Goal: Information Seeking & Learning: Find specific fact

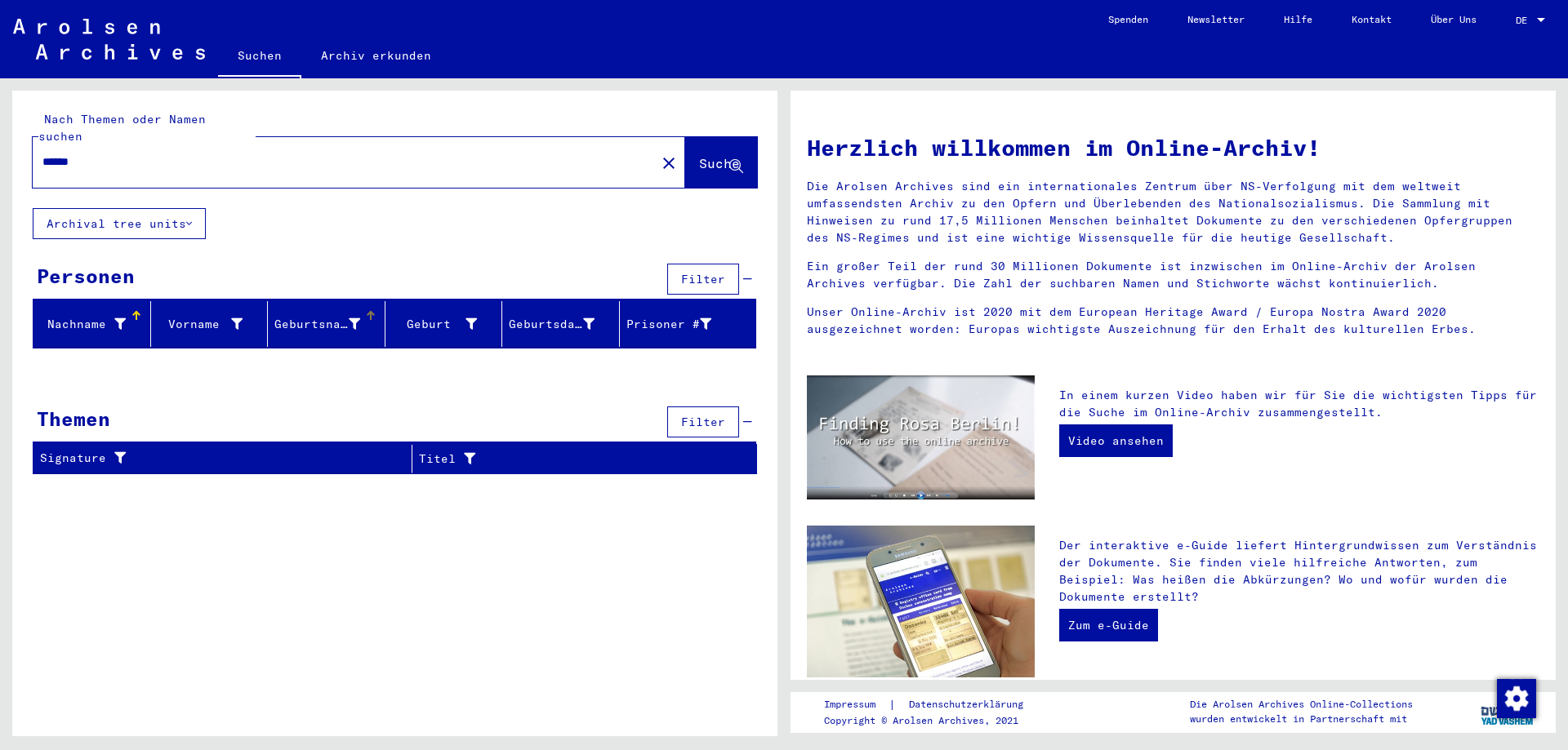
click at [316, 315] on div "Geburtsname" at bounding box center [317, 324] width 86 height 18
click at [123, 318] on icon at bounding box center [120, 324] width 11 height 11
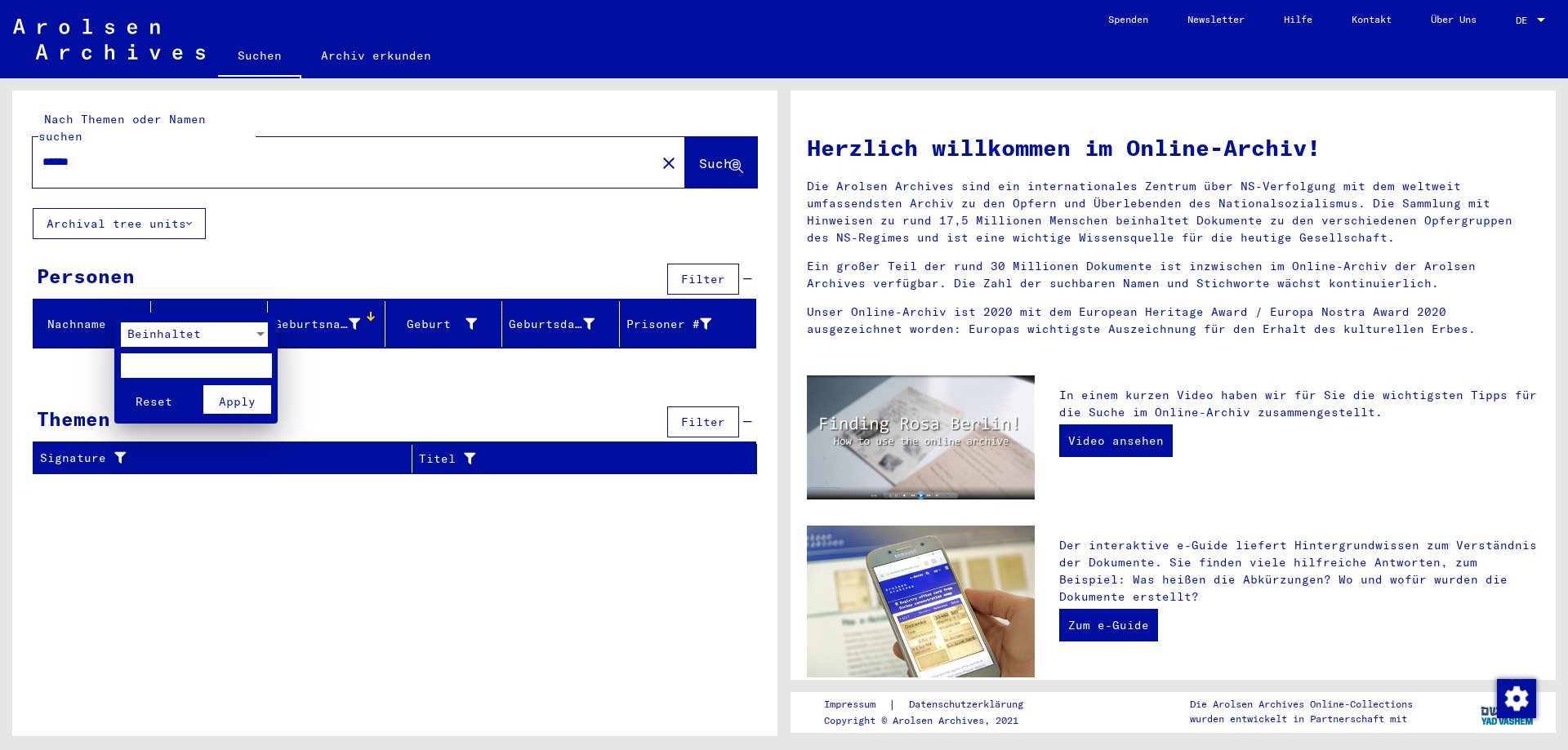
click at [123, 308] on div at bounding box center [784, 375] width 1568 height 750
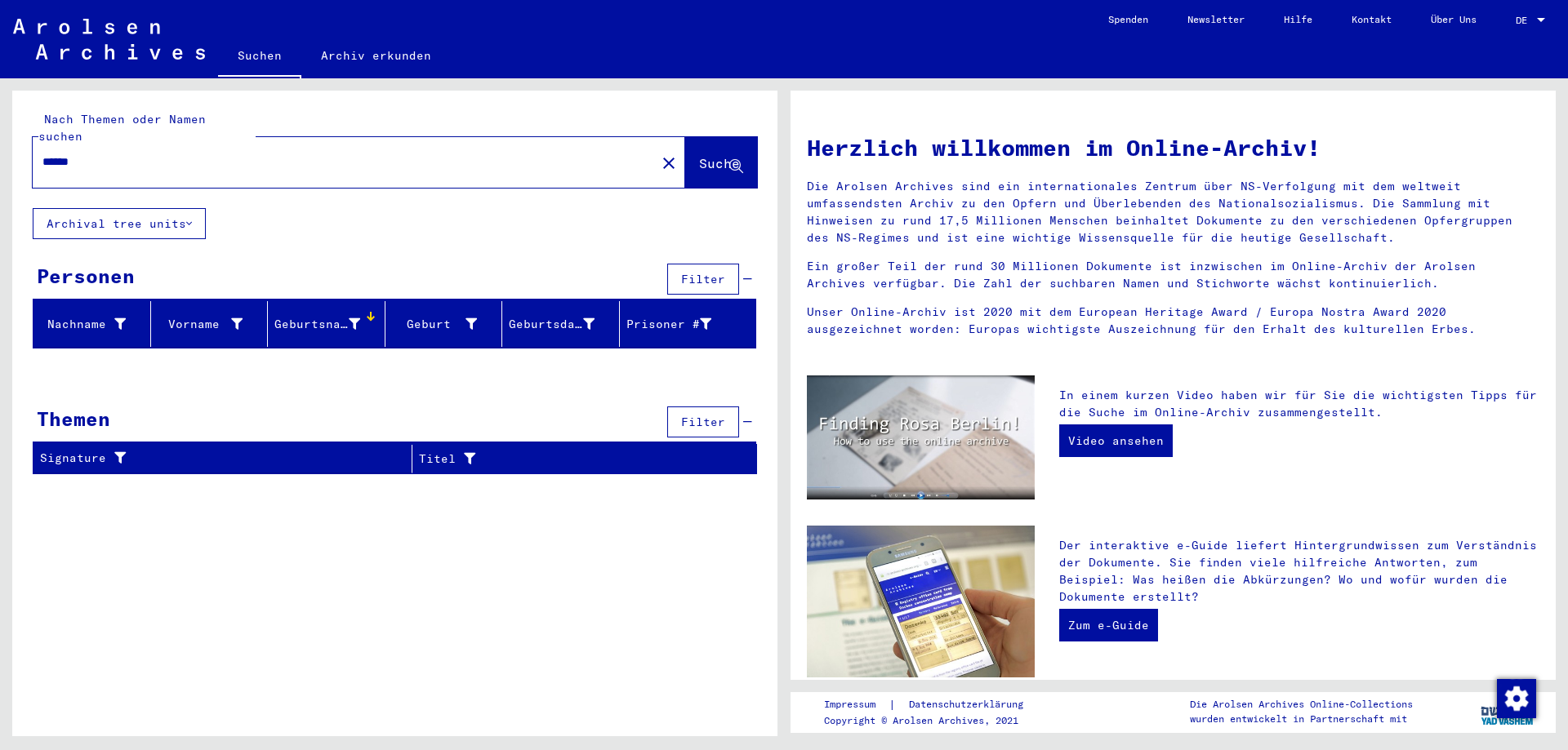
click at [106, 214] on button "Archival tree units" at bounding box center [119, 224] width 174 height 31
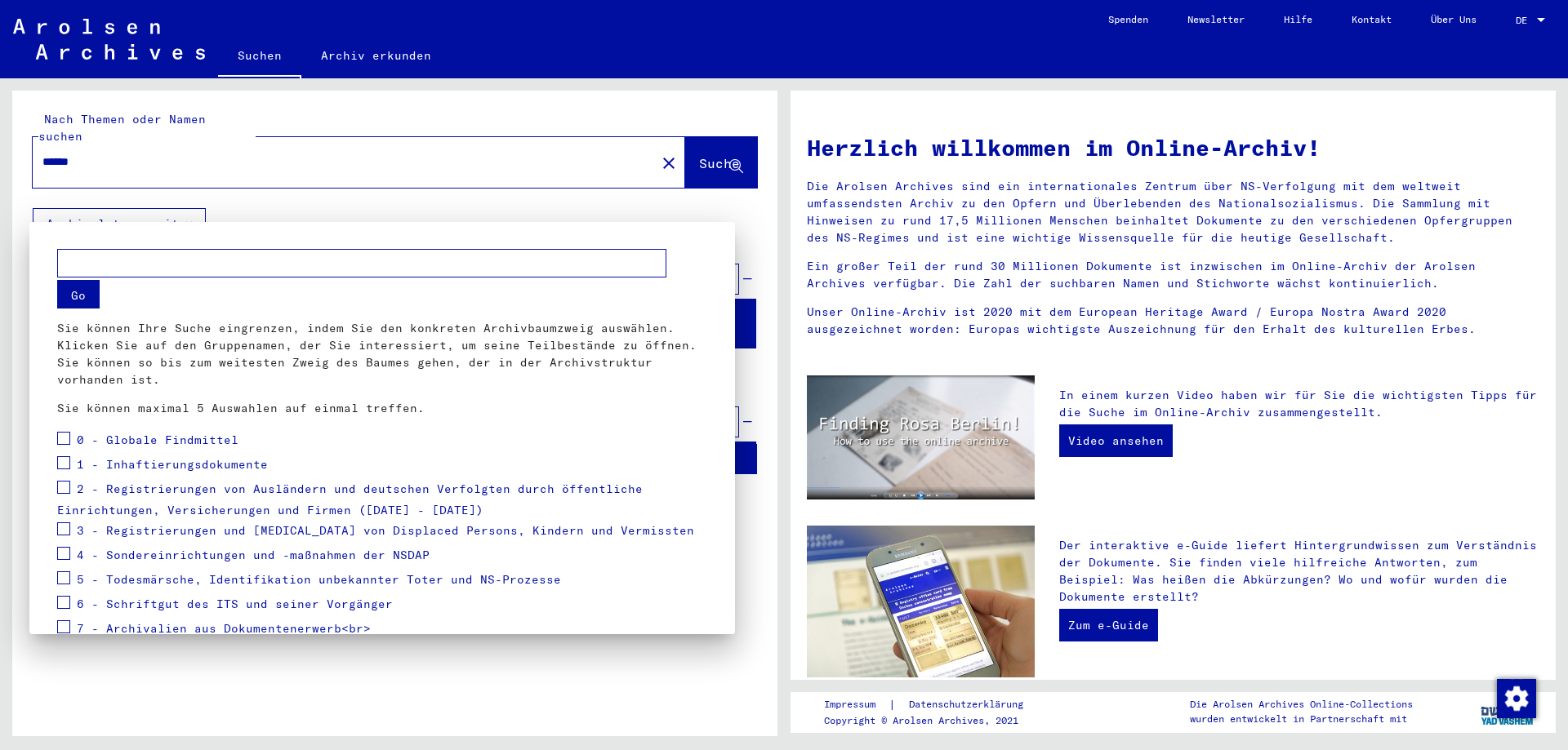
scroll to position [102, 0]
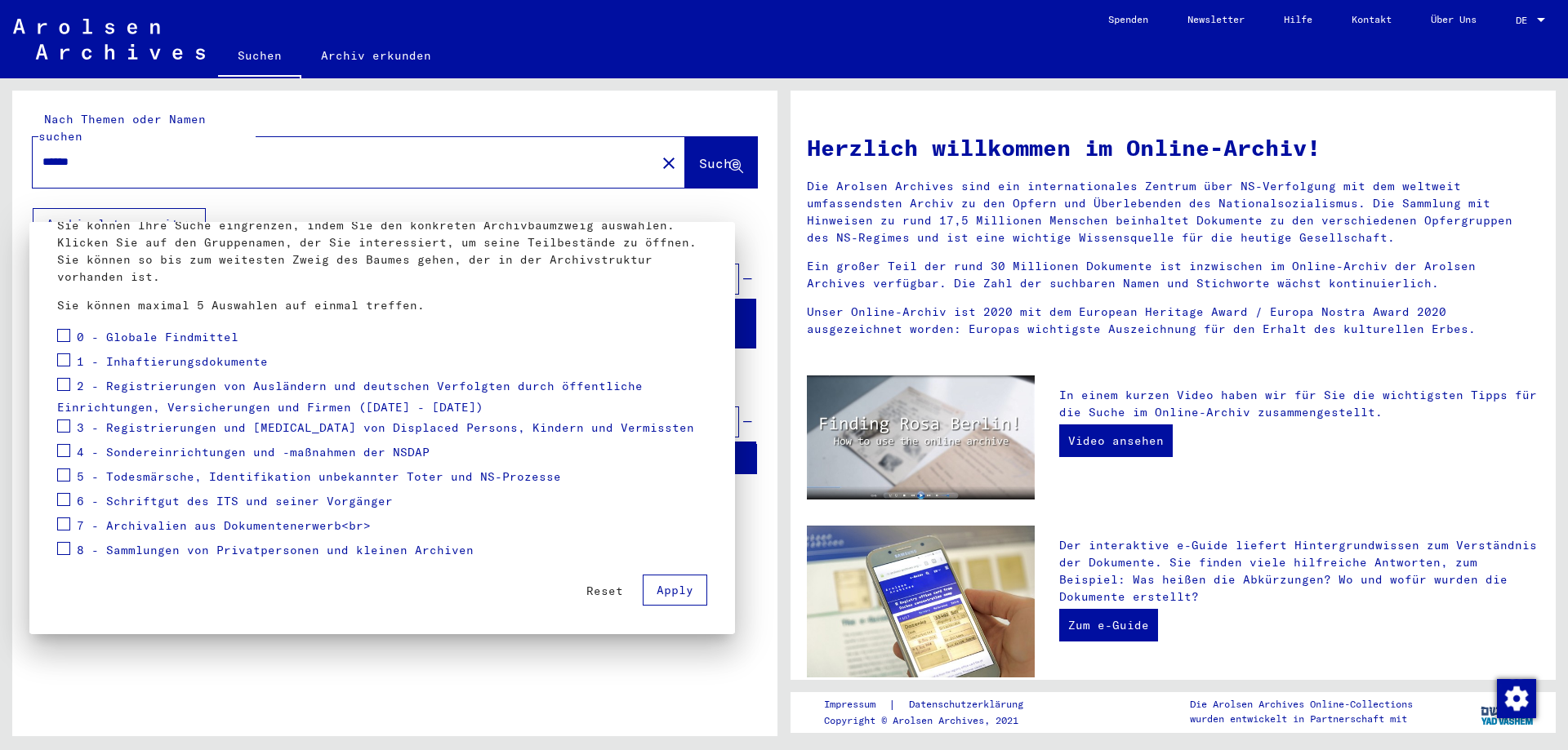
click at [106, 214] on div at bounding box center [784, 375] width 1568 height 750
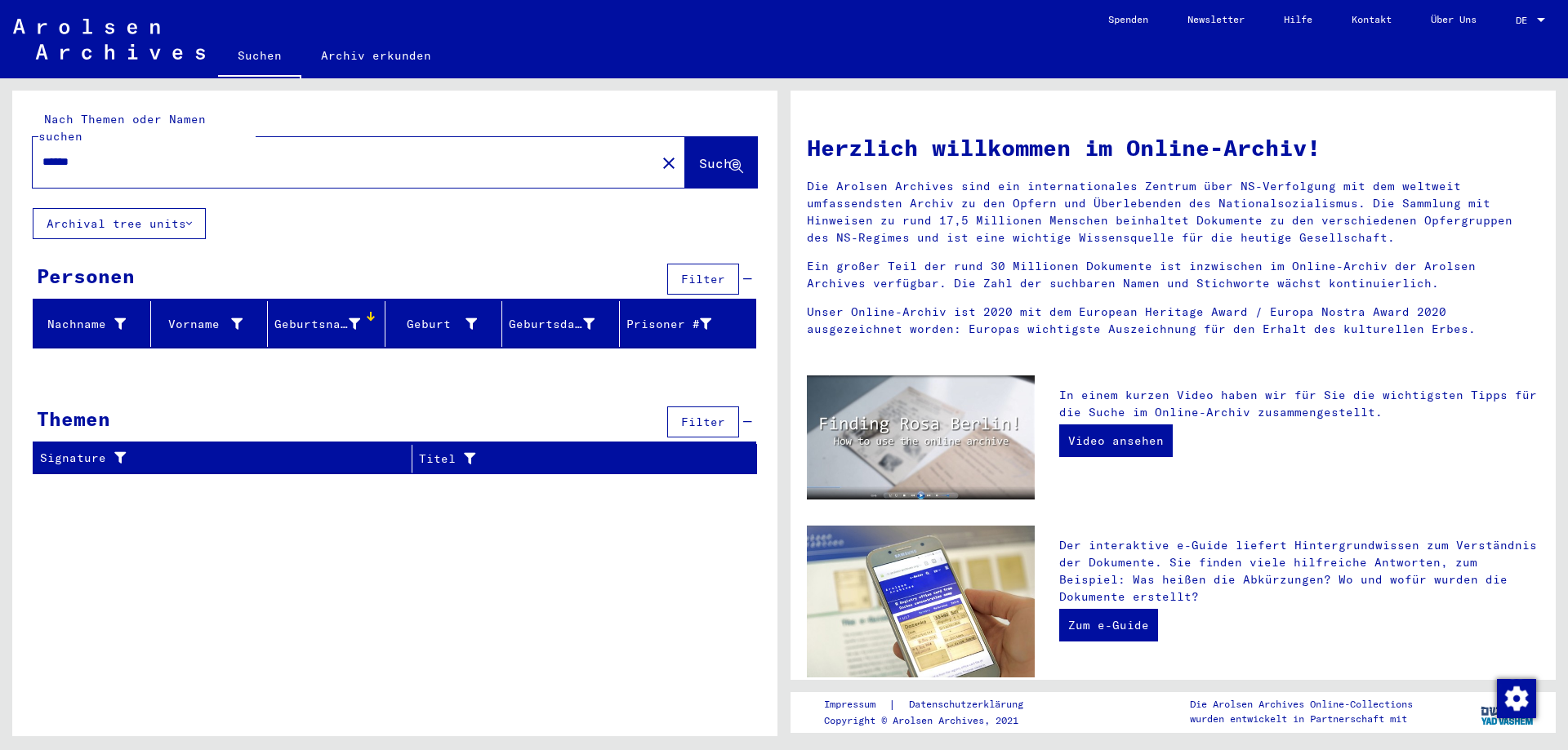
drag, startPoint x: 94, startPoint y: 146, endPoint x: 15, endPoint y: 157, distance: 79.8
click at [15, 157] on div "Nach Themen oder Namen suchen ****** close Suche" at bounding box center [394, 149] width 765 height 117
click at [1537, 25] on div at bounding box center [1541, 20] width 15 height 11
click at [1502, 29] on span "English" at bounding box center [1499, 29] width 40 height 12
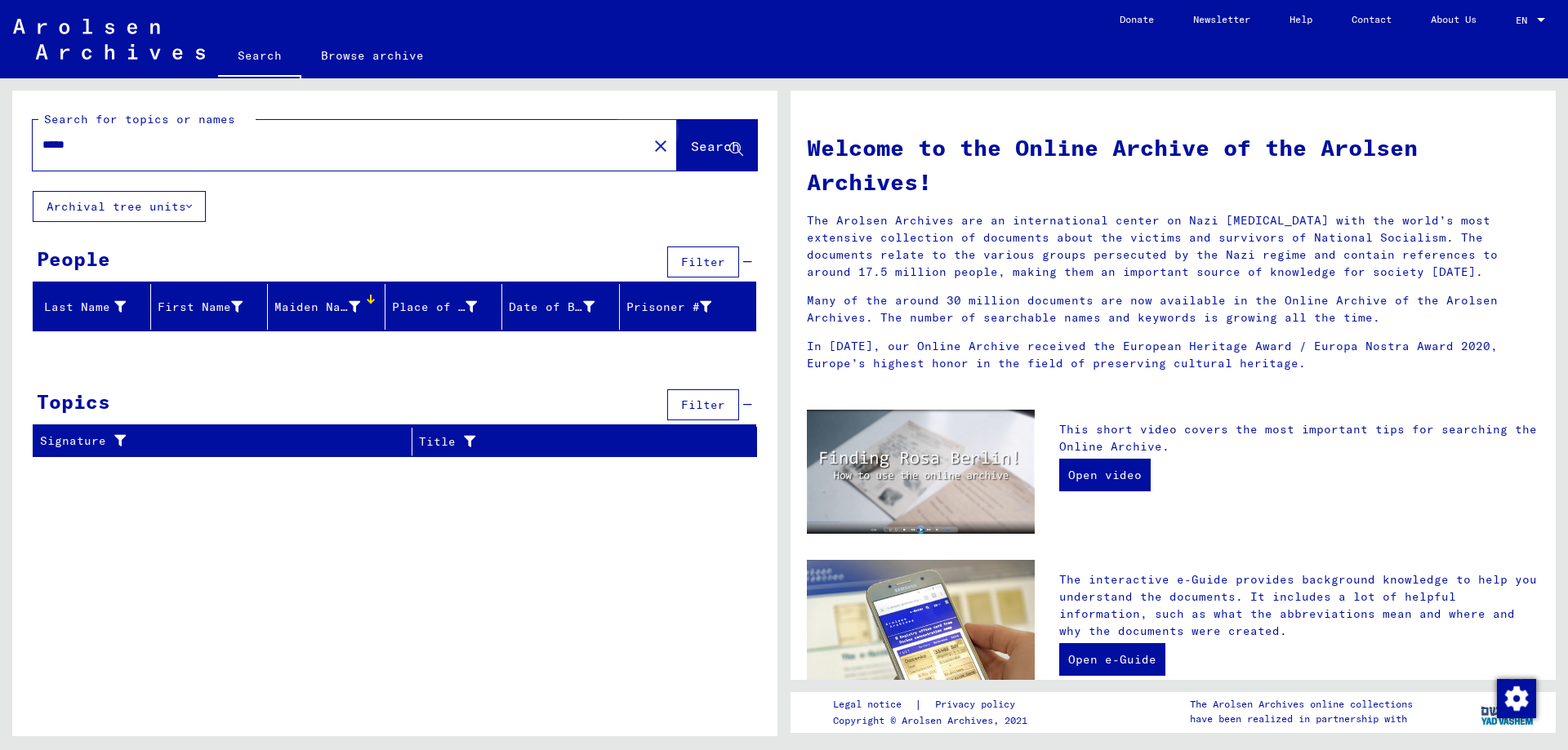
click at [712, 149] on span "Search" at bounding box center [715, 147] width 49 height 17
drag, startPoint x: 100, startPoint y: 142, endPoint x: 0, endPoint y: 154, distance: 100.7
click at [0, 154] on div "Search for topics or names ***** close Search Archival tree units People Filter…" at bounding box center [391, 407] width 784 height 658
click at [676, 131] on button "Search" at bounding box center [716, 145] width 80 height 51
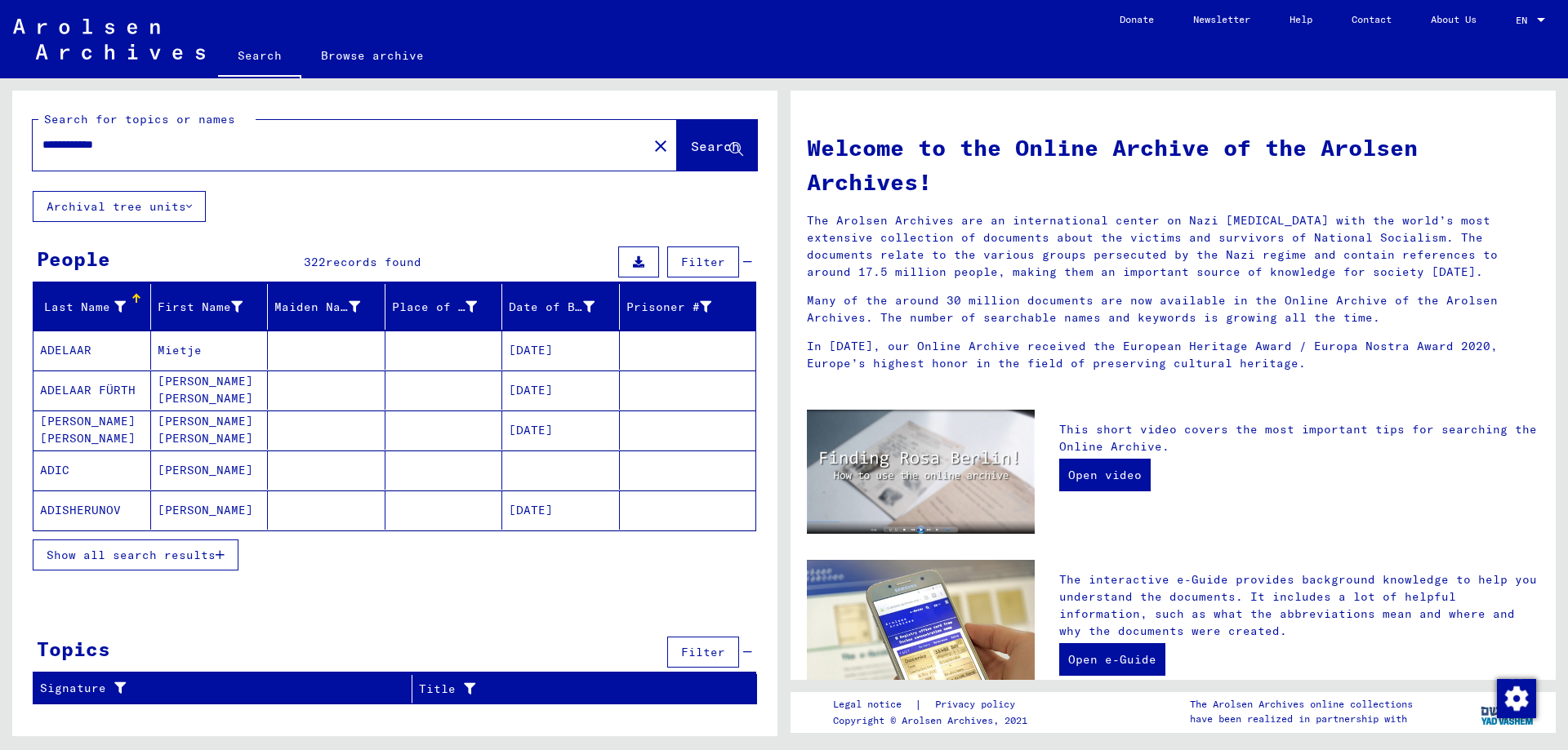
drag, startPoint x: 133, startPoint y: 149, endPoint x: 26, endPoint y: 154, distance: 107.1
click at [26, 154] on div "**********" at bounding box center [394, 140] width 765 height 101
paste input "text"
click at [691, 154] on span "Search" at bounding box center [717, 147] width 53 height 18
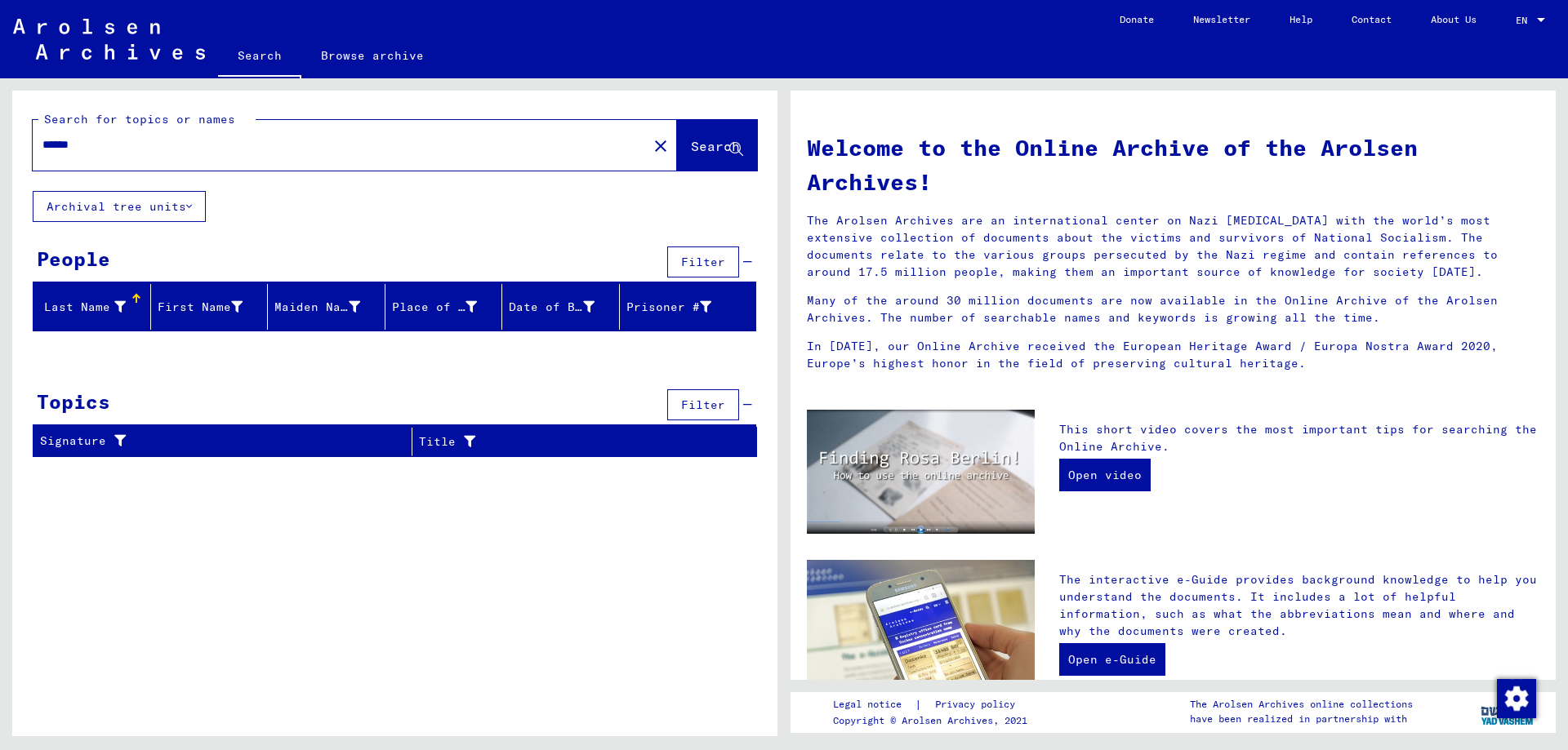
click at [62, 143] on input "******" at bounding box center [335, 145] width 585 height 18
type input "*****"
click at [691, 143] on span "Search" at bounding box center [715, 147] width 49 height 17
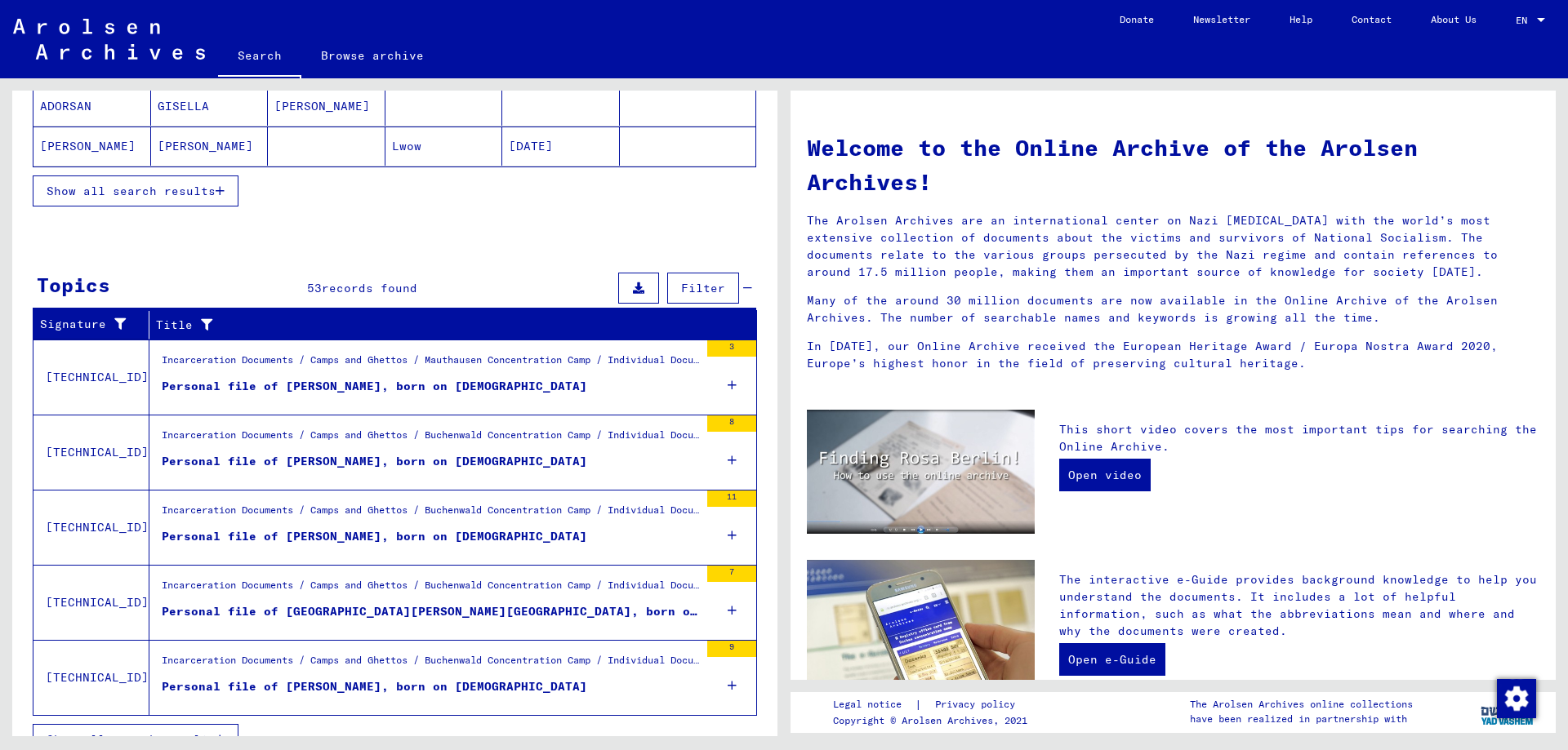
scroll to position [392, 0]
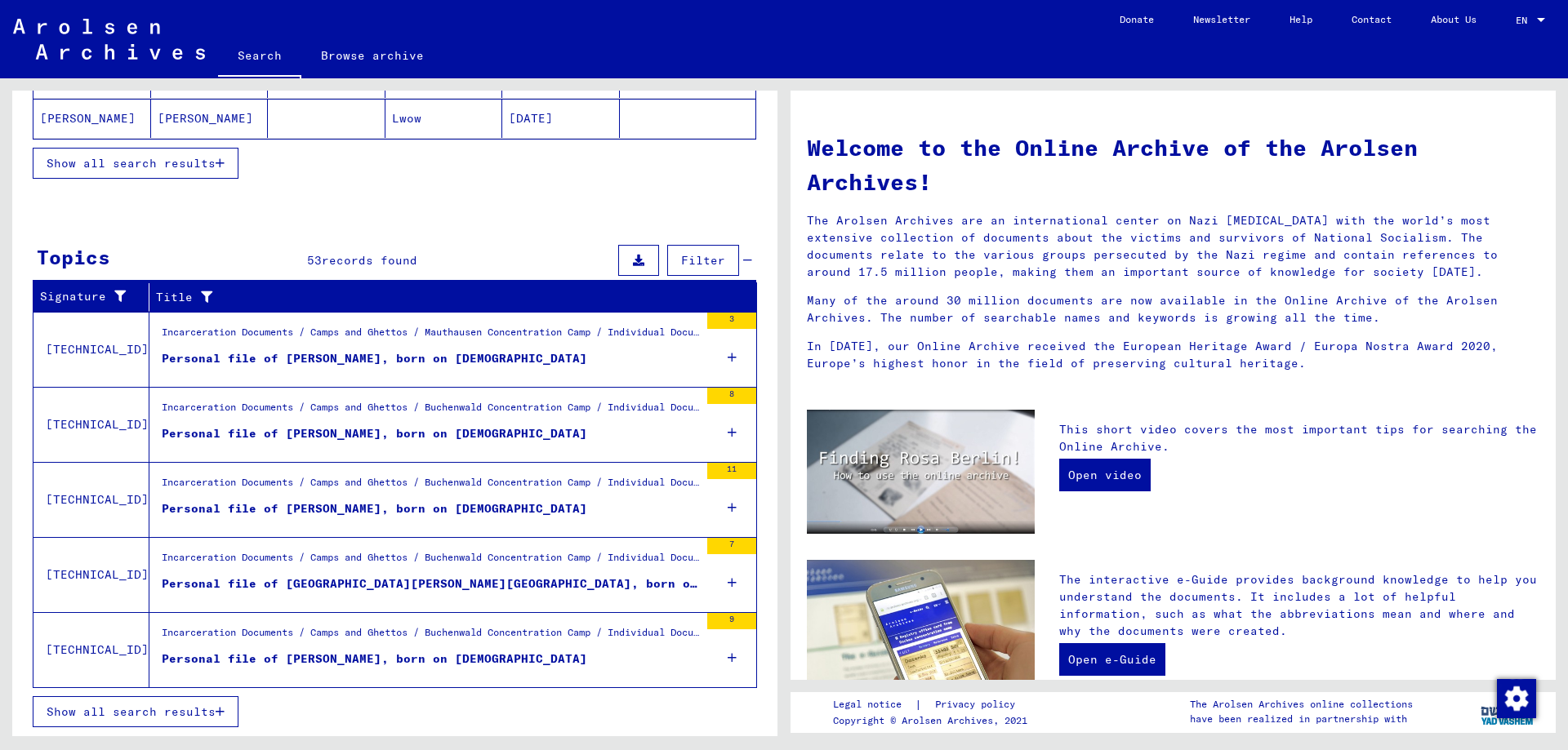
click at [188, 701] on button "Show all search results" at bounding box center [135, 712] width 206 height 31
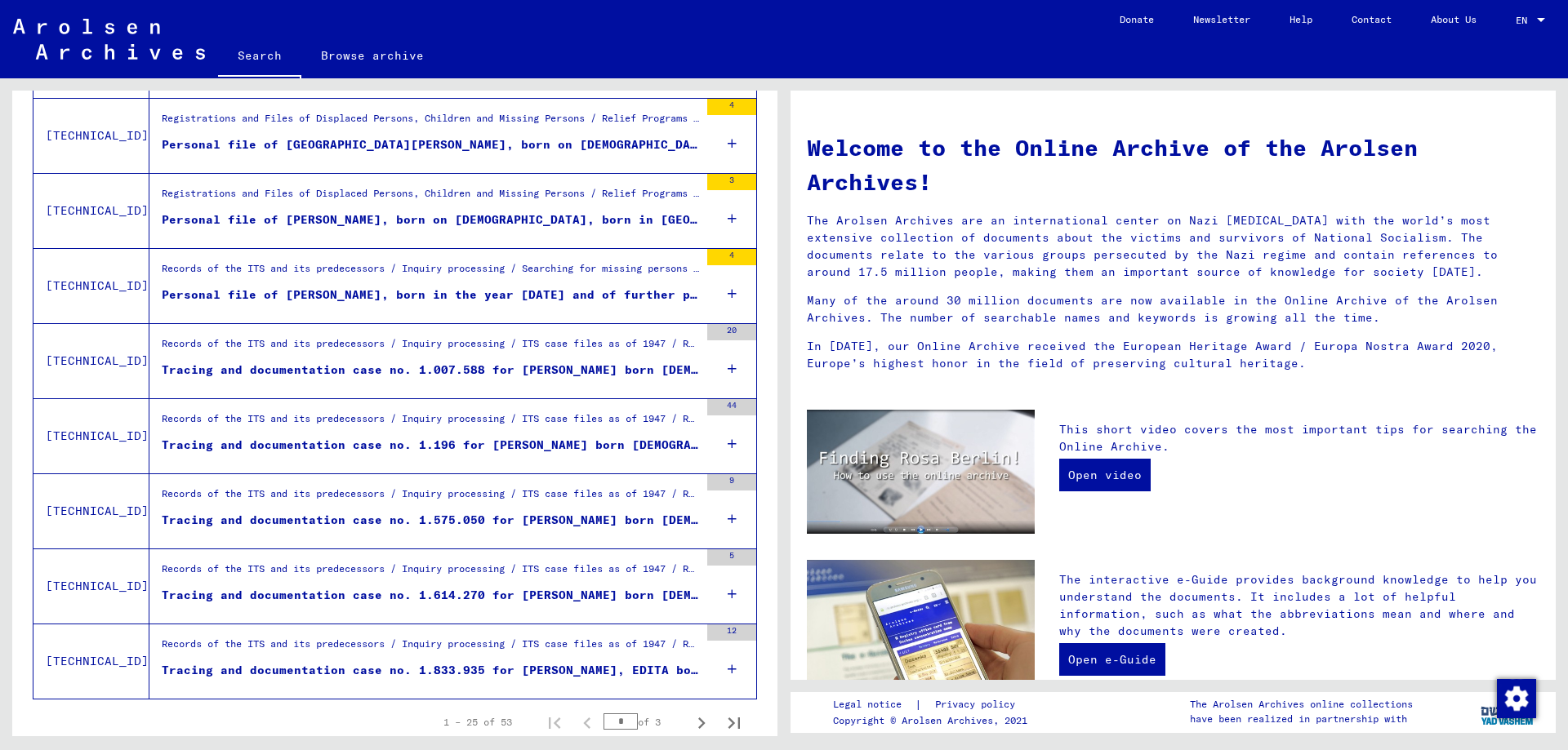
scroll to position [1616, 0]
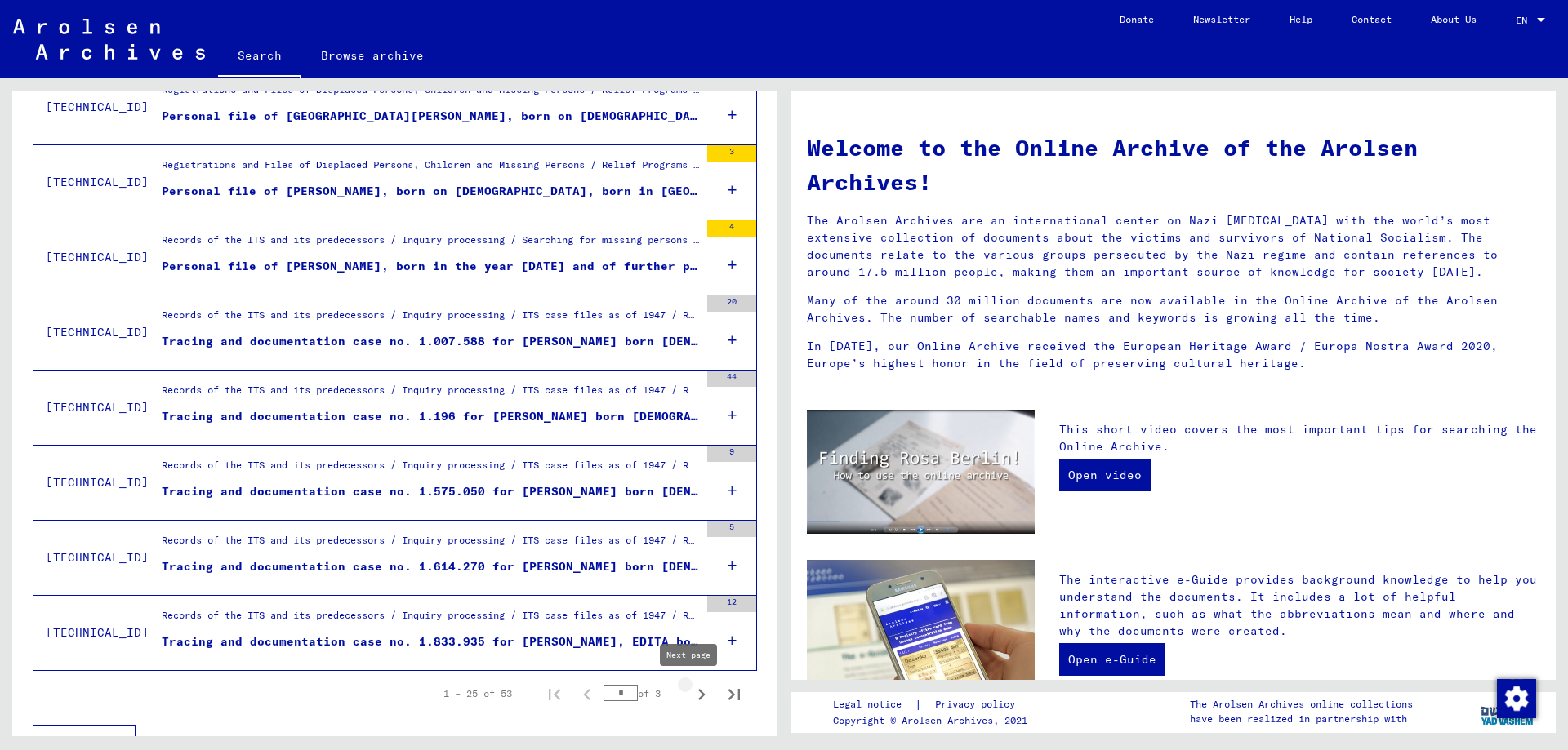
click at [690, 697] on icon "Next page" at bounding box center [701, 695] width 23 height 23
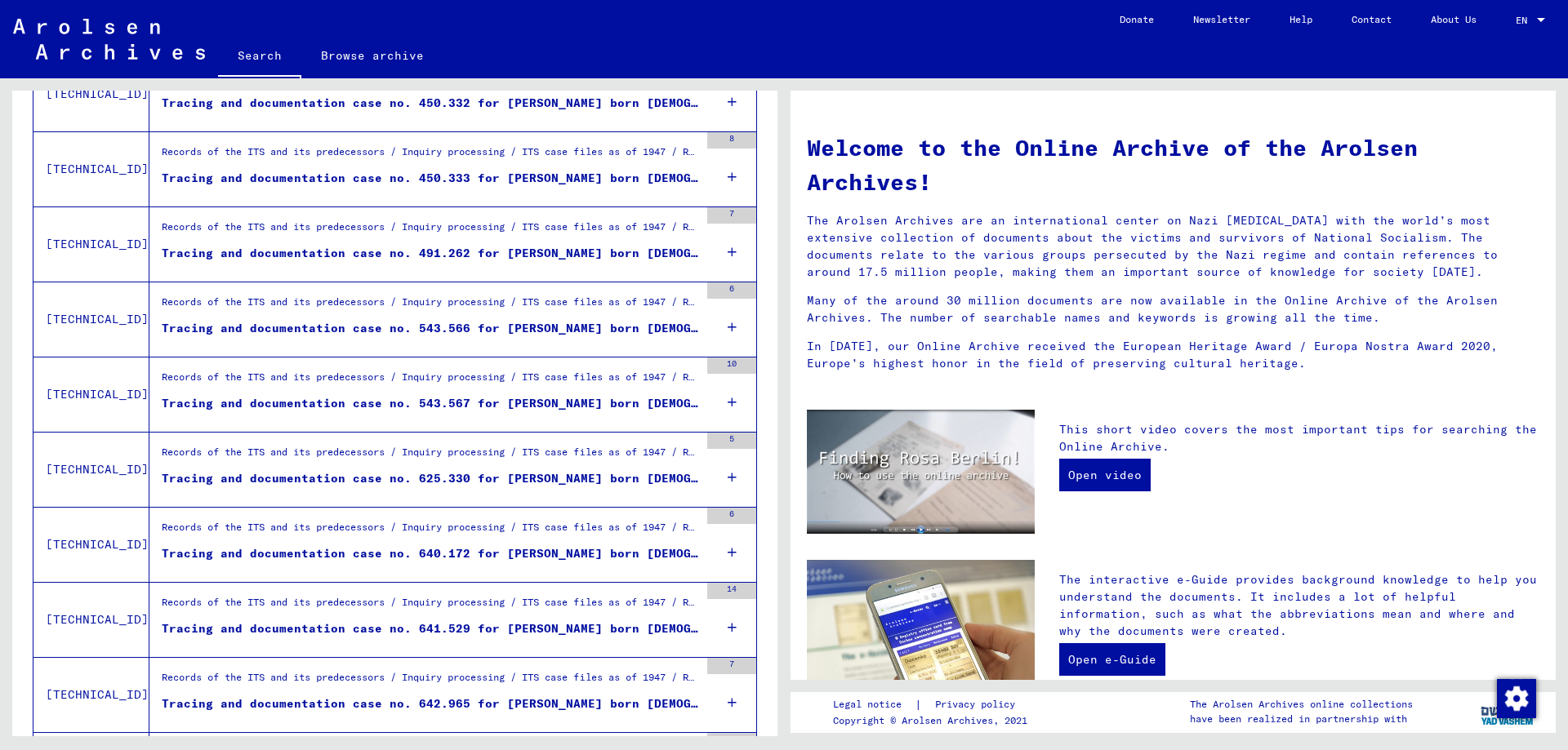
scroll to position [734, 0]
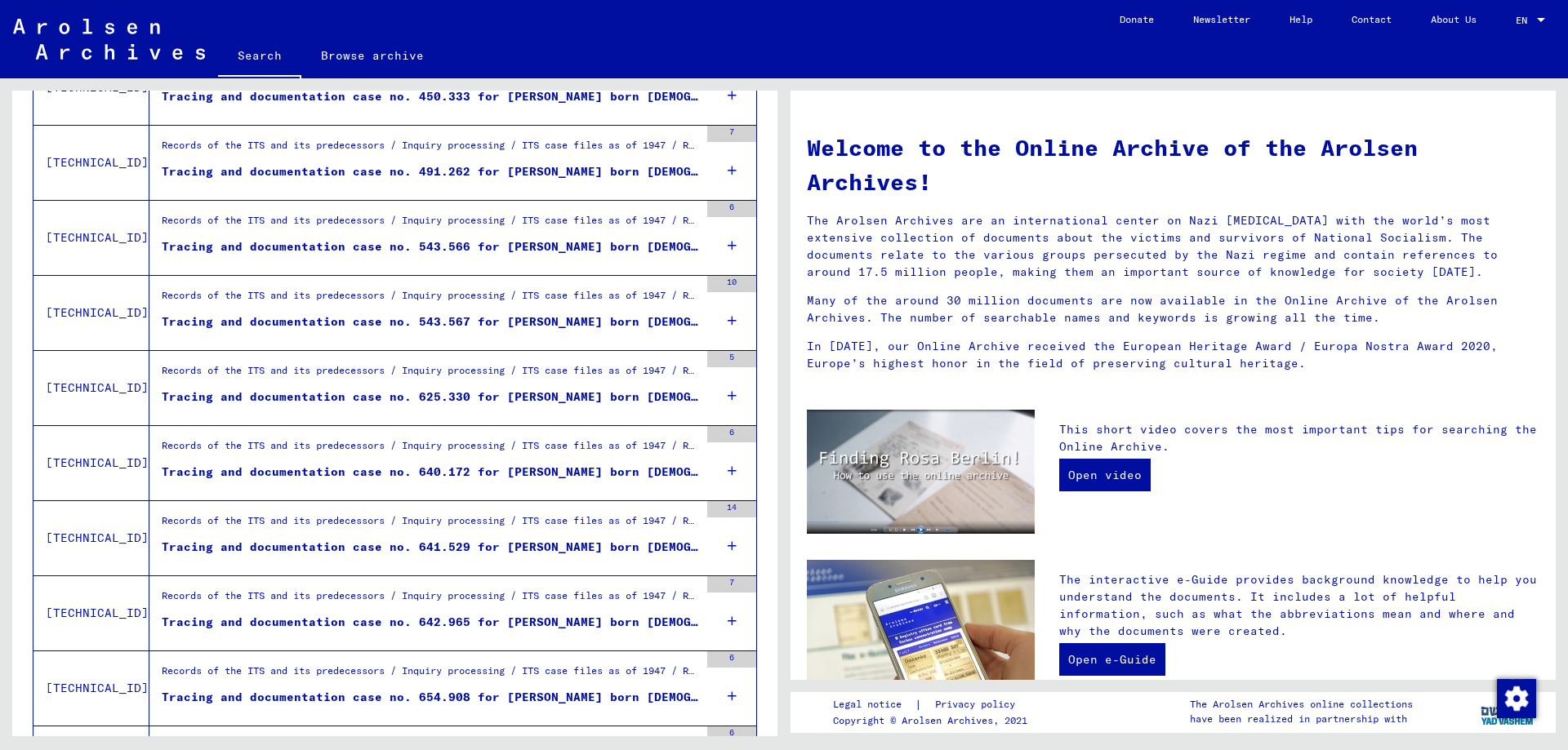
click at [532, 550] on div "Tracing and documentation case no. 641.529 for [PERSON_NAME] born [DEMOGRAPHIC_…" at bounding box center [430, 547] width 537 height 18
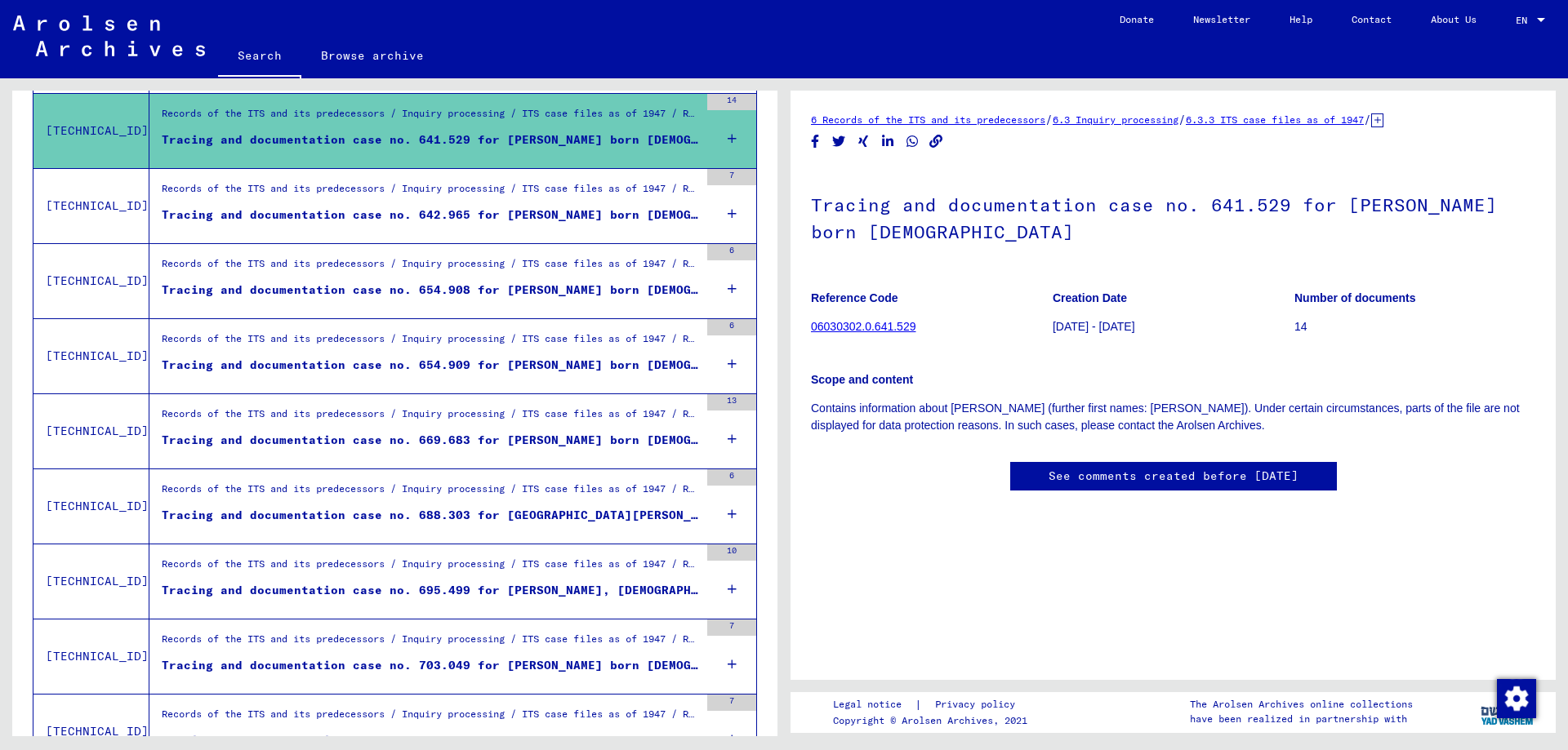
scroll to position [1143, 0]
click at [542, 435] on div "Tracing and documentation case no. 669.683 for [PERSON_NAME] born [DEMOGRAPHIC_…" at bounding box center [430, 439] width 537 height 18
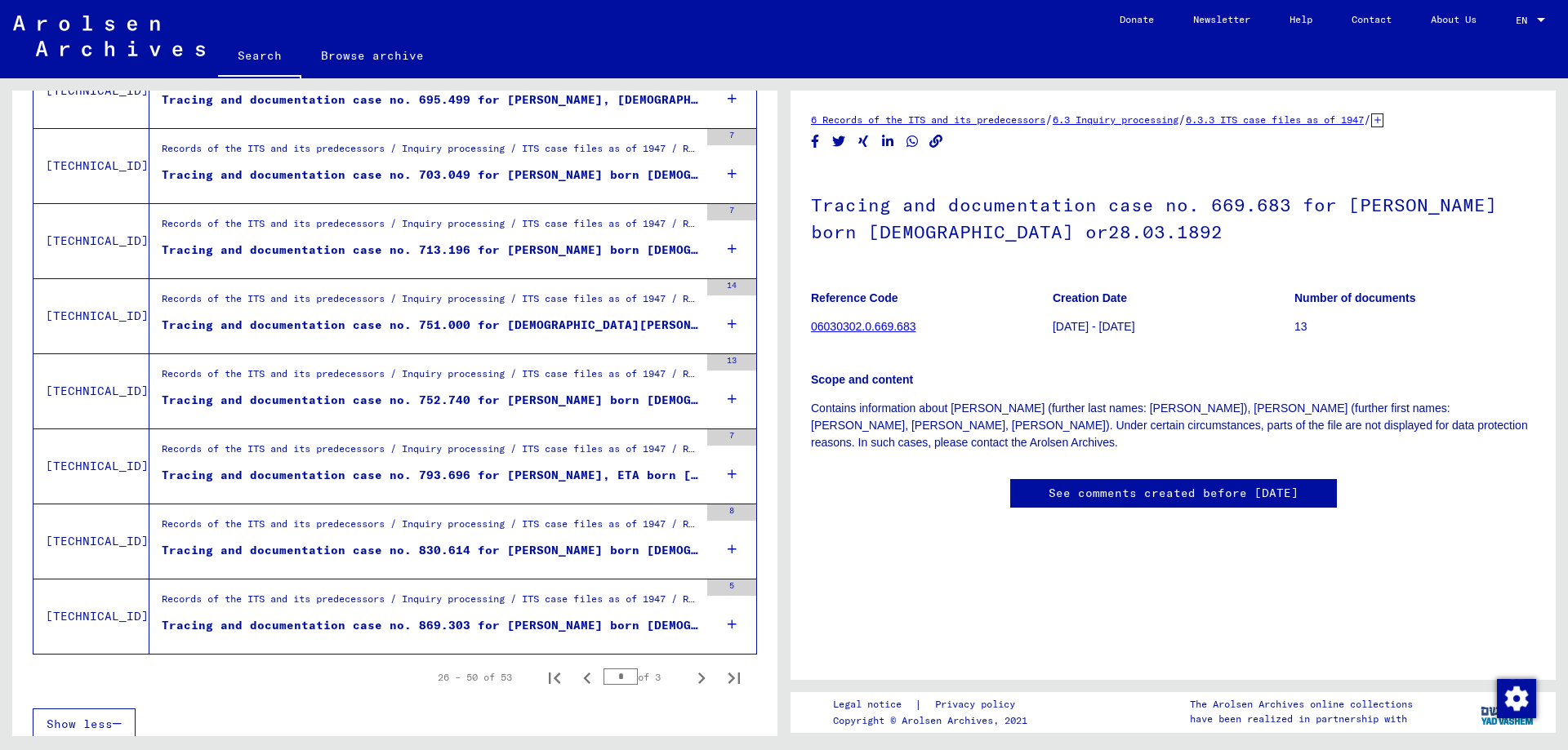
scroll to position [1645, 0]
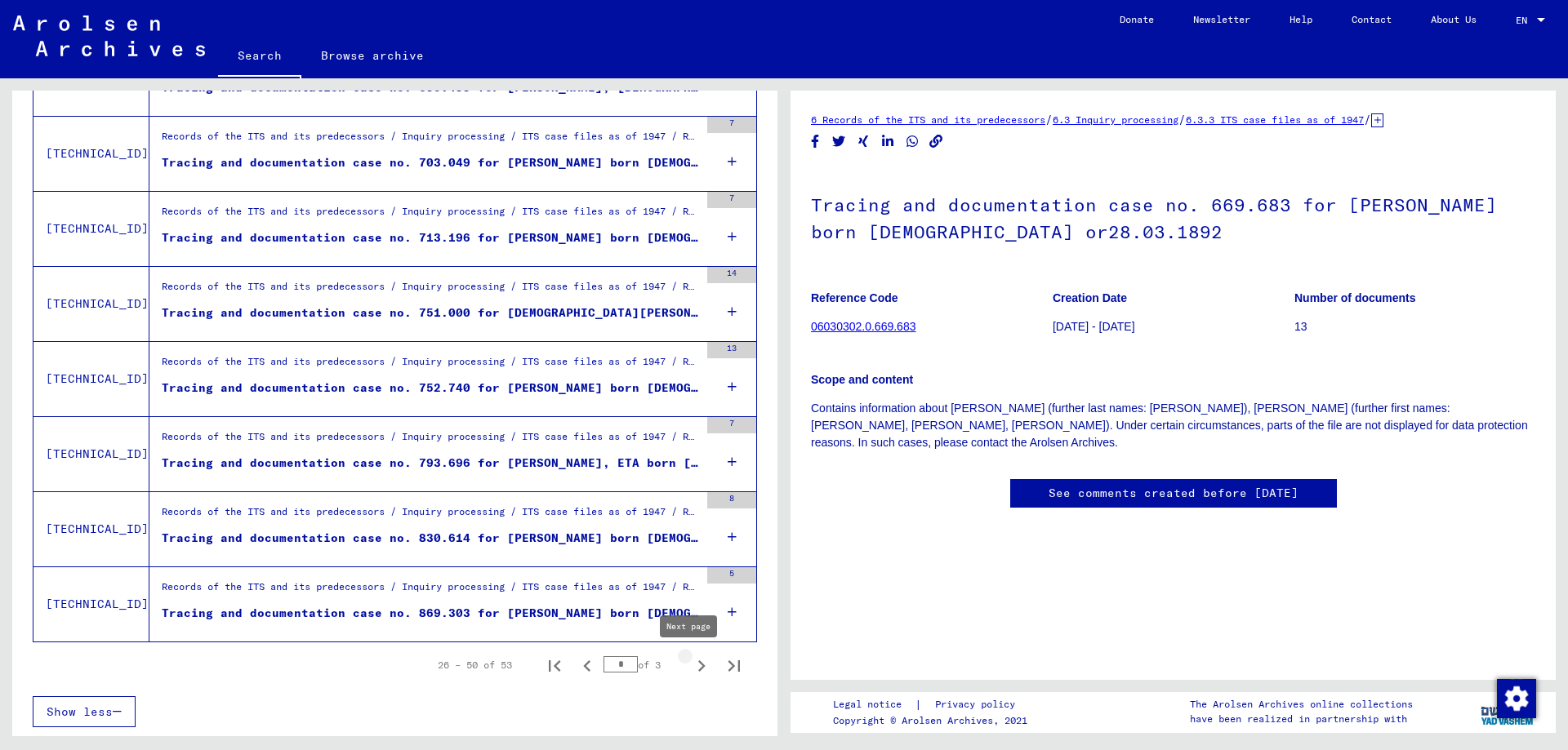
click at [695, 664] on icon "Next page" at bounding box center [701, 666] width 23 height 23
type input "*"
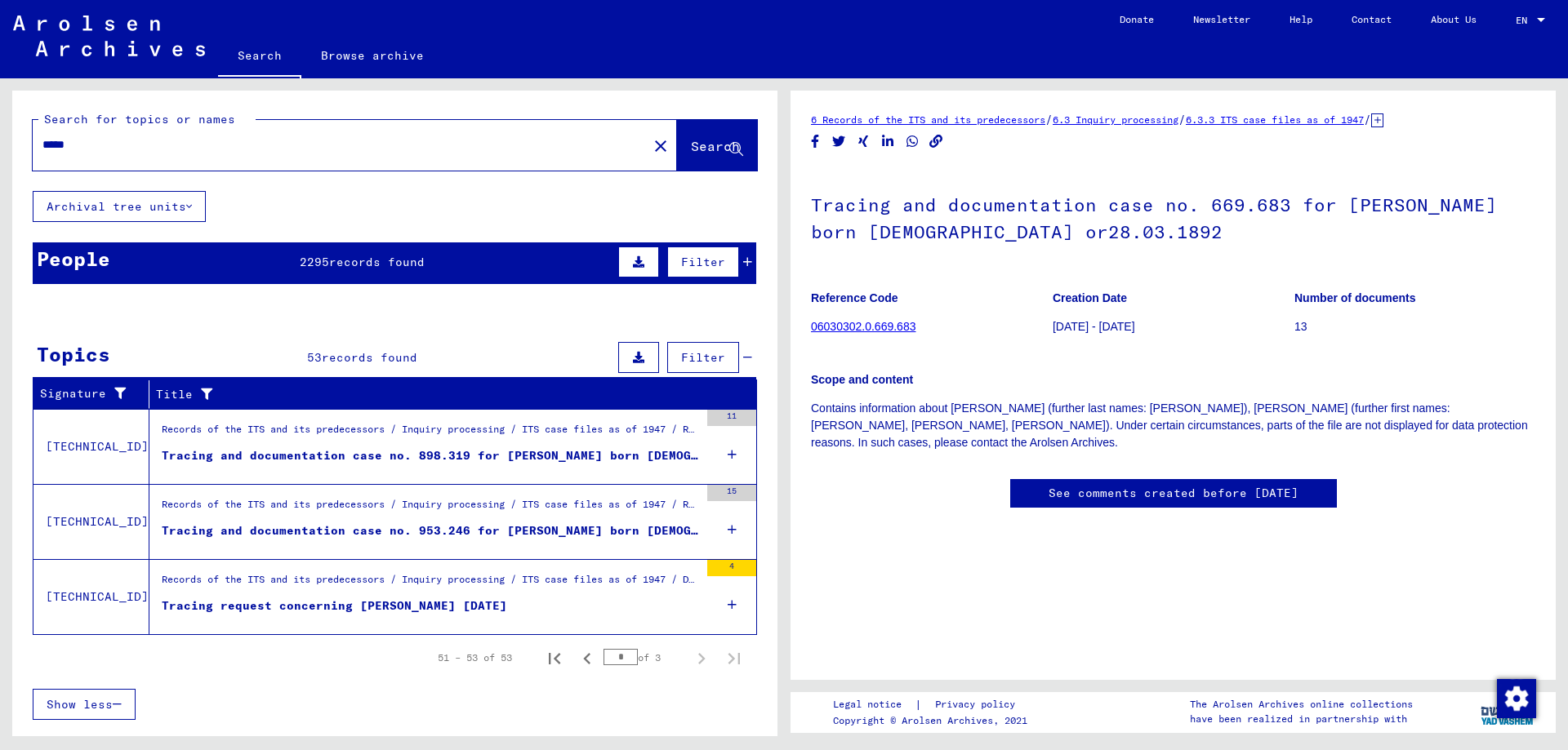
drag, startPoint x: 96, startPoint y: 145, endPoint x: 38, endPoint y: 145, distance: 58.0
click at [38, 145] on div "*****" at bounding box center [335, 145] width 605 height 37
click at [692, 133] on button "Search" at bounding box center [716, 145] width 80 height 51
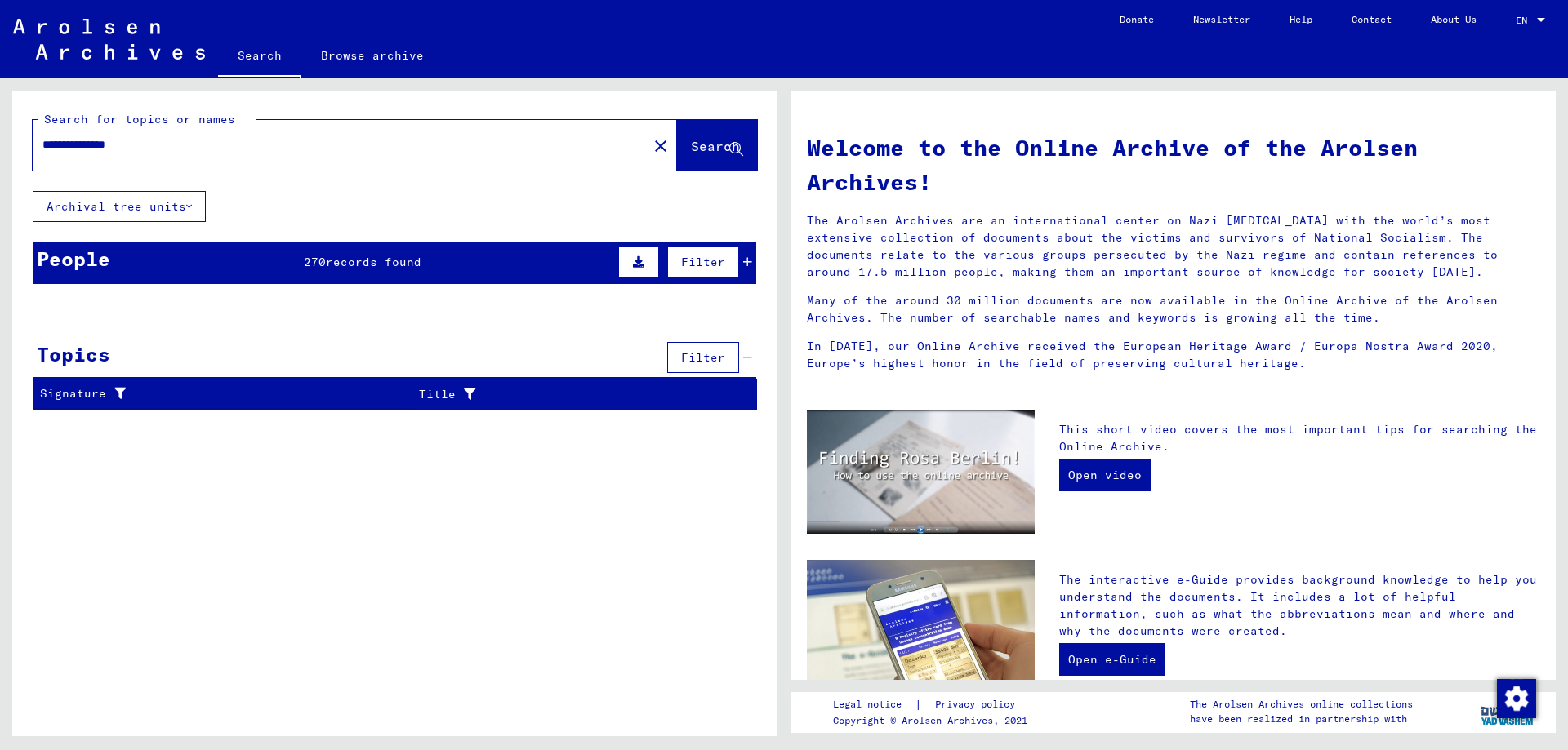
click at [726, 266] on button "Filter" at bounding box center [703, 262] width 72 height 31
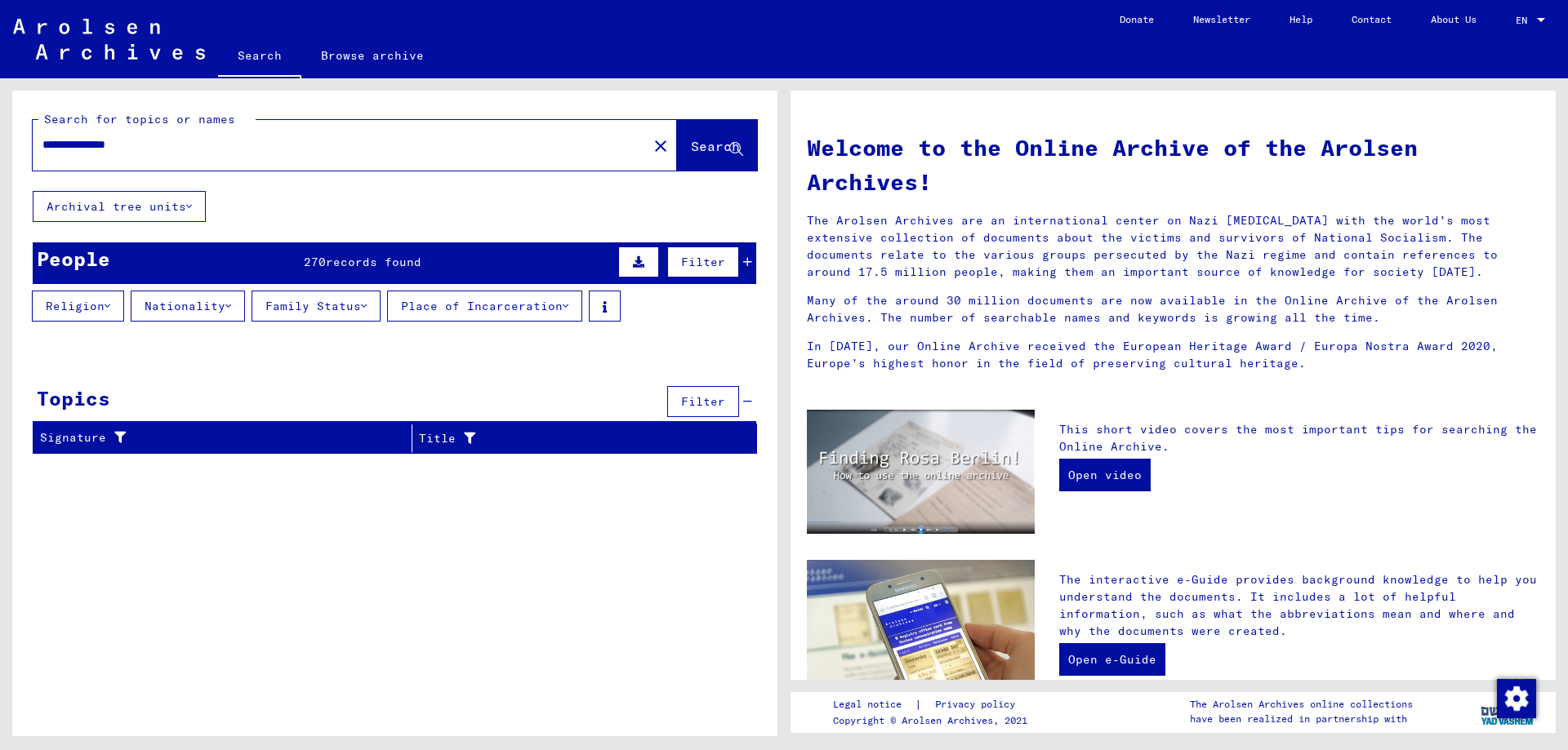
click at [231, 306] on icon at bounding box center [228, 306] width 6 height 11
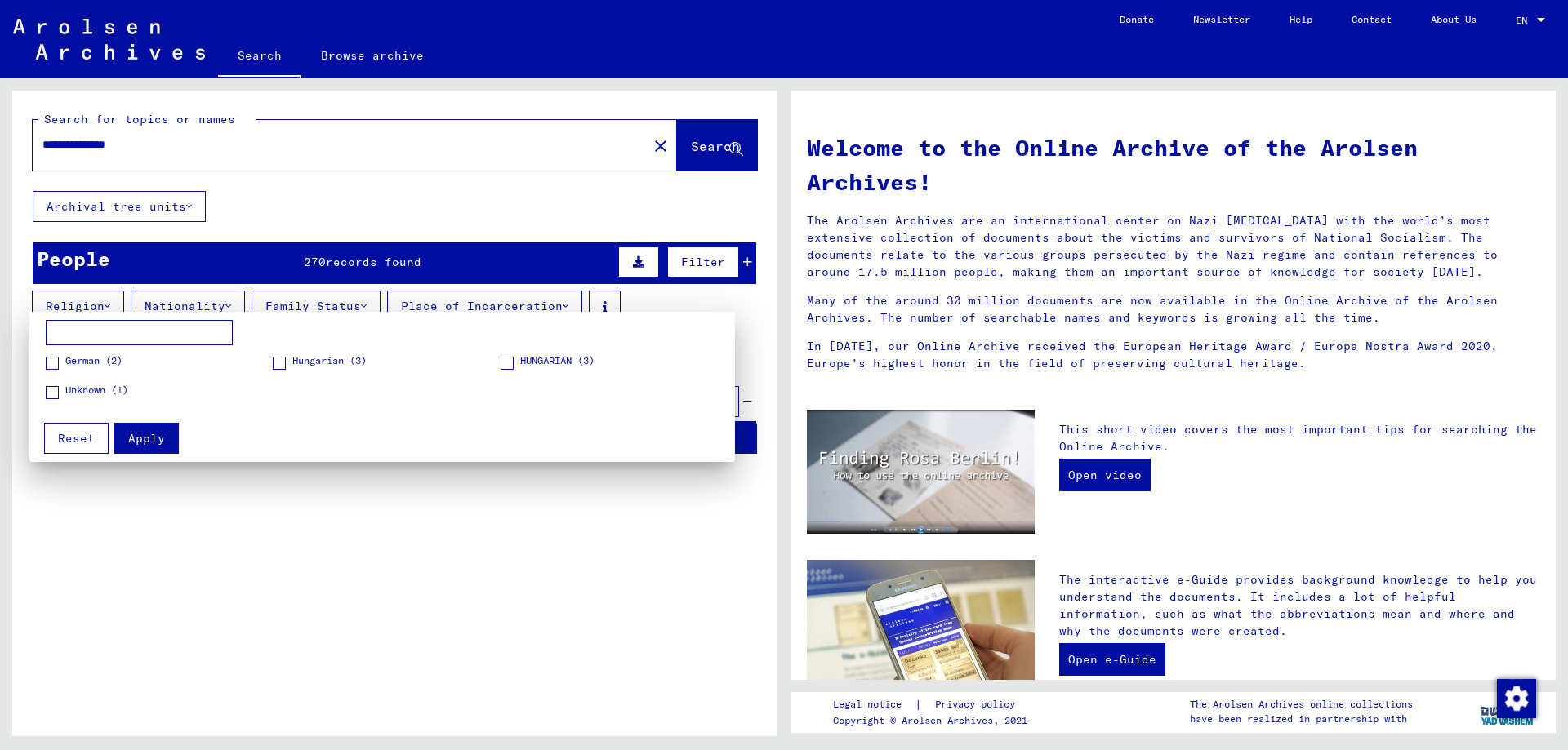
click at [275, 463] on div at bounding box center [784, 375] width 1568 height 750
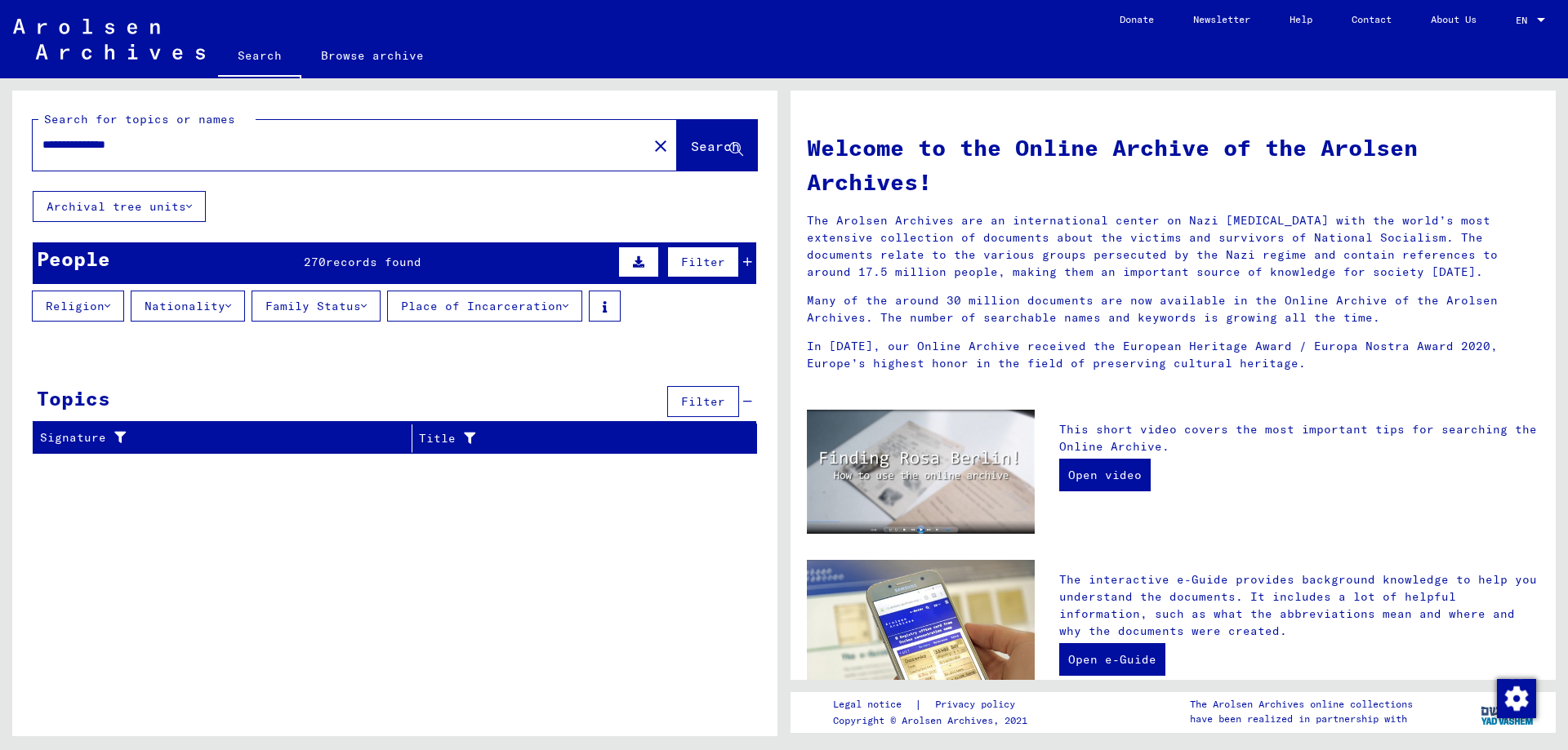
click at [108, 302] on button "Religion" at bounding box center [78, 306] width 92 height 31
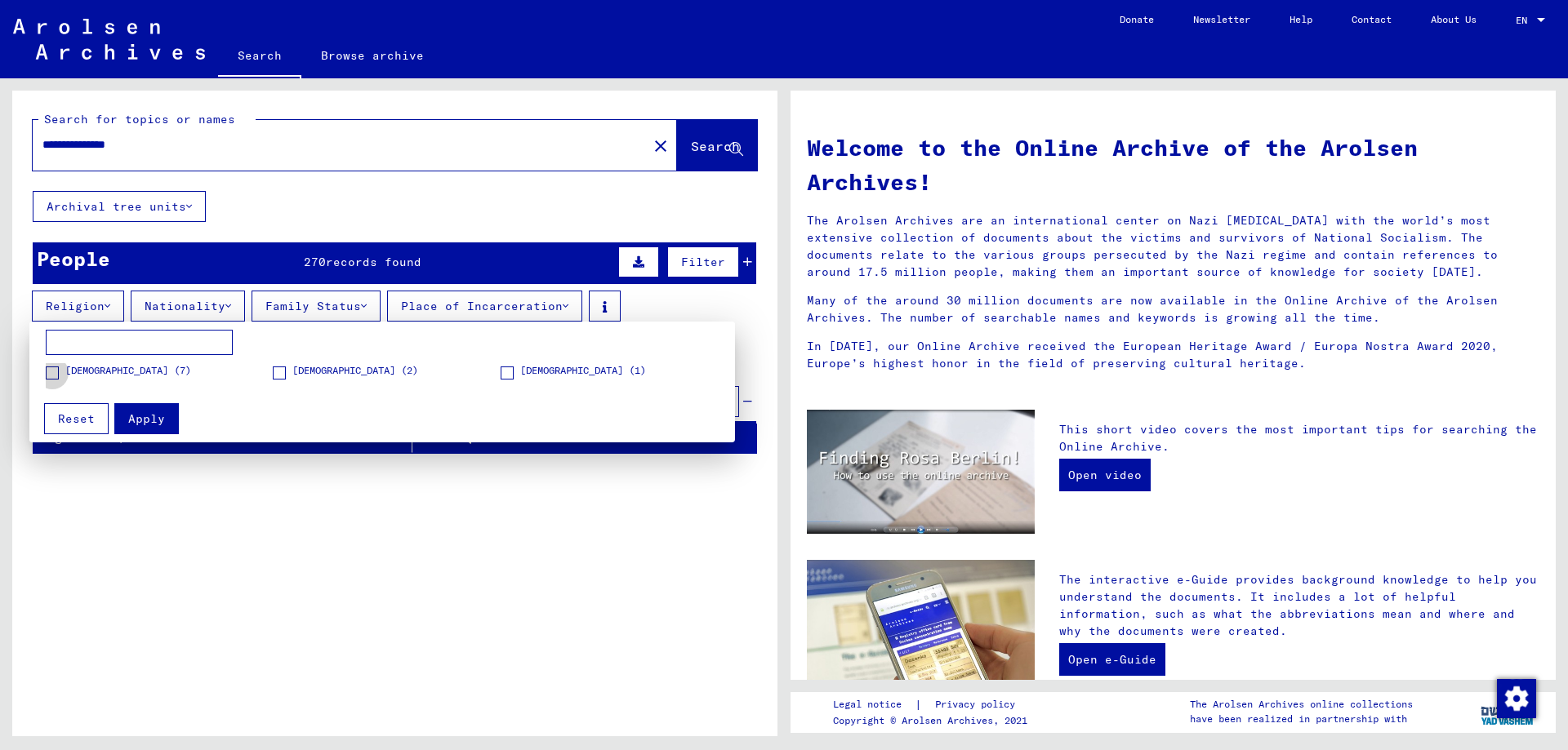
click at [96, 370] on span "[DEMOGRAPHIC_DATA] (7)" at bounding box center [128, 371] width 126 height 15
click at [131, 419] on span "Apply" at bounding box center [147, 419] width 37 height 15
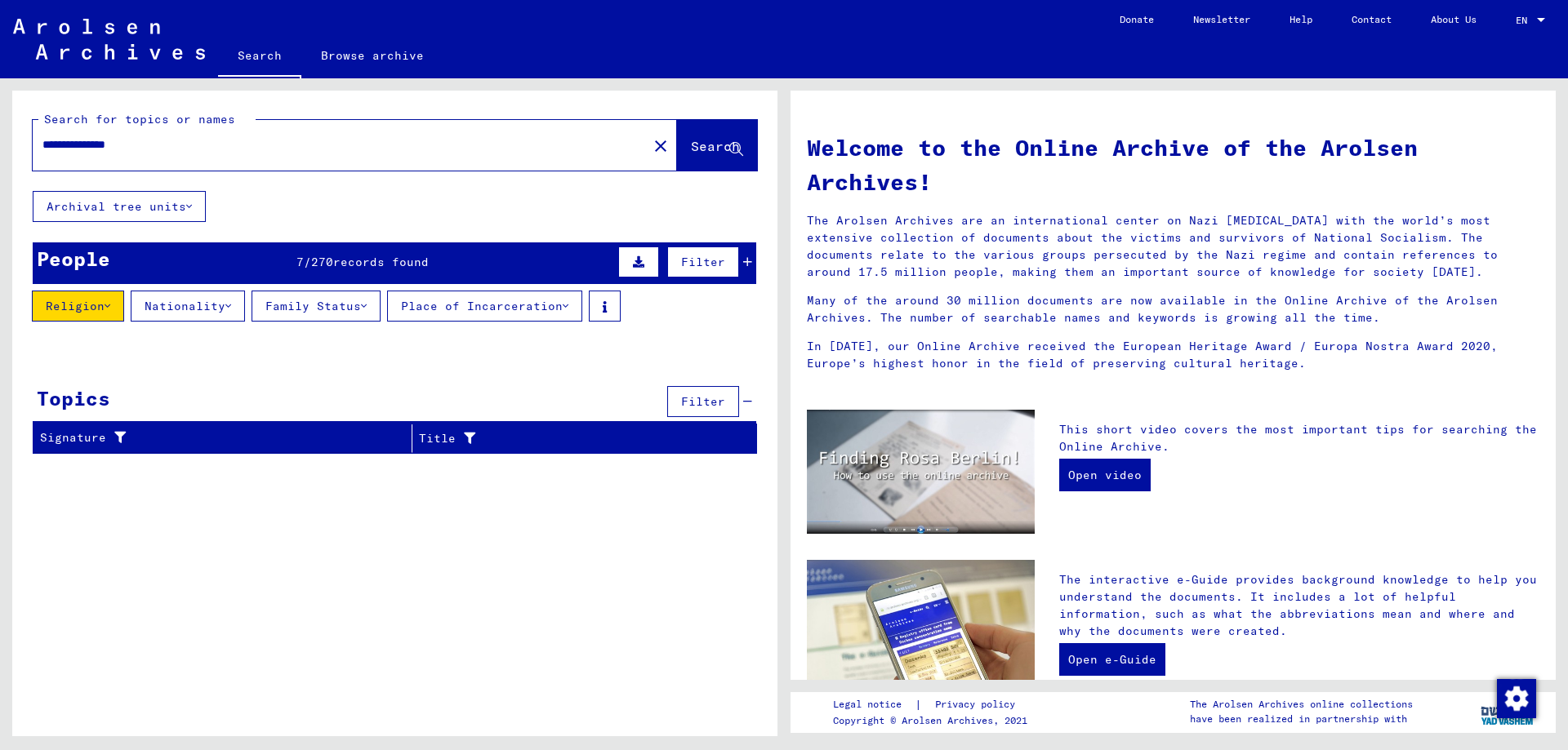
click at [700, 135] on button "Search" at bounding box center [716, 145] width 80 height 51
click at [420, 266] on span "records found" at bounding box center [381, 262] width 96 height 15
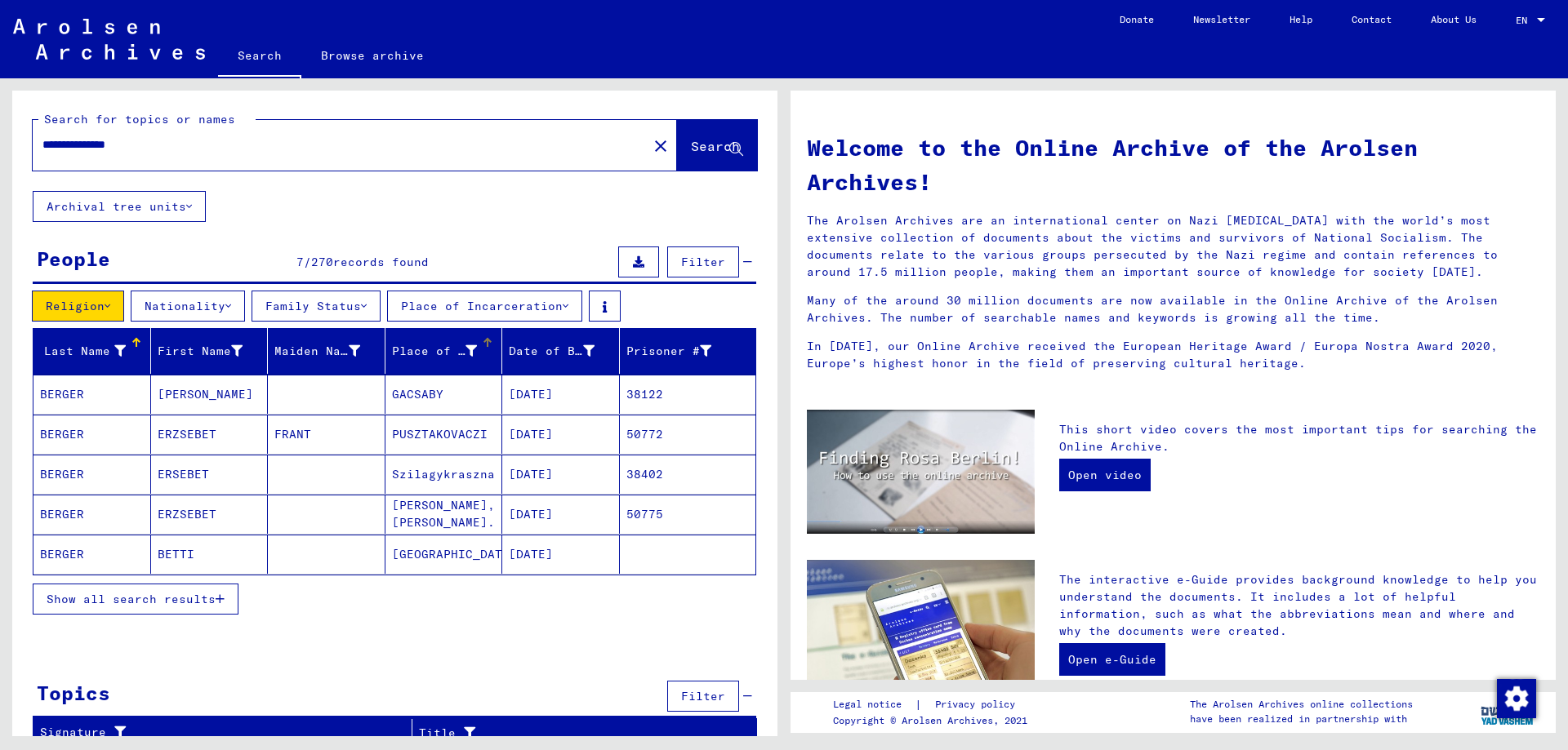
click at [434, 351] on div "Place of Birth" at bounding box center [435, 351] width 86 height 18
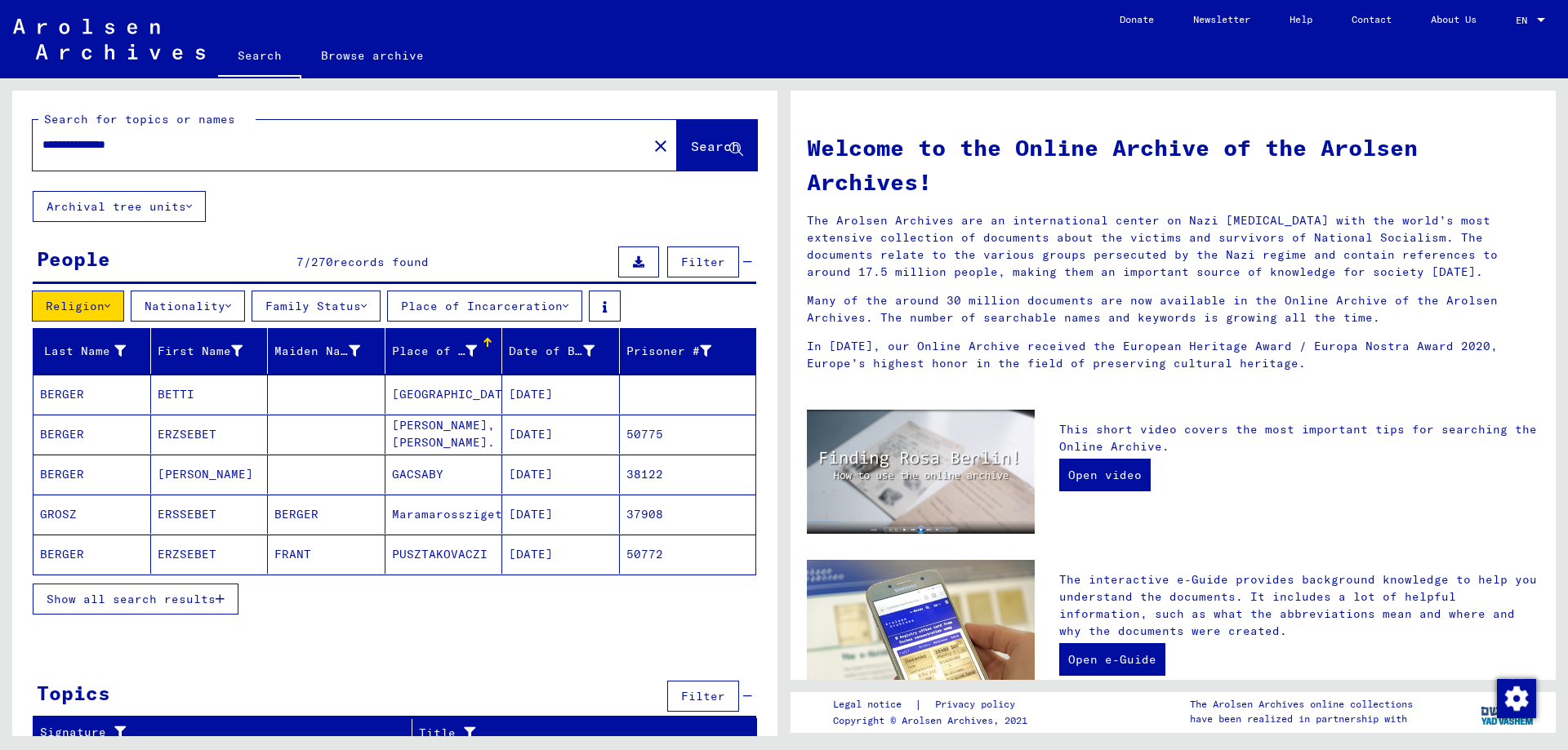
drag, startPoint x: 454, startPoint y: 356, endPoint x: 193, endPoint y: 601, distance: 358.0
click at [193, 601] on span "Show all search results" at bounding box center [130, 599] width 169 height 15
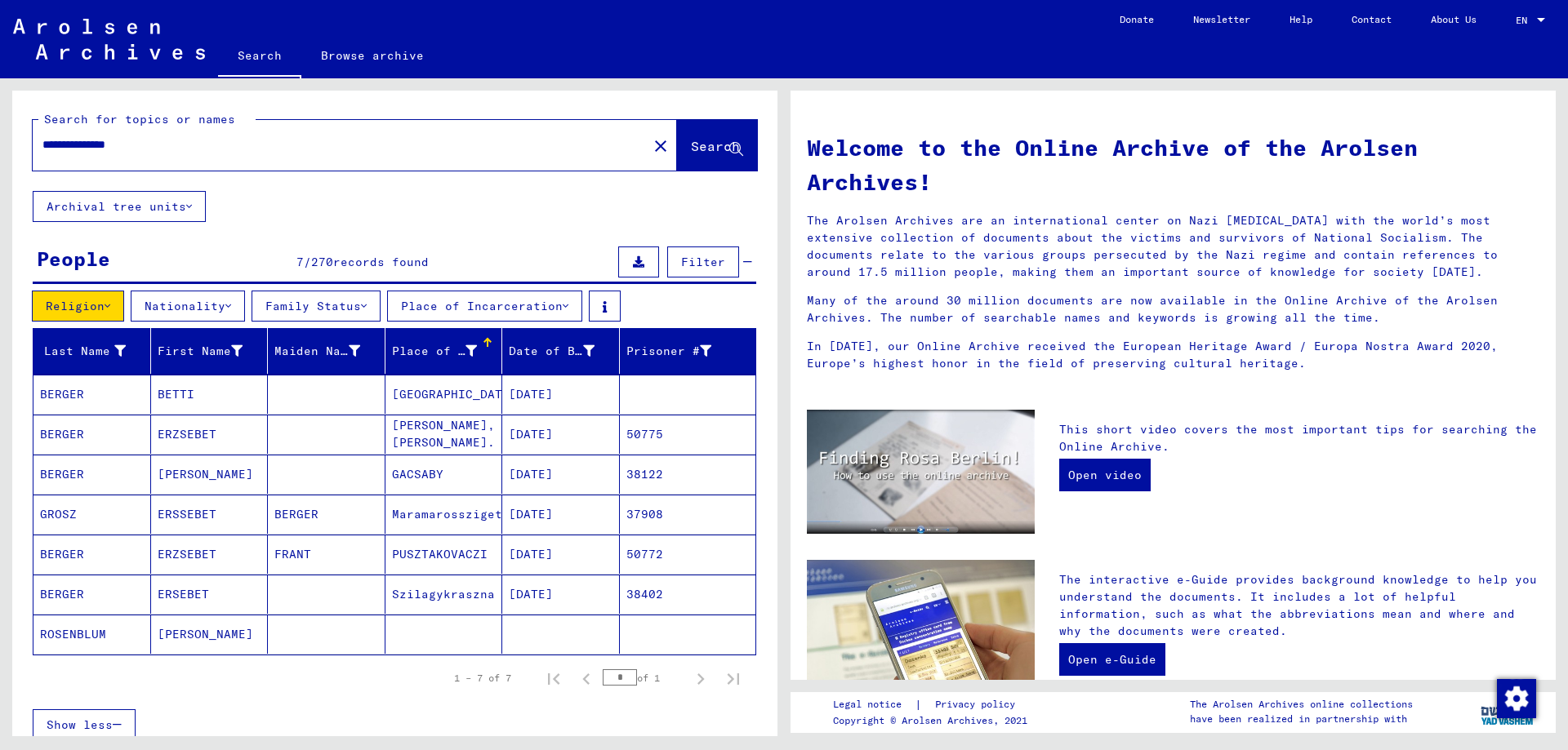
drag, startPoint x: 90, startPoint y: 145, endPoint x: 188, endPoint y: 153, distance: 98.3
click at [188, 153] on div "**********" at bounding box center [329, 145] width 595 height 37
type input "**********"
click at [691, 145] on span "Search" at bounding box center [715, 147] width 49 height 17
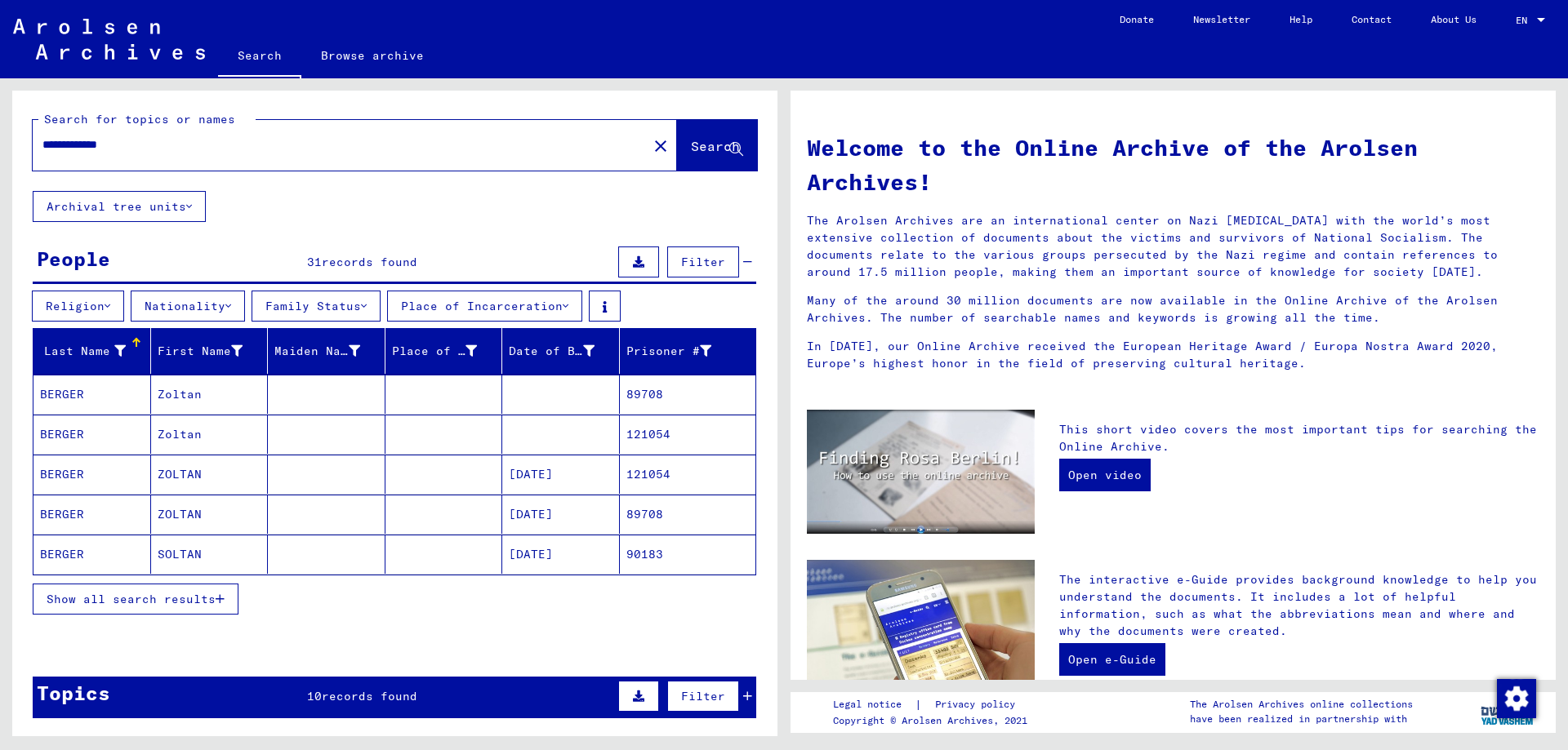
click at [90, 387] on mat-cell "BERGER" at bounding box center [91, 394] width 117 height 39
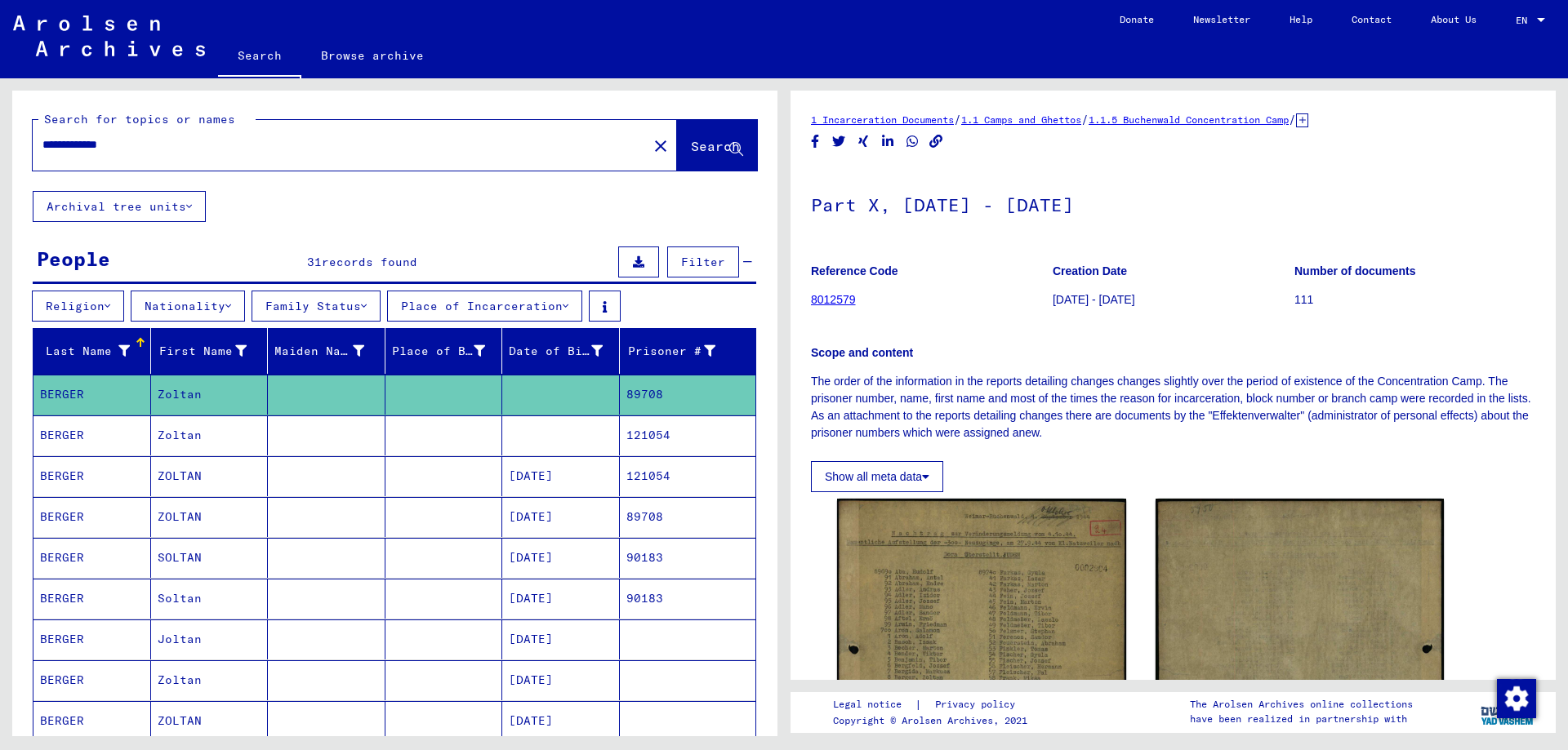
click at [97, 433] on mat-cell "BERGER" at bounding box center [91, 435] width 117 height 40
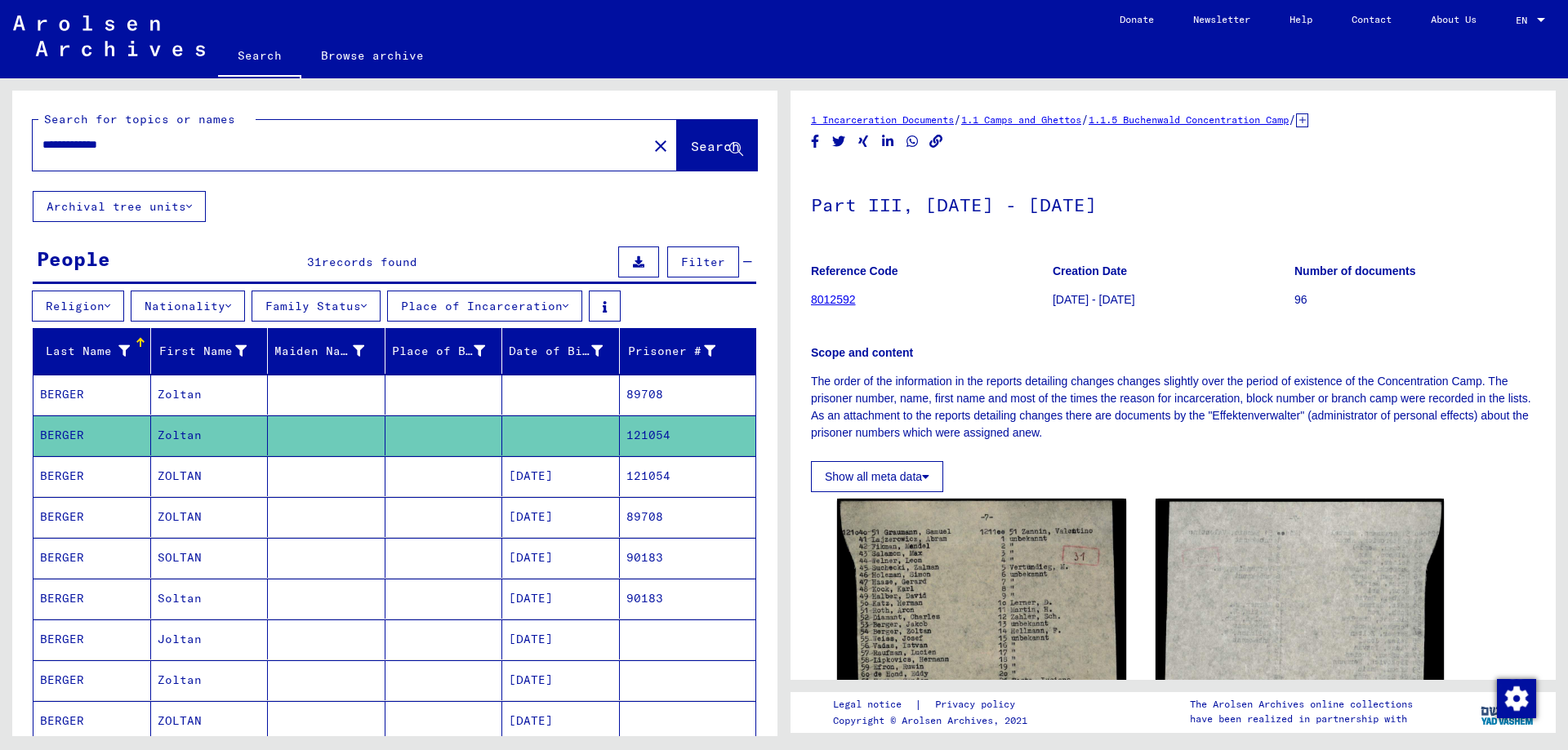
click at [117, 471] on mat-cell "BERGER" at bounding box center [91, 476] width 117 height 40
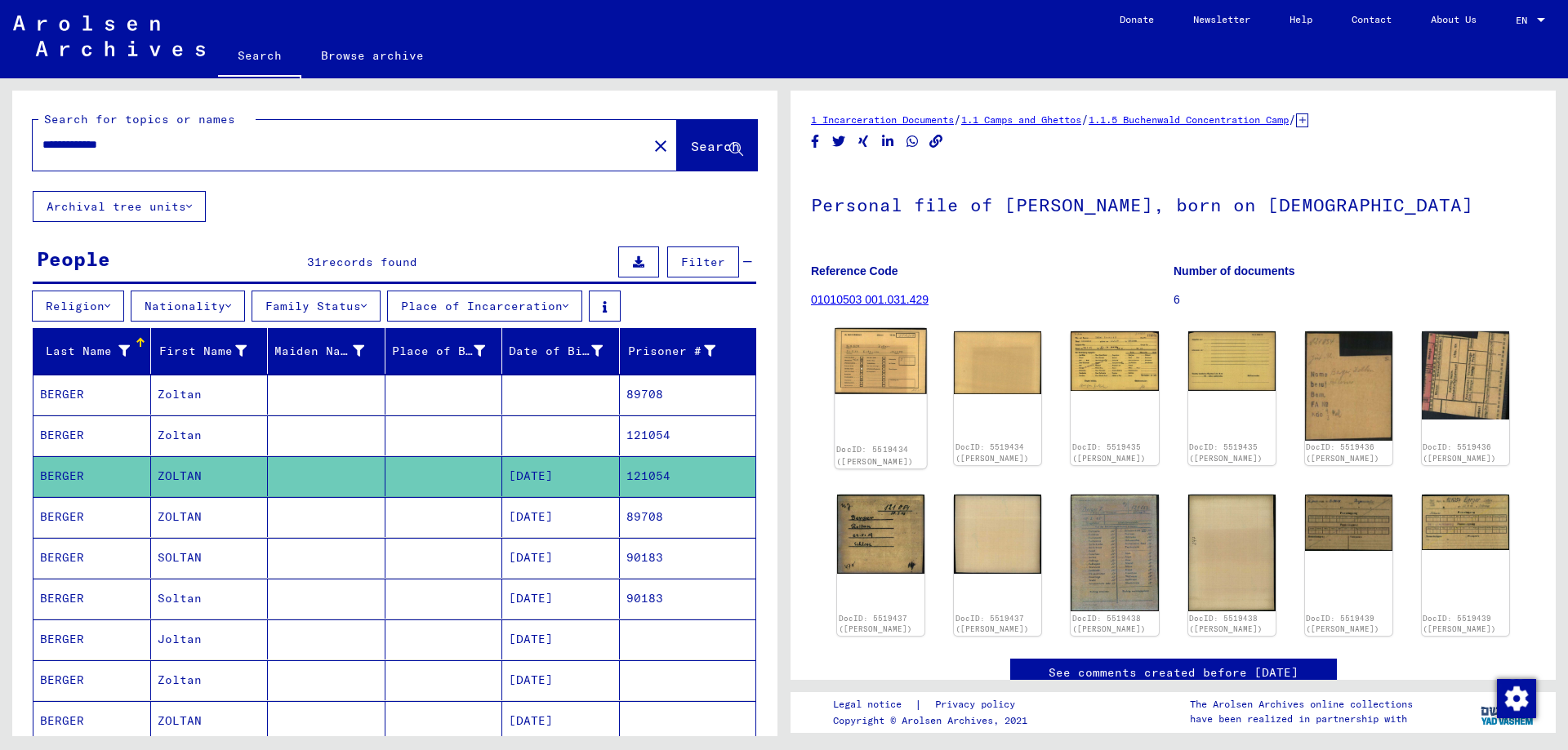
click at [899, 364] on img at bounding box center [880, 361] width 92 height 65
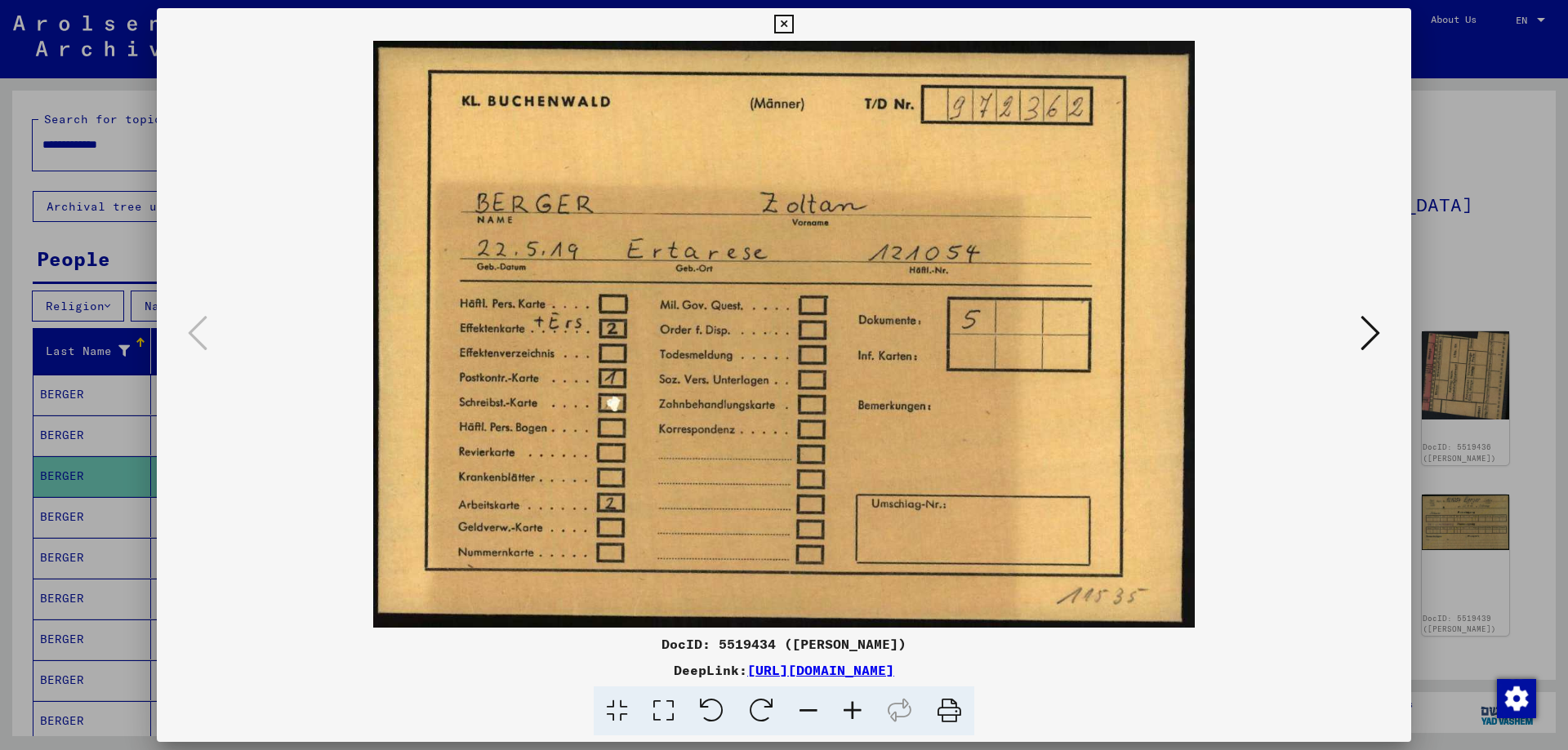
click at [899, 364] on img at bounding box center [784, 334] width 1143 height 587
click at [1361, 336] on icon at bounding box center [1370, 333] width 19 height 39
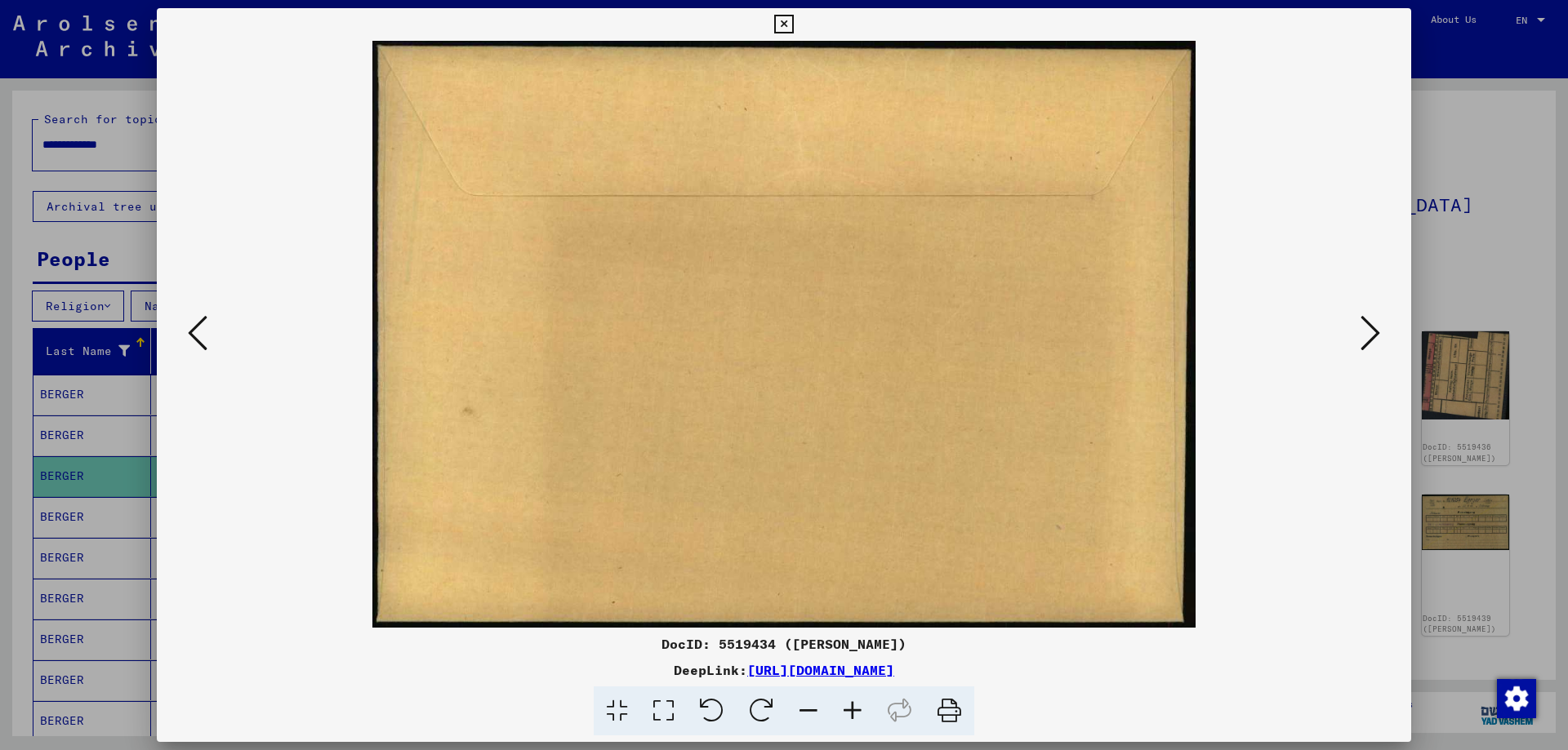
click at [1361, 336] on icon at bounding box center [1370, 333] width 19 height 39
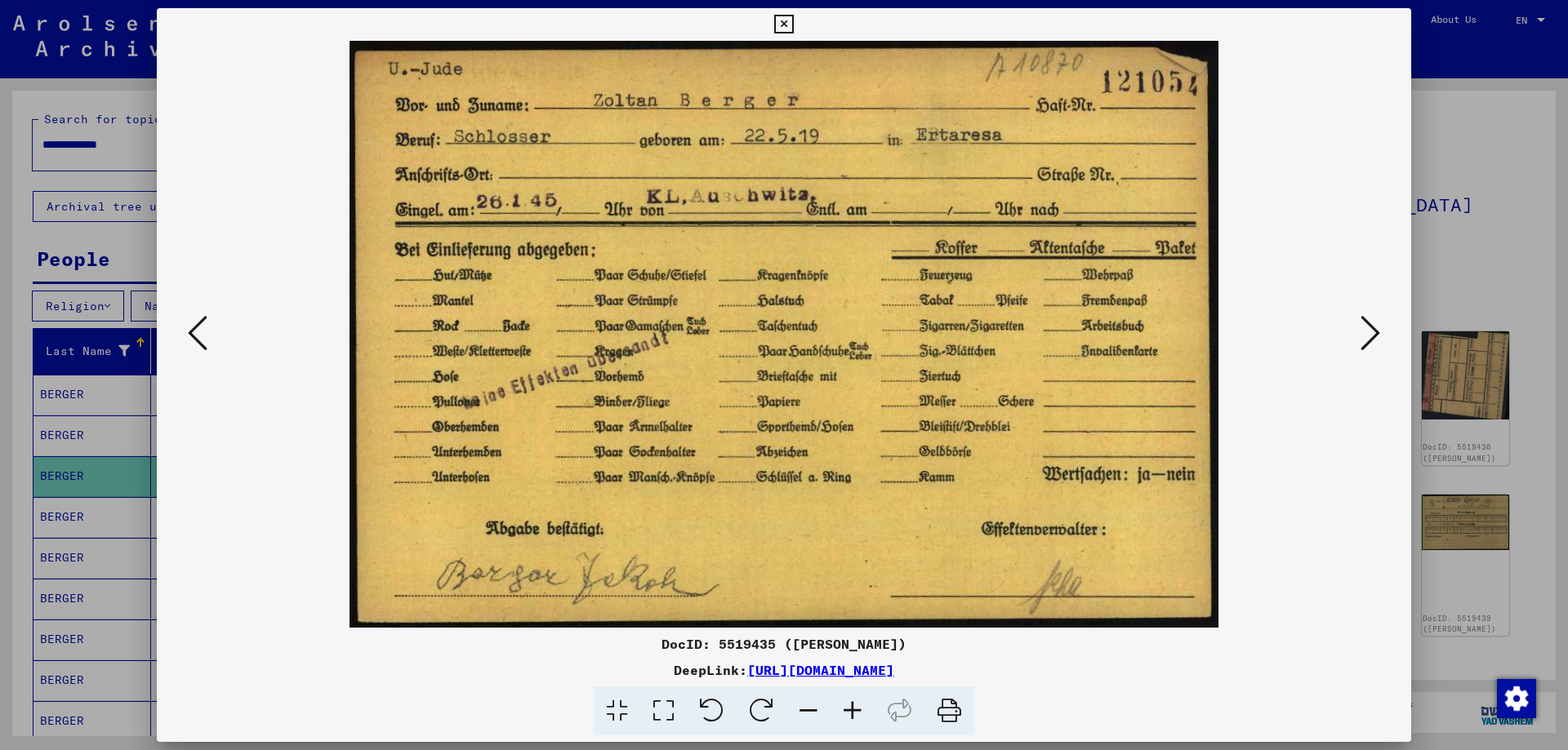
click at [1360, 336] on icon at bounding box center [1370, 333] width 19 height 39
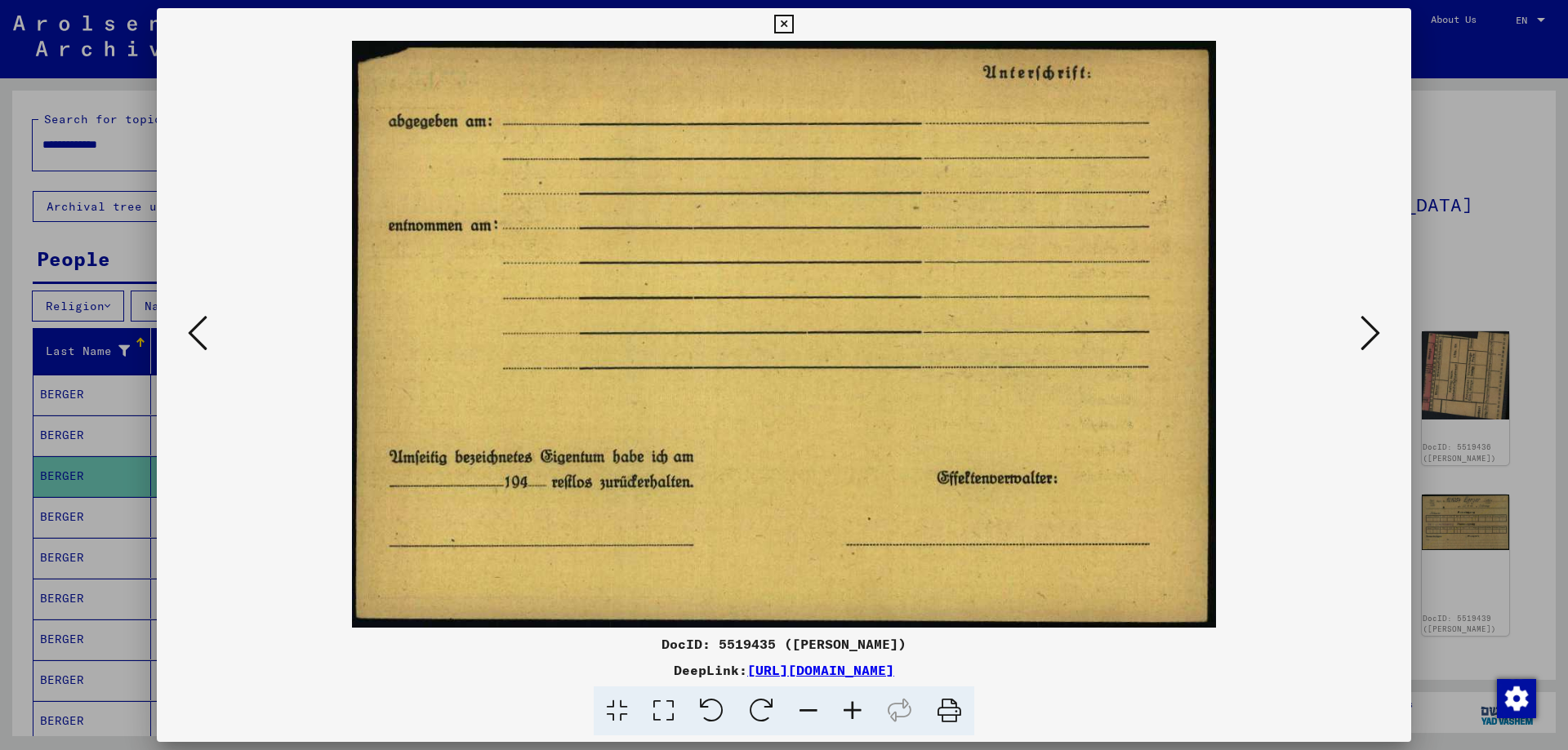
click at [1360, 336] on icon at bounding box center [1370, 333] width 19 height 39
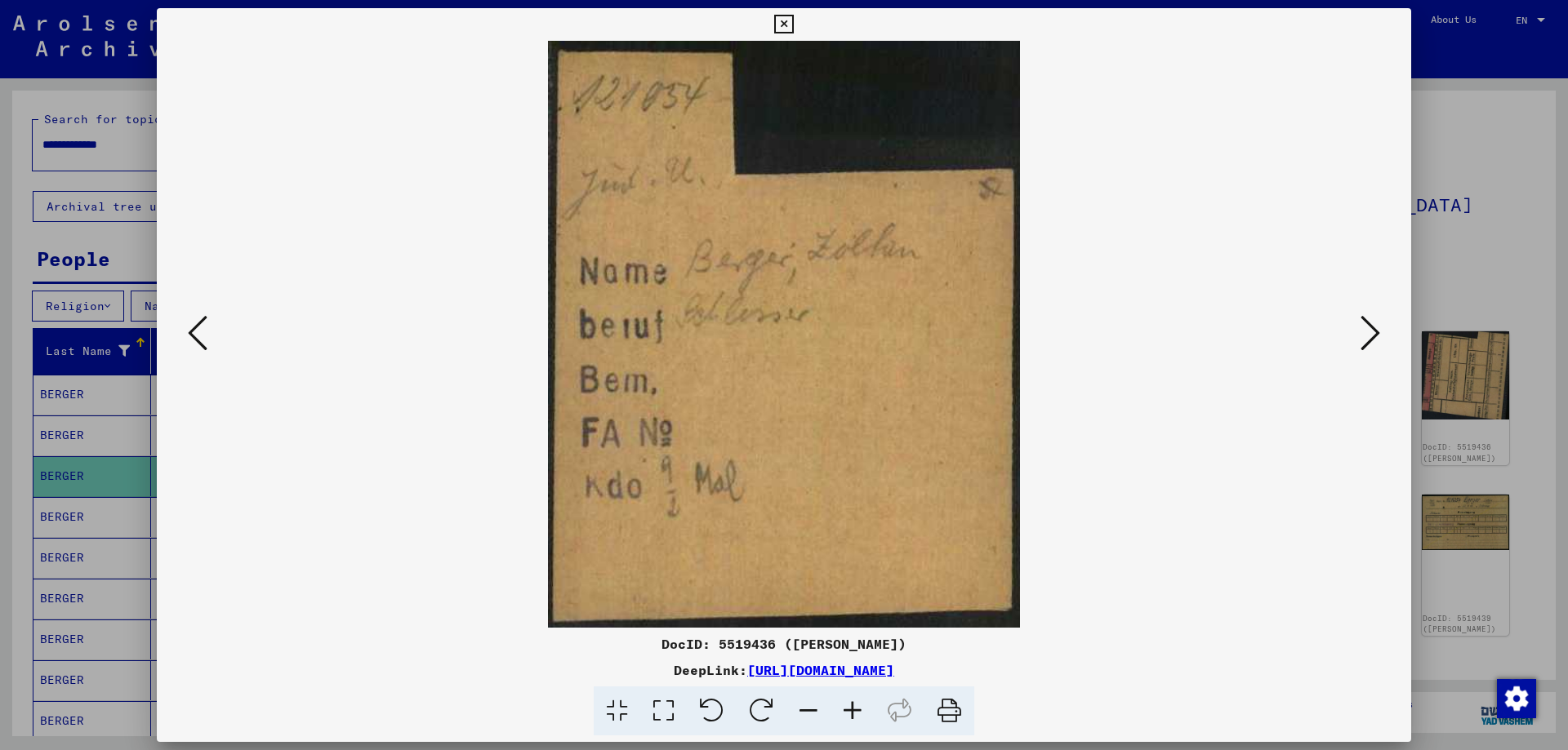
click at [1360, 336] on icon at bounding box center [1370, 333] width 19 height 39
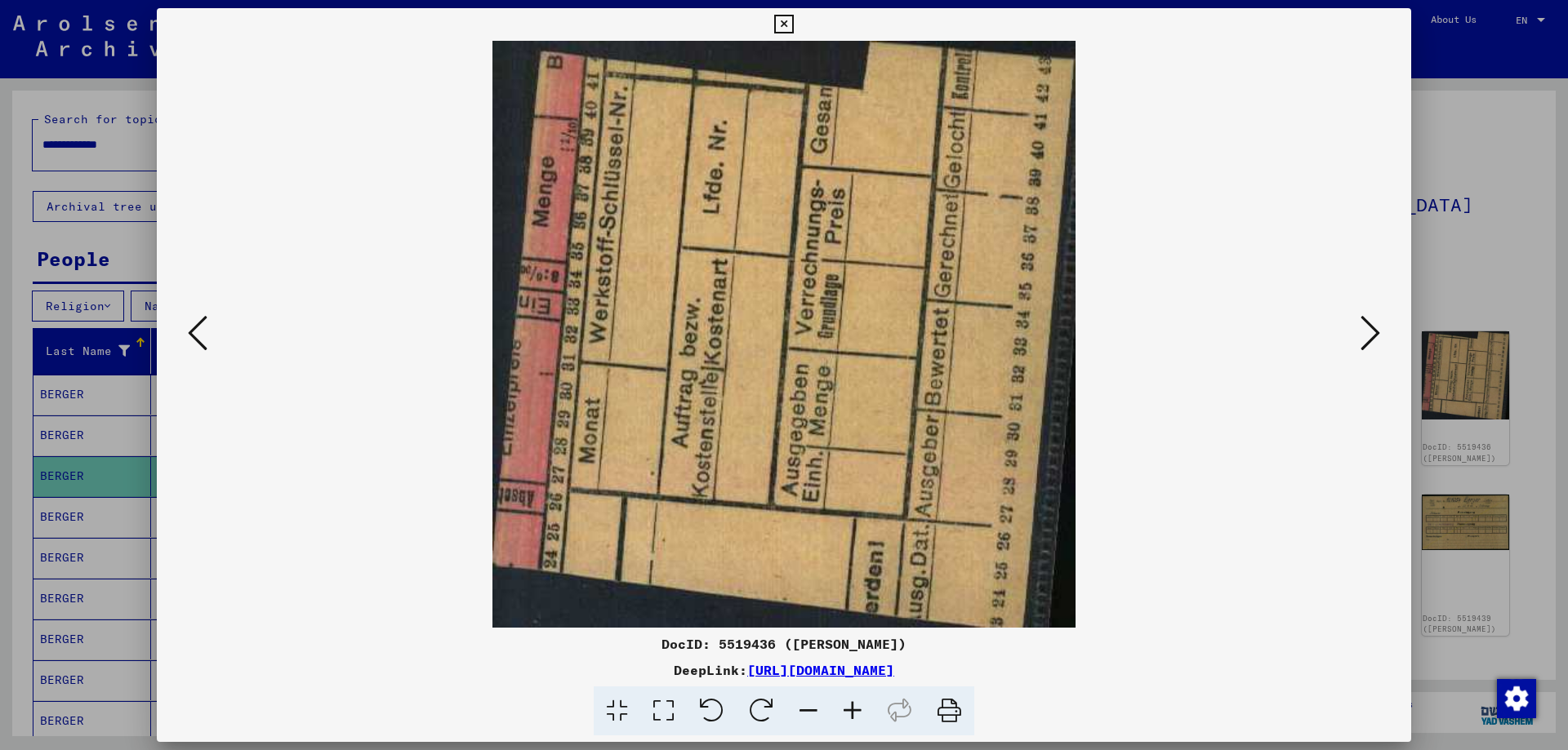
click at [1359, 336] on button at bounding box center [1371, 334] width 30 height 46
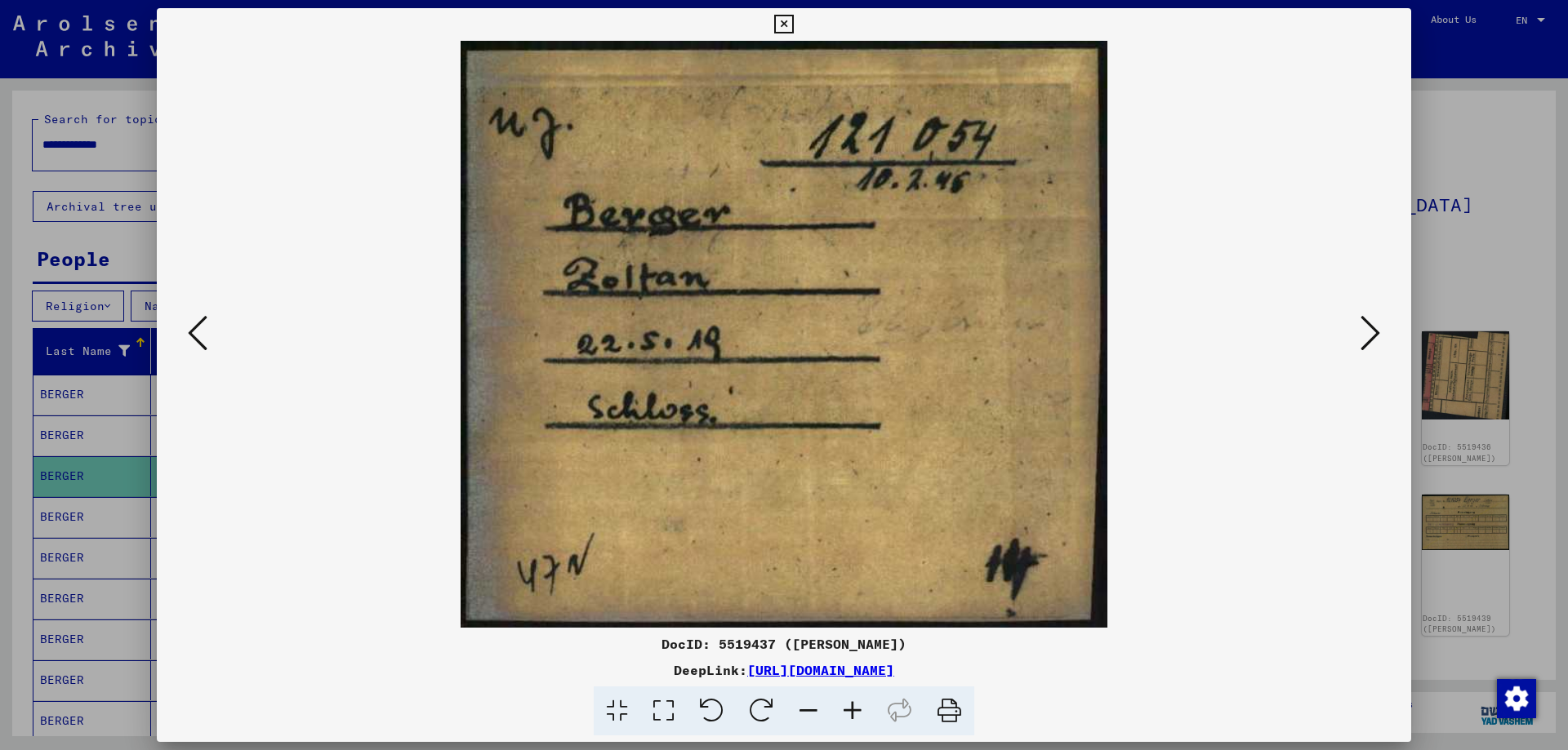
click at [1359, 336] on button at bounding box center [1371, 334] width 30 height 46
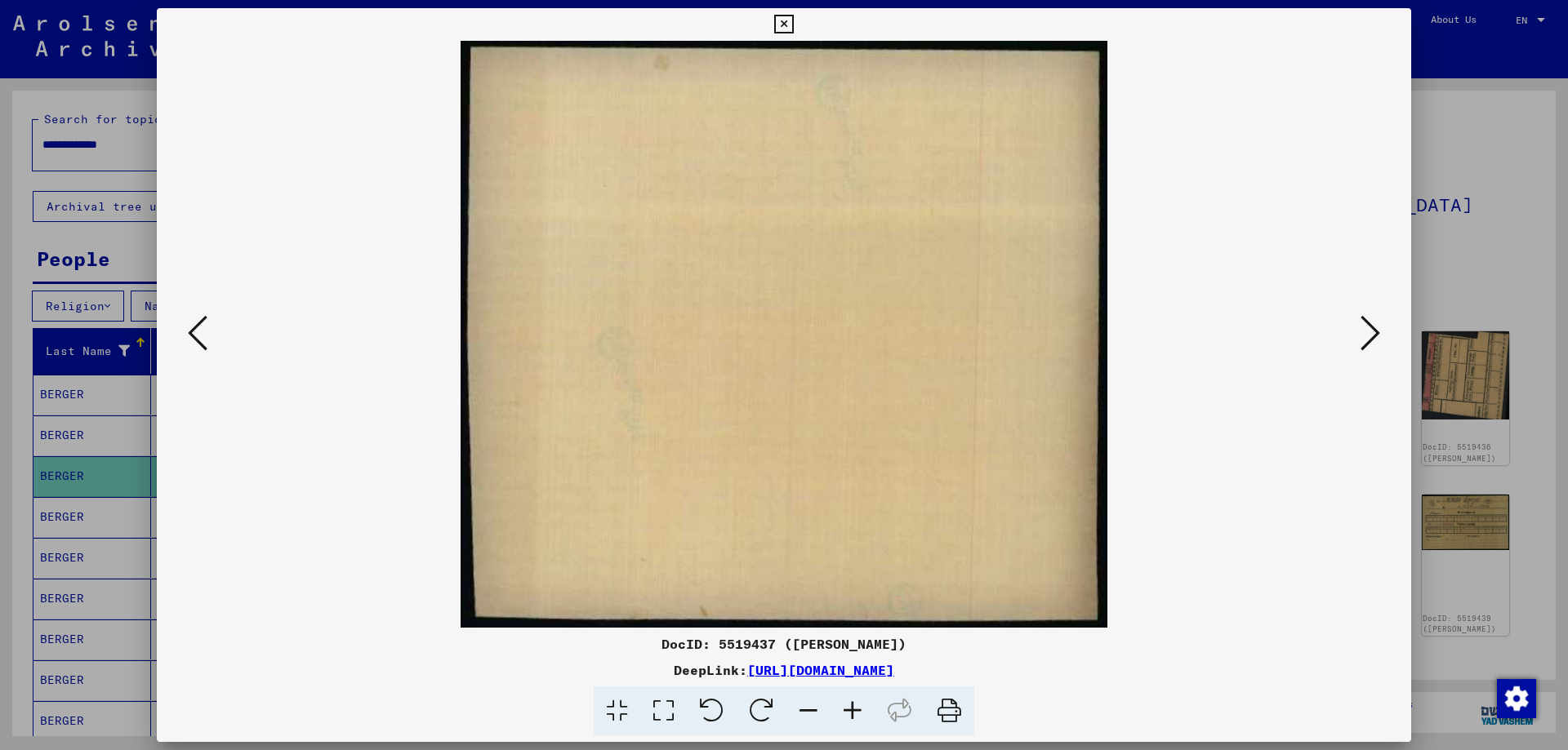
click at [1359, 336] on button at bounding box center [1371, 334] width 30 height 46
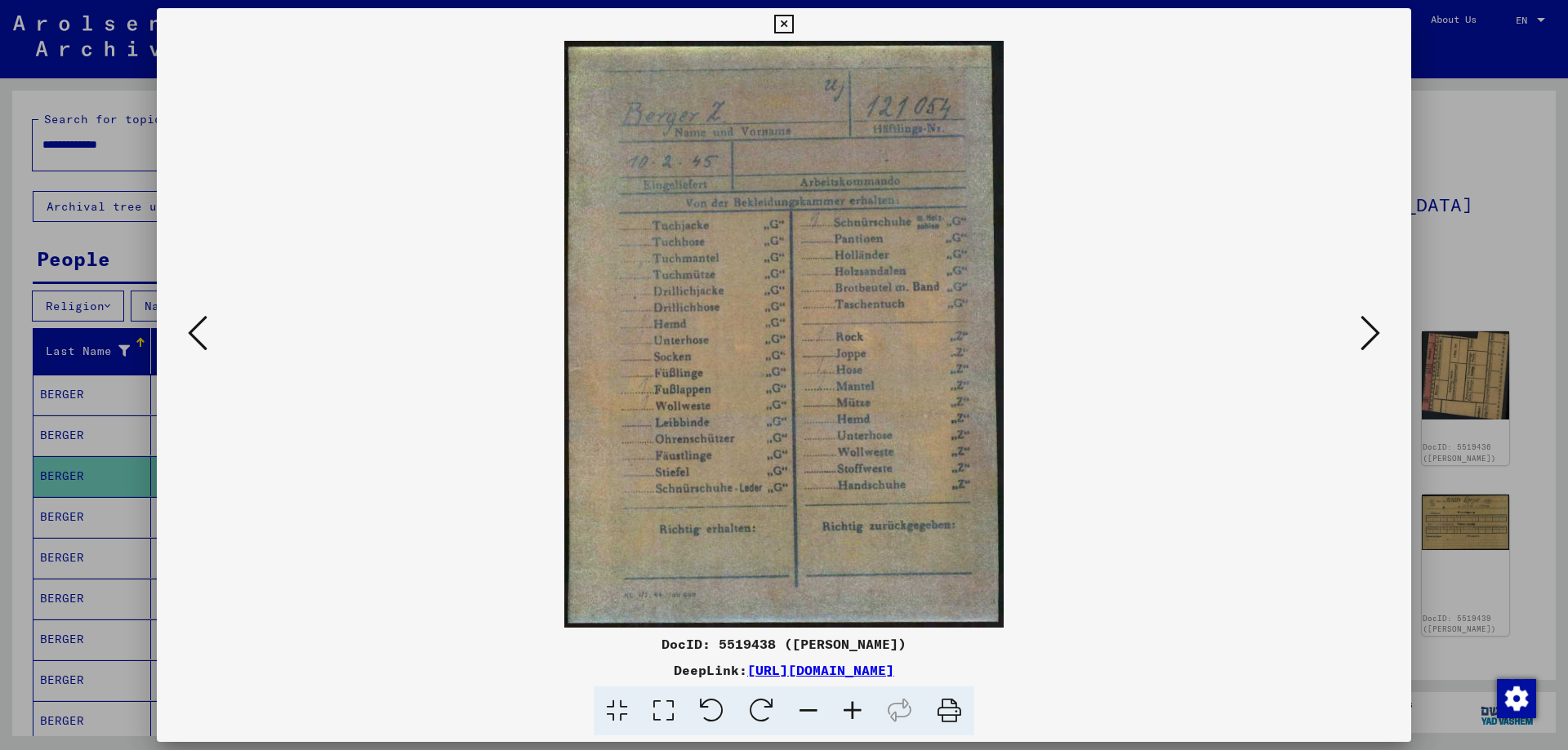
click at [1359, 336] on button at bounding box center [1371, 334] width 30 height 46
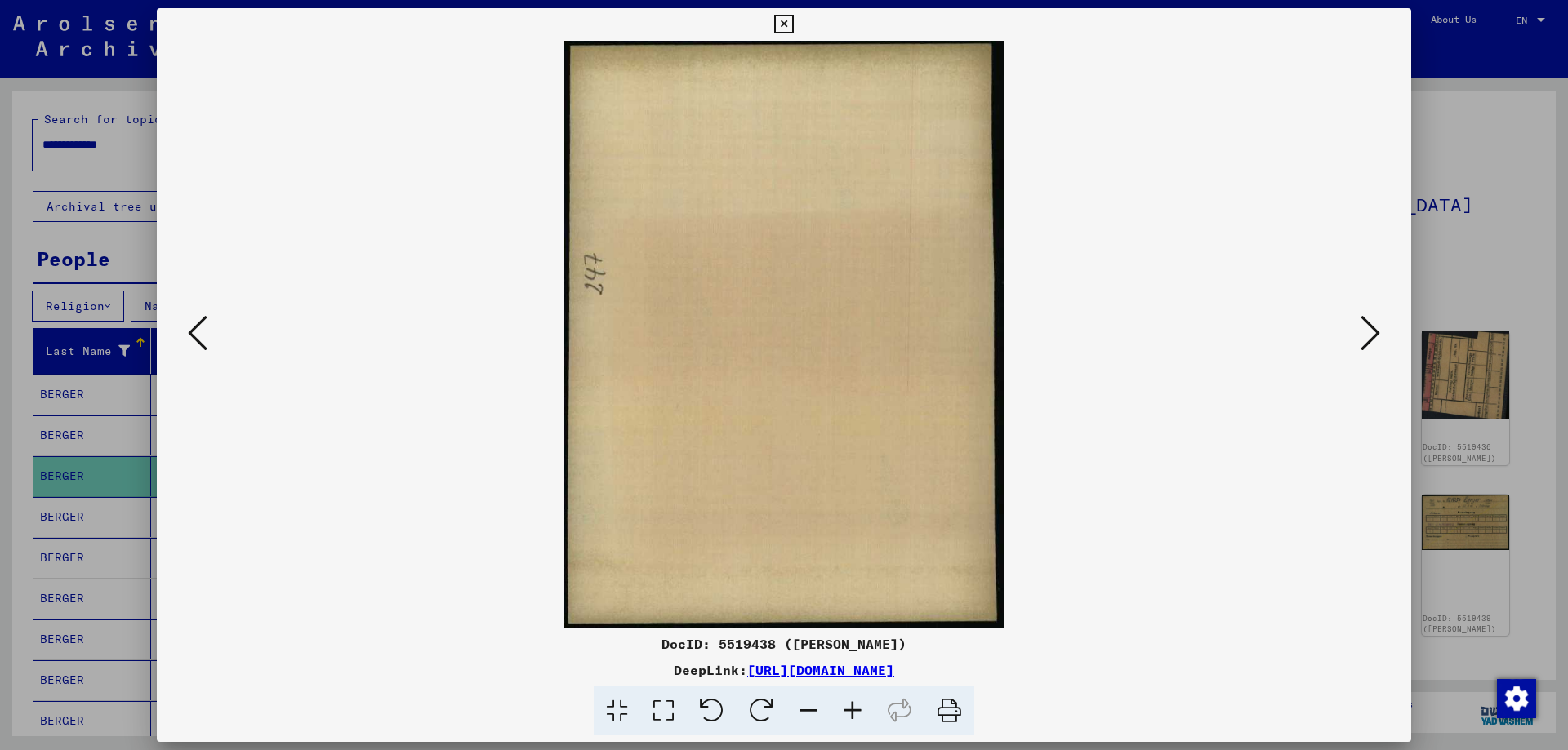
click at [1359, 336] on button at bounding box center [1371, 334] width 30 height 46
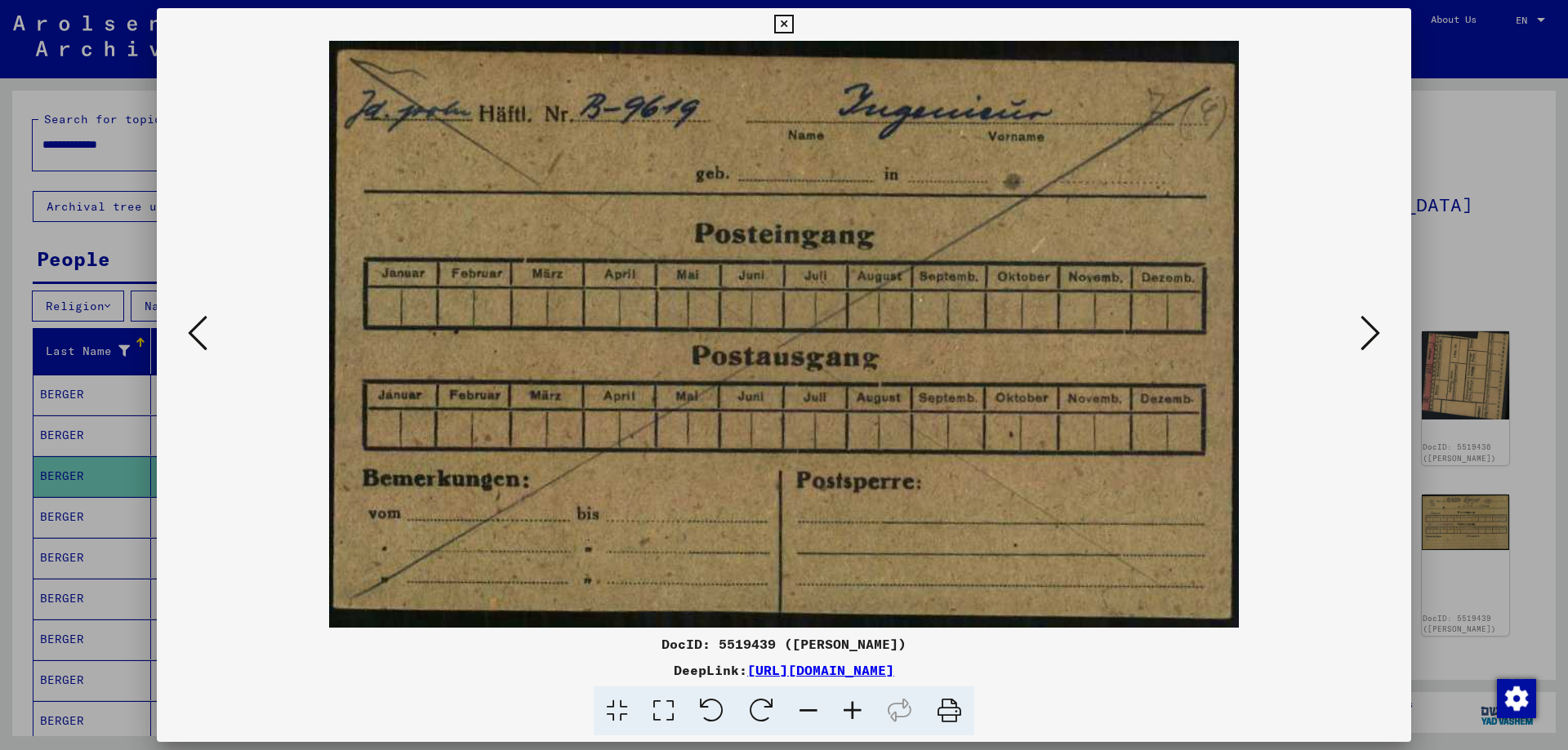
click at [1359, 336] on button at bounding box center [1371, 334] width 30 height 46
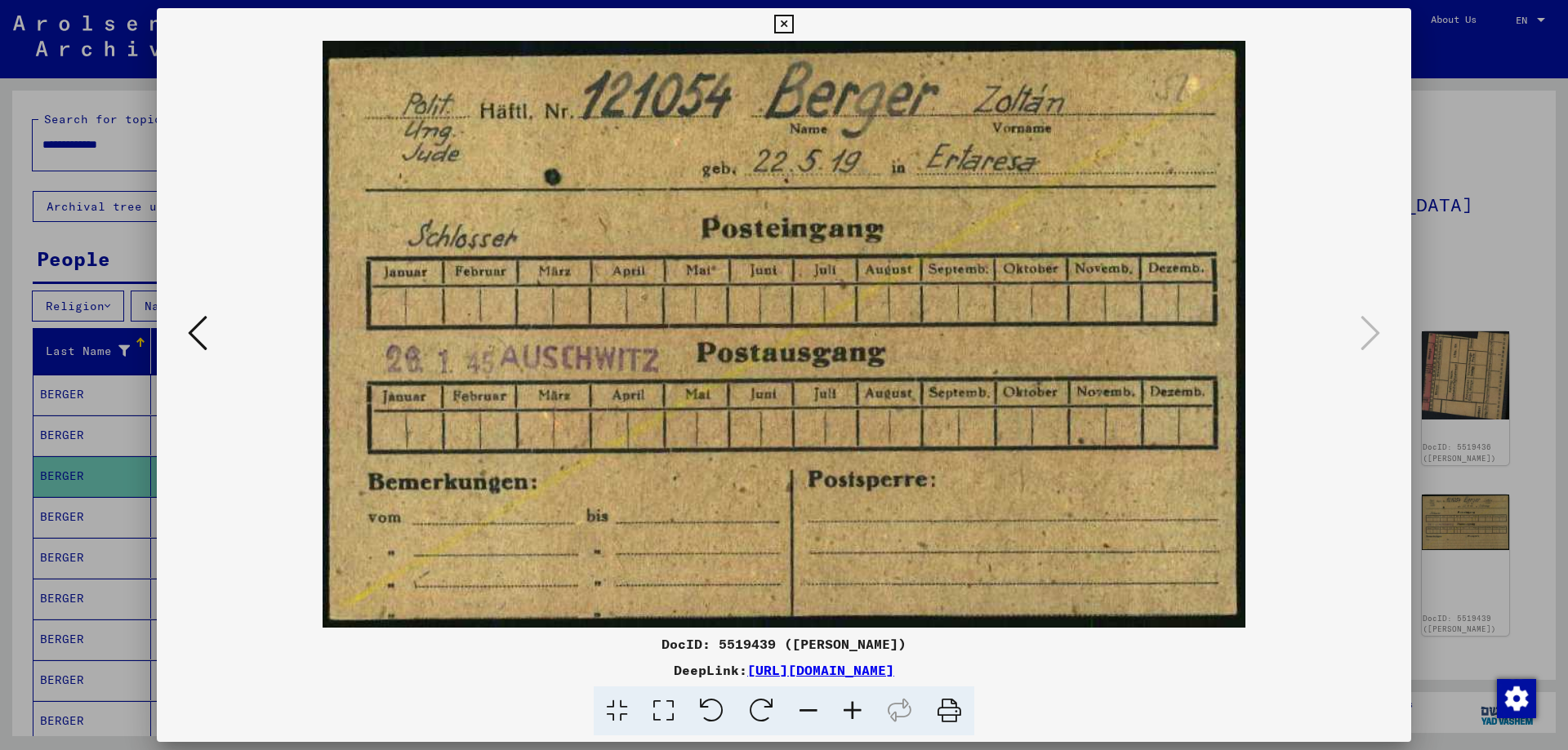
click at [783, 19] on icon at bounding box center [784, 24] width 18 height 19
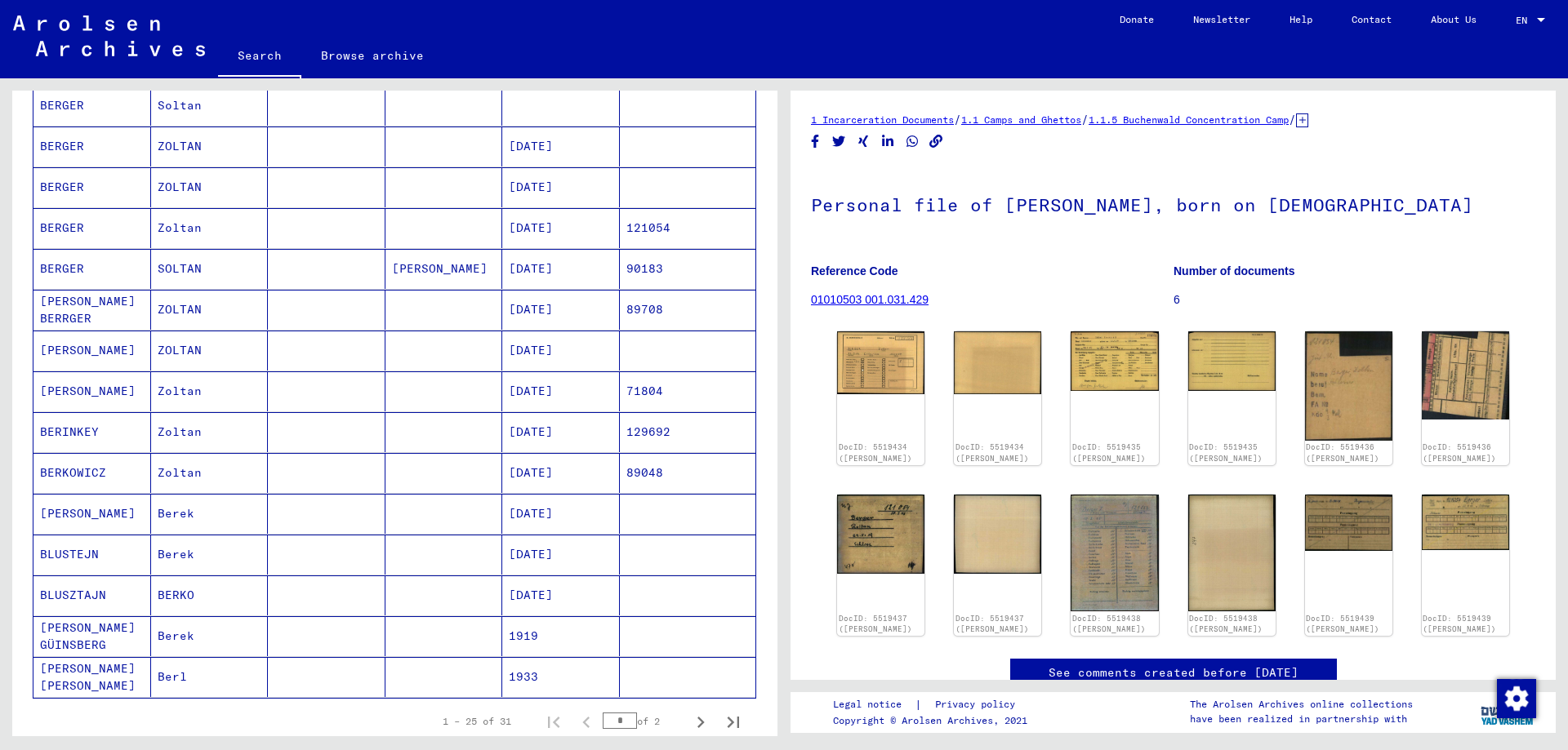
scroll to position [734, 0]
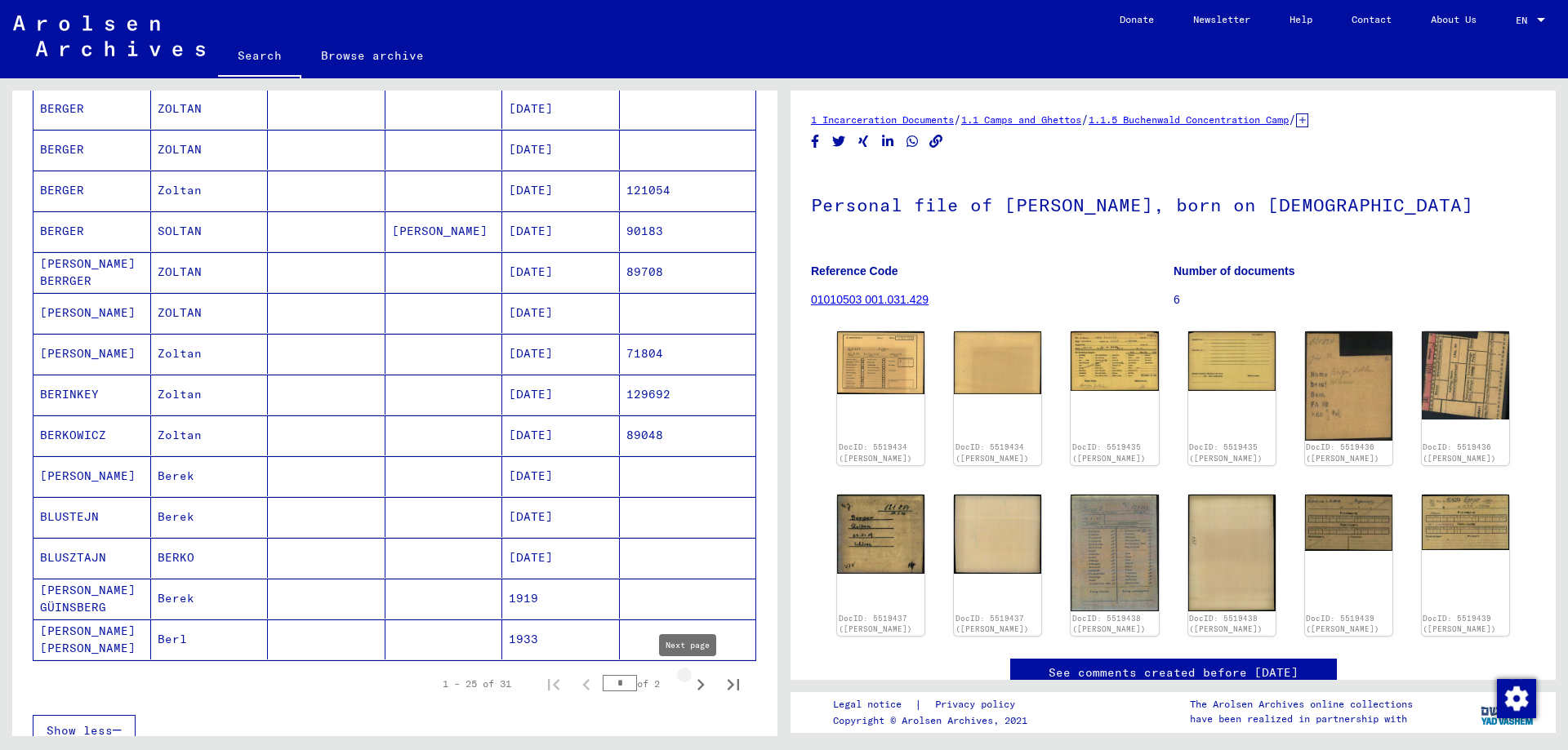
click at [689, 684] on icon "Next page" at bounding box center [700, 685] width 23 height 23
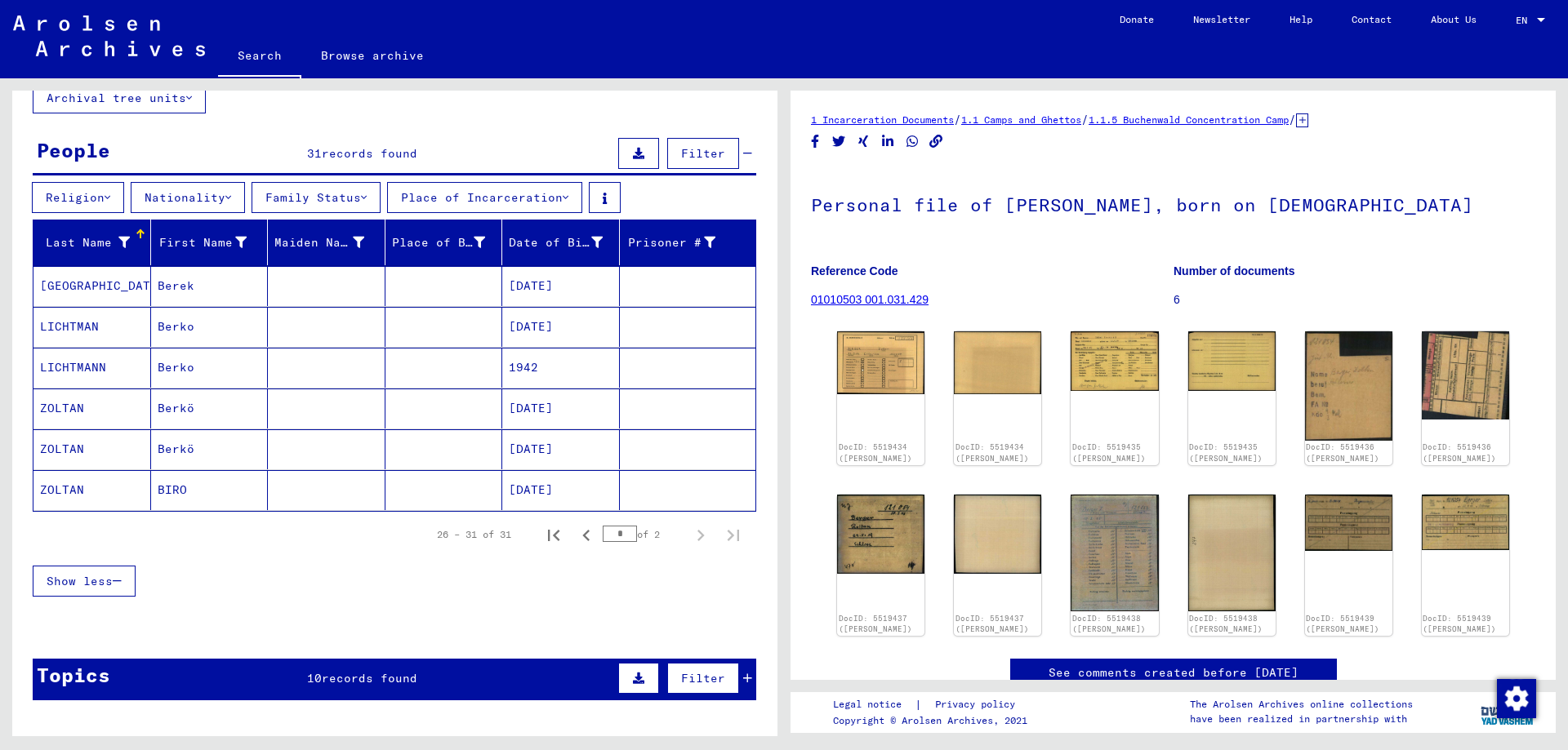
scroll to position [105, 0]
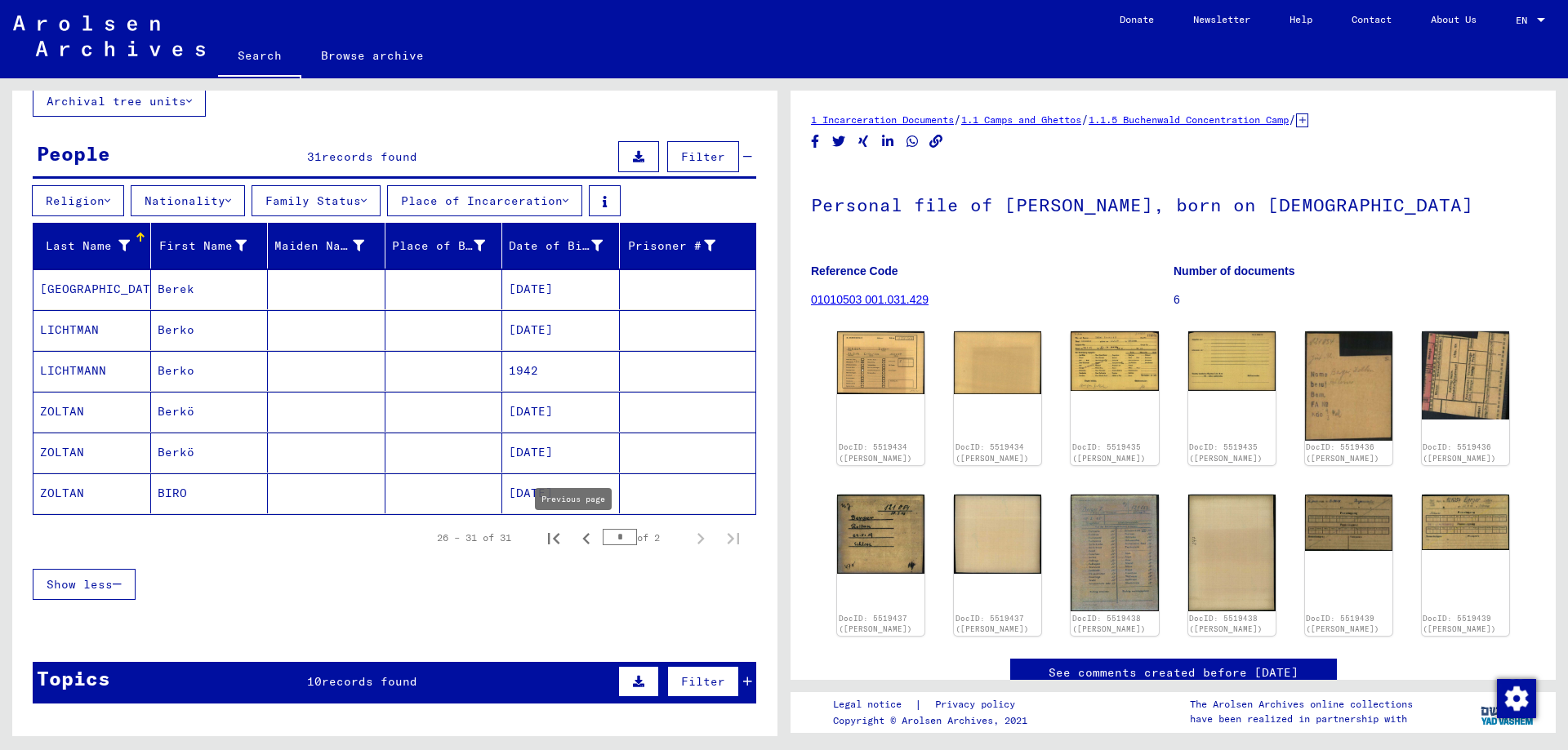
click at [575, 542] on icon "Previous page" at bounding box center [586, 539] width 23 height 23
type input "*"
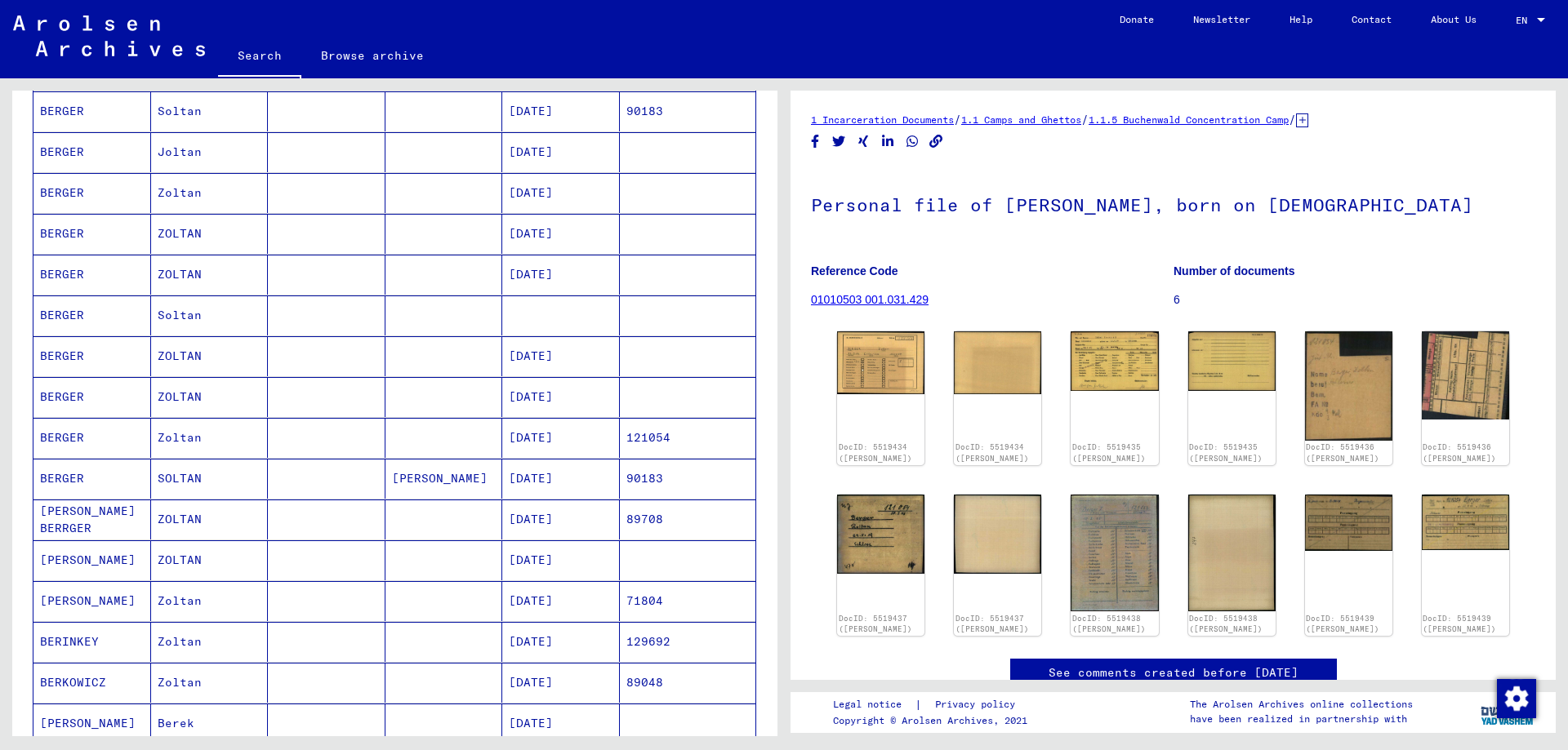
scroll to position [514, 0]
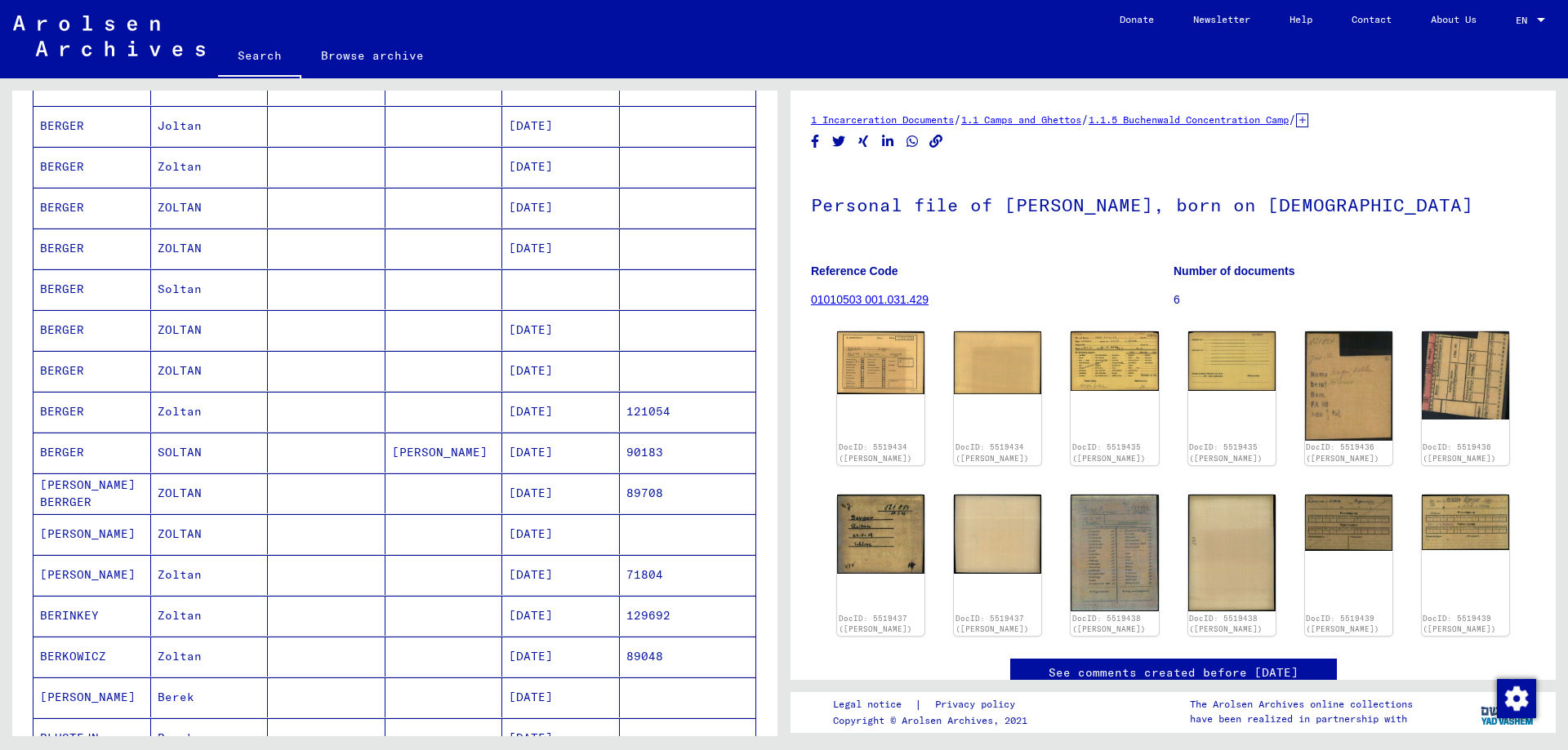
click at [510, 537] on mat-cell "[DATE]" at bounding box center [560, 533] width 117 height 40
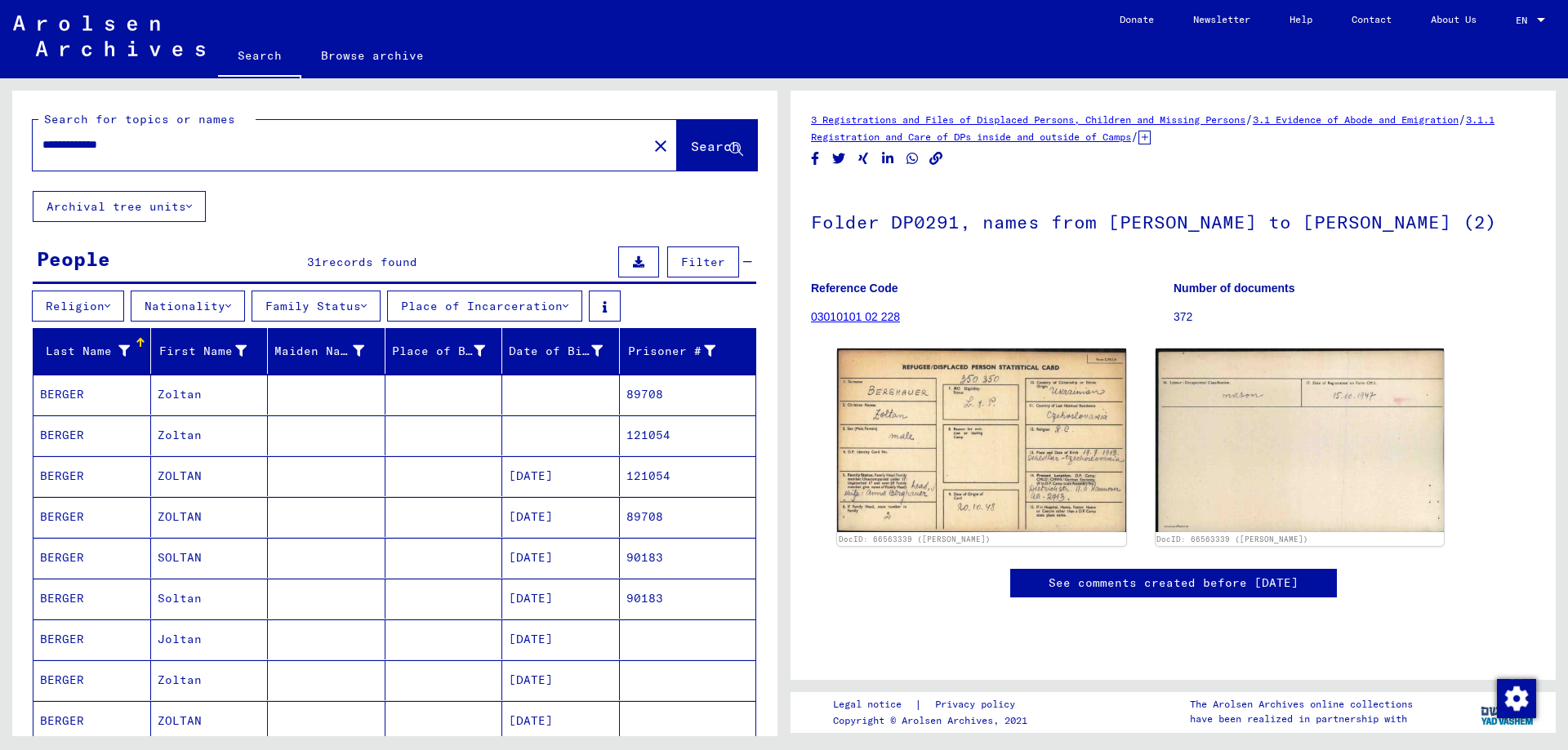
drag, startPoint x: 90, startPoint y: 145, endPoint x: 134, endPoint y: 150, distance: 44.3
click at [134, 150] on input "**********" at bounding box center [340, 145] width 595 height 18
type input "**********"
click at [676, 130] on button "Search" at bounding box center [716, 145] width 80 height 51
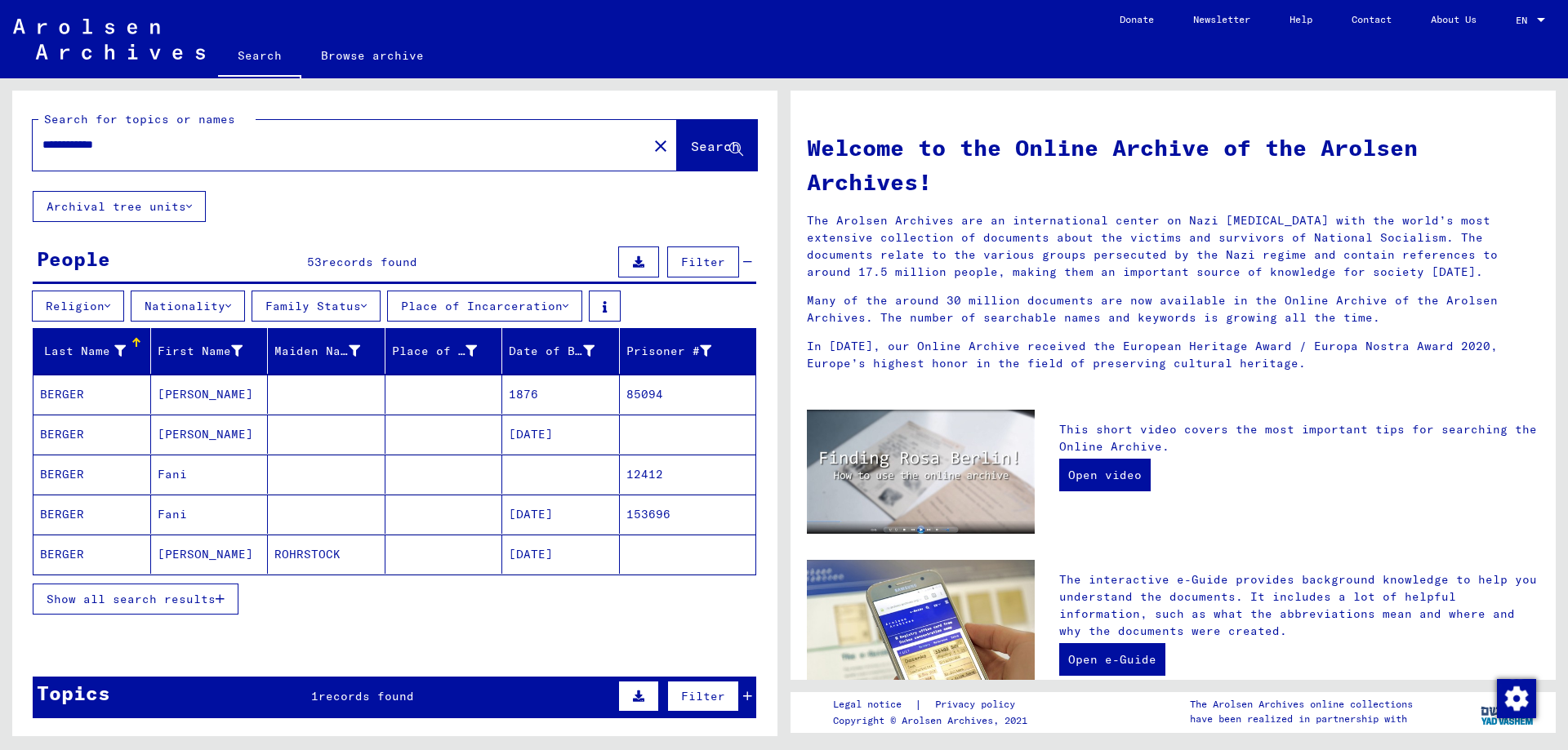
click at [174, 390] on mat-cell "[PERSON_NAME]" at bounding box center [209, 394] width 117 height 39
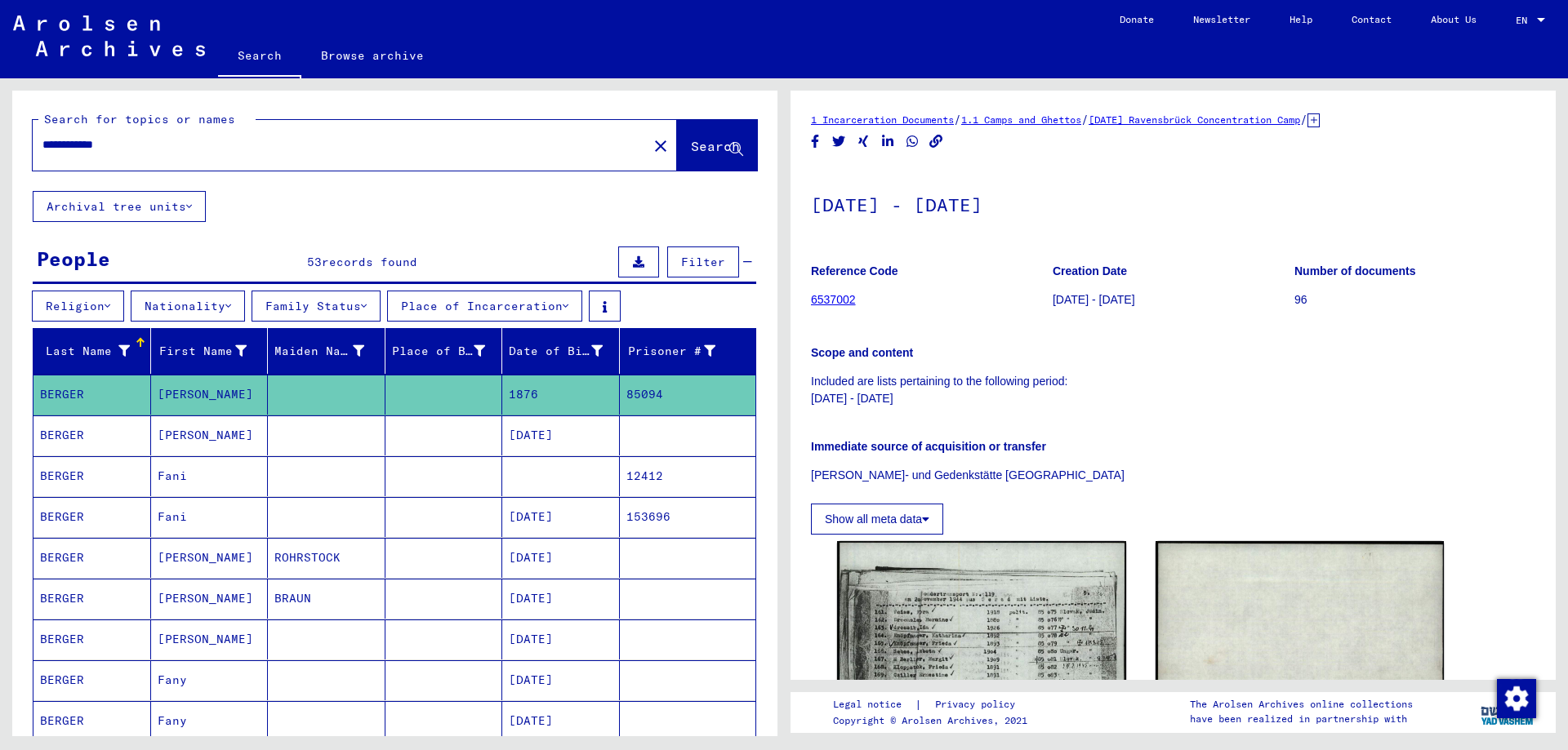
click at [195, 440] on mat-cell "[PERSON_NAME]" at bounding box center [209, 435] width 117 height 40
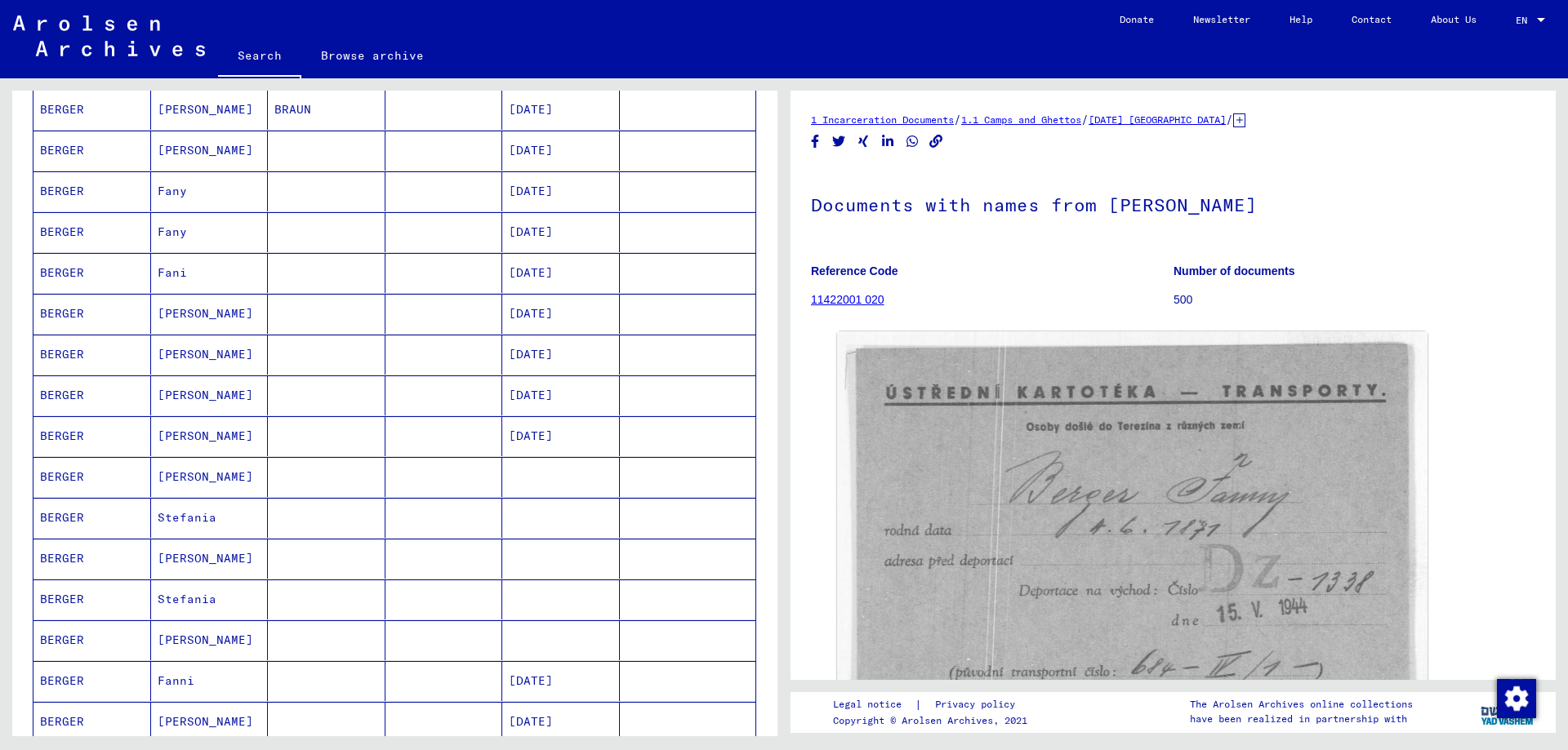
scroll to position [571, 0]
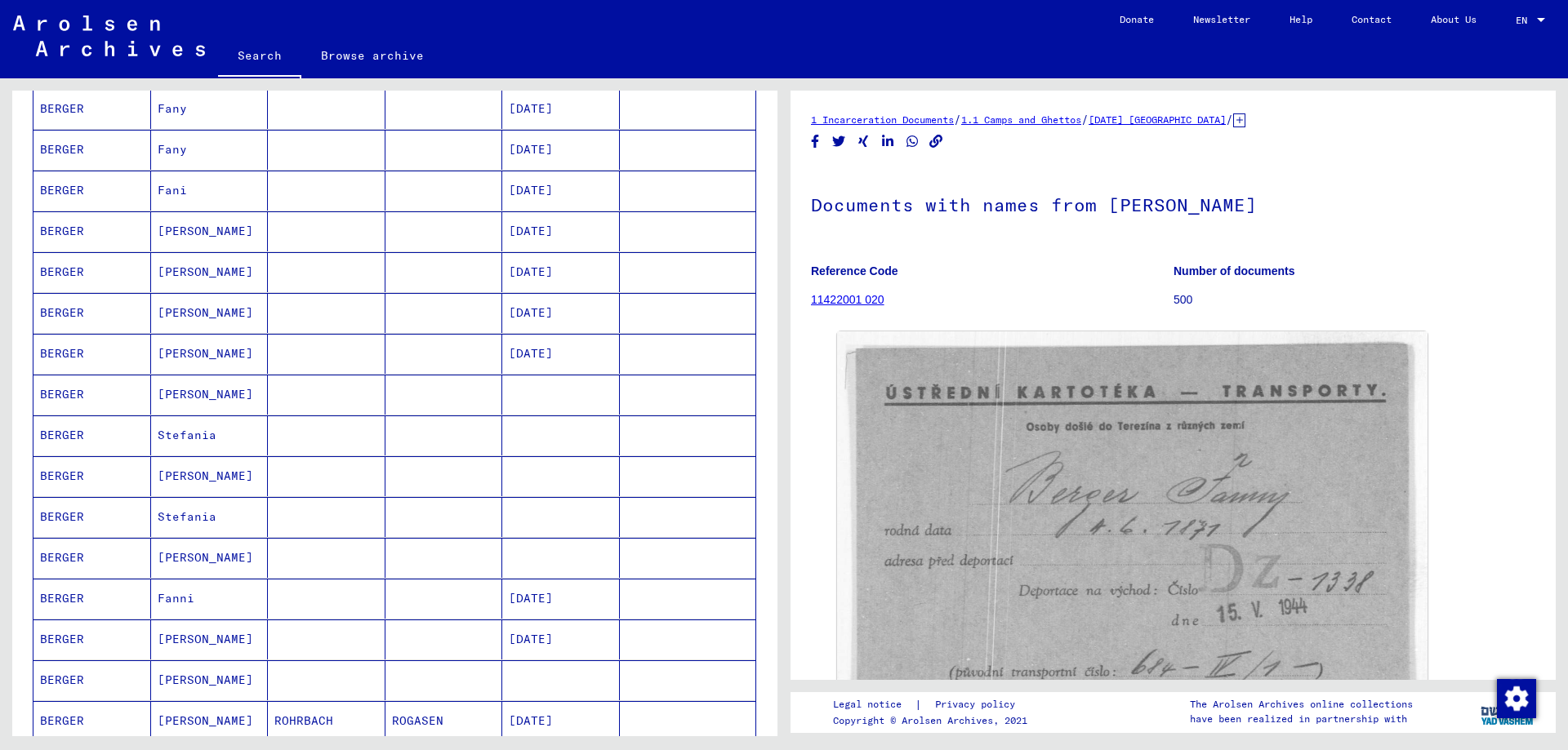
click at [171, 396] on mat-cell "[PERSON_NAME]" at bounding box center [209, 394] width 117 height 40
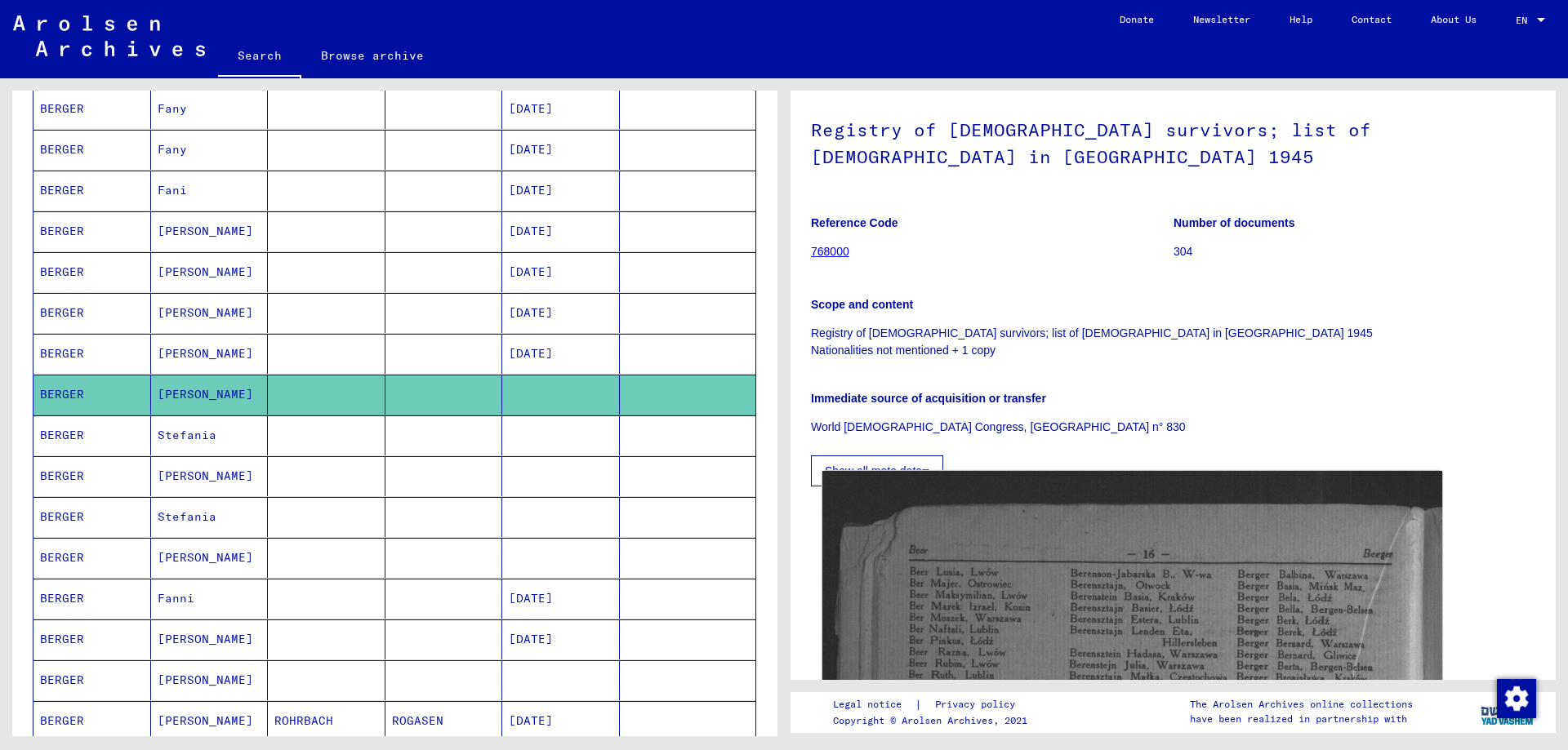
scroll to position [327, 0]
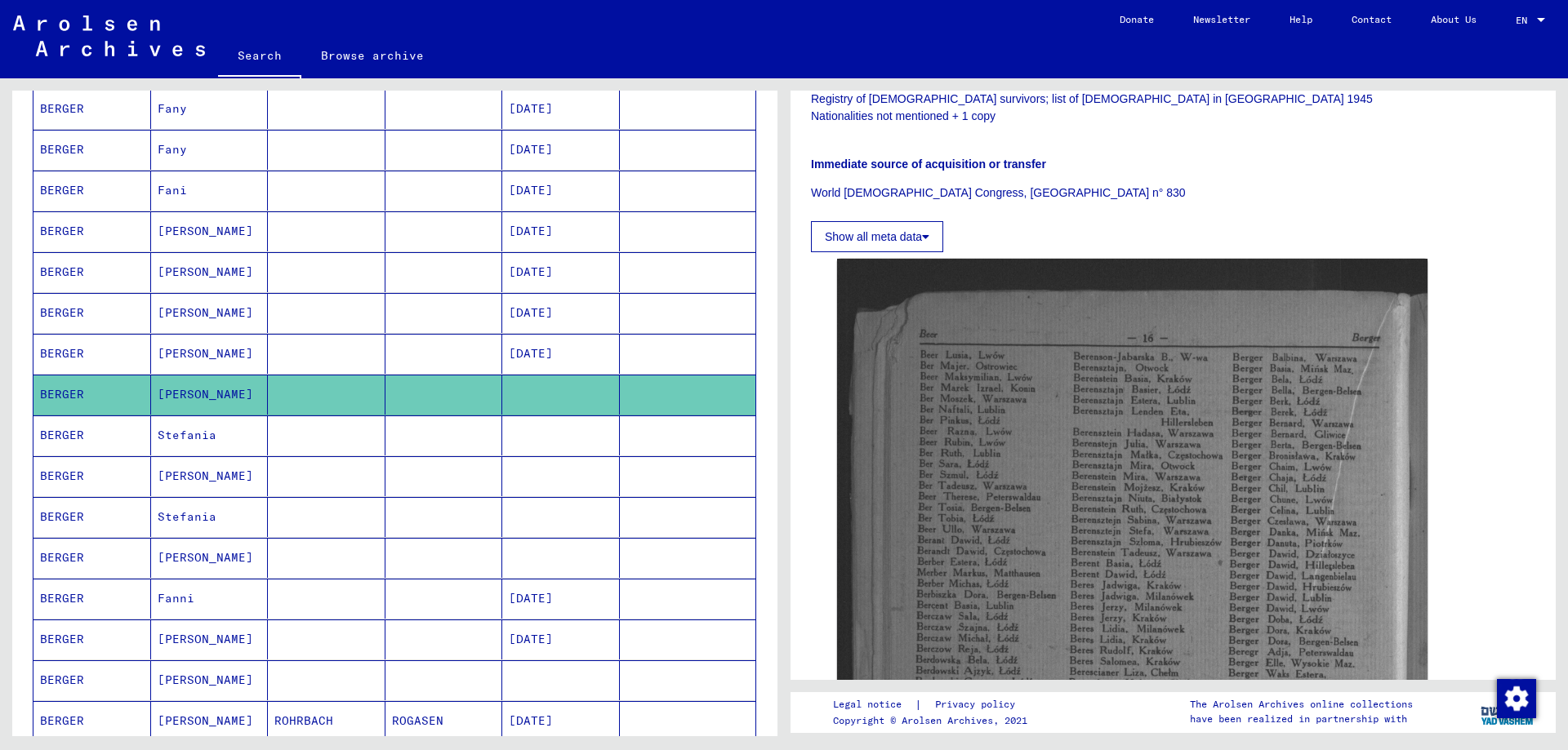
click at [174, 432] on mat-cell "Stefania" at bounding box center [209, 435] width 117 height 40
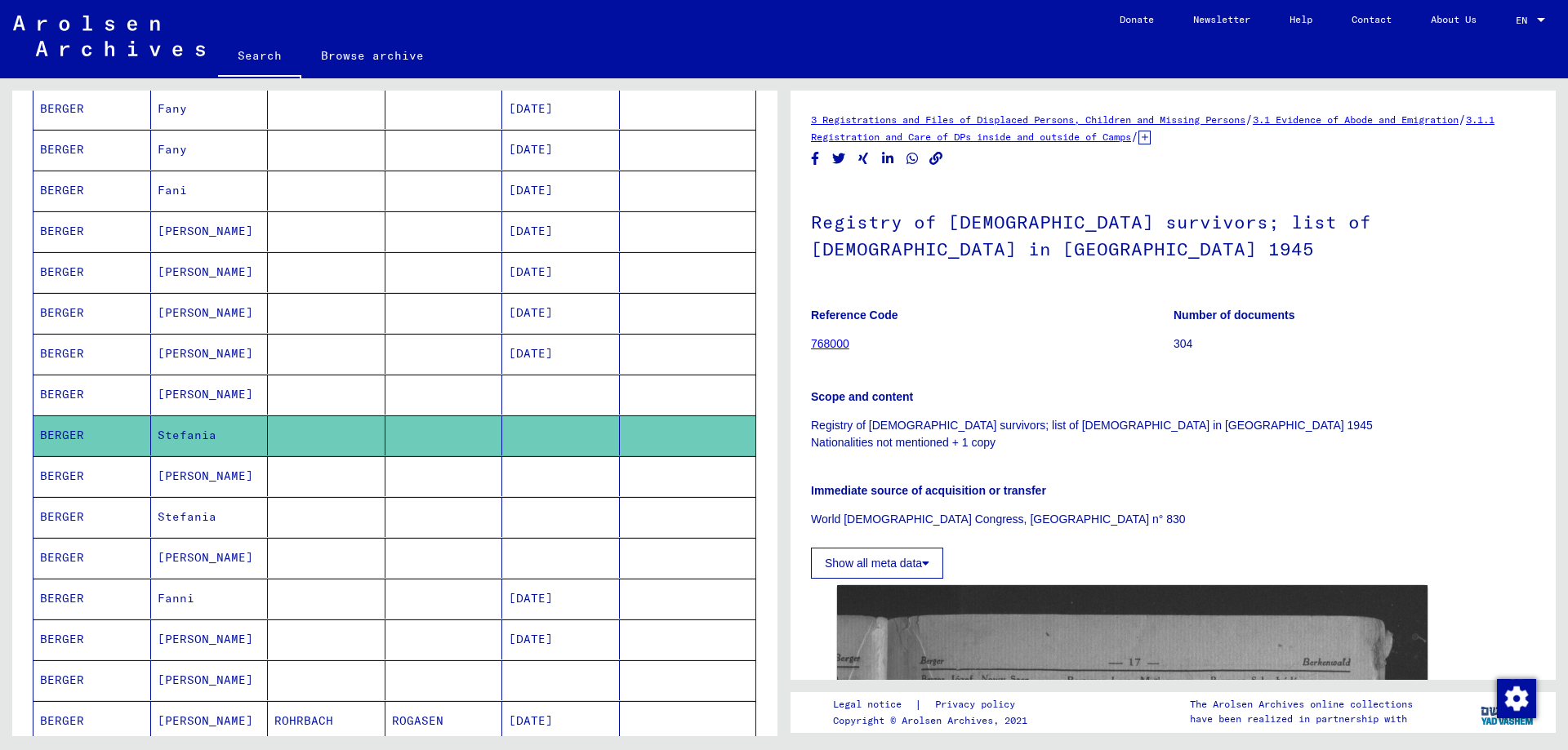
click at [191, 471] on mat-cell "[PERSON_NAME]" at bounding box center [209, 476] width 117 height 40
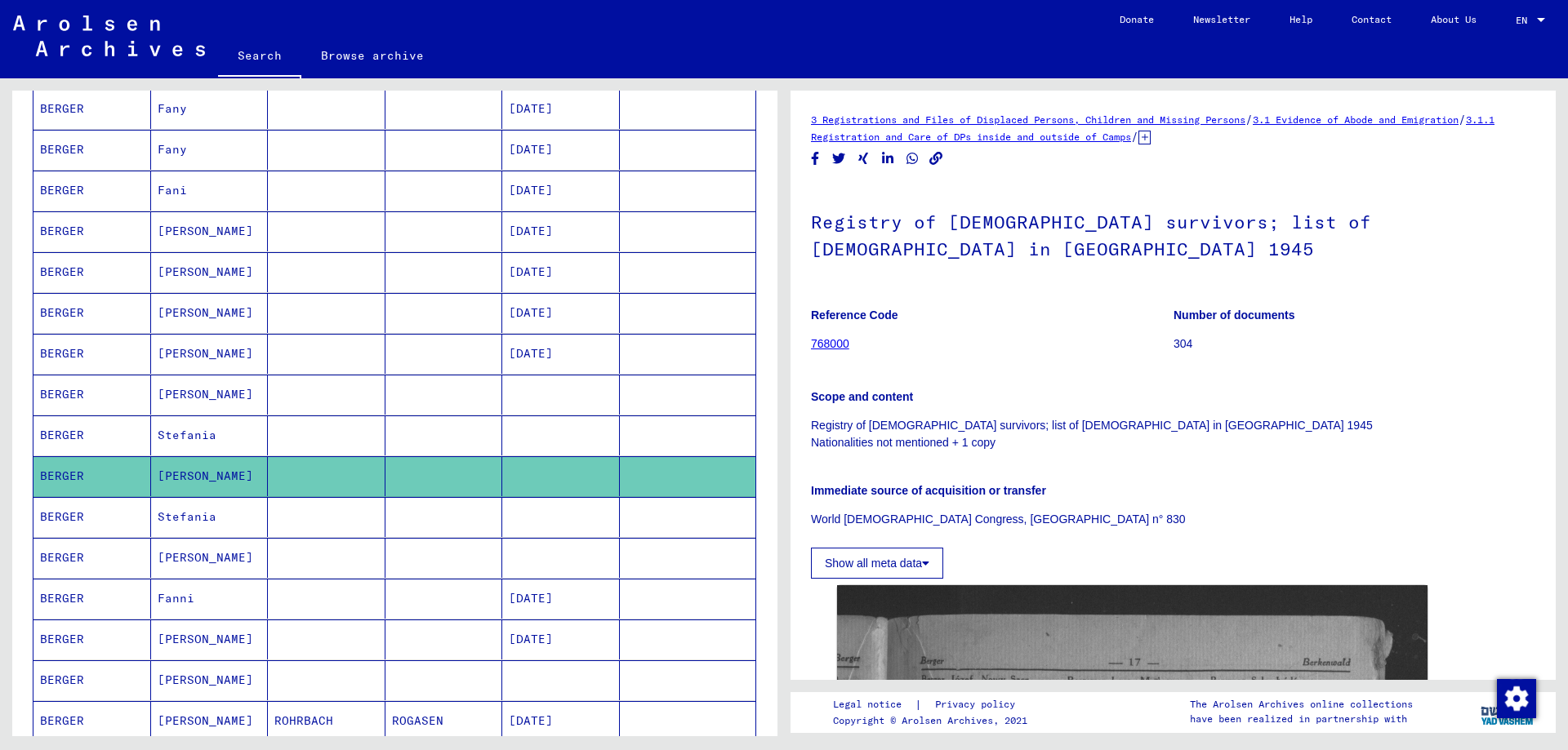
scroll to position [327, 0]
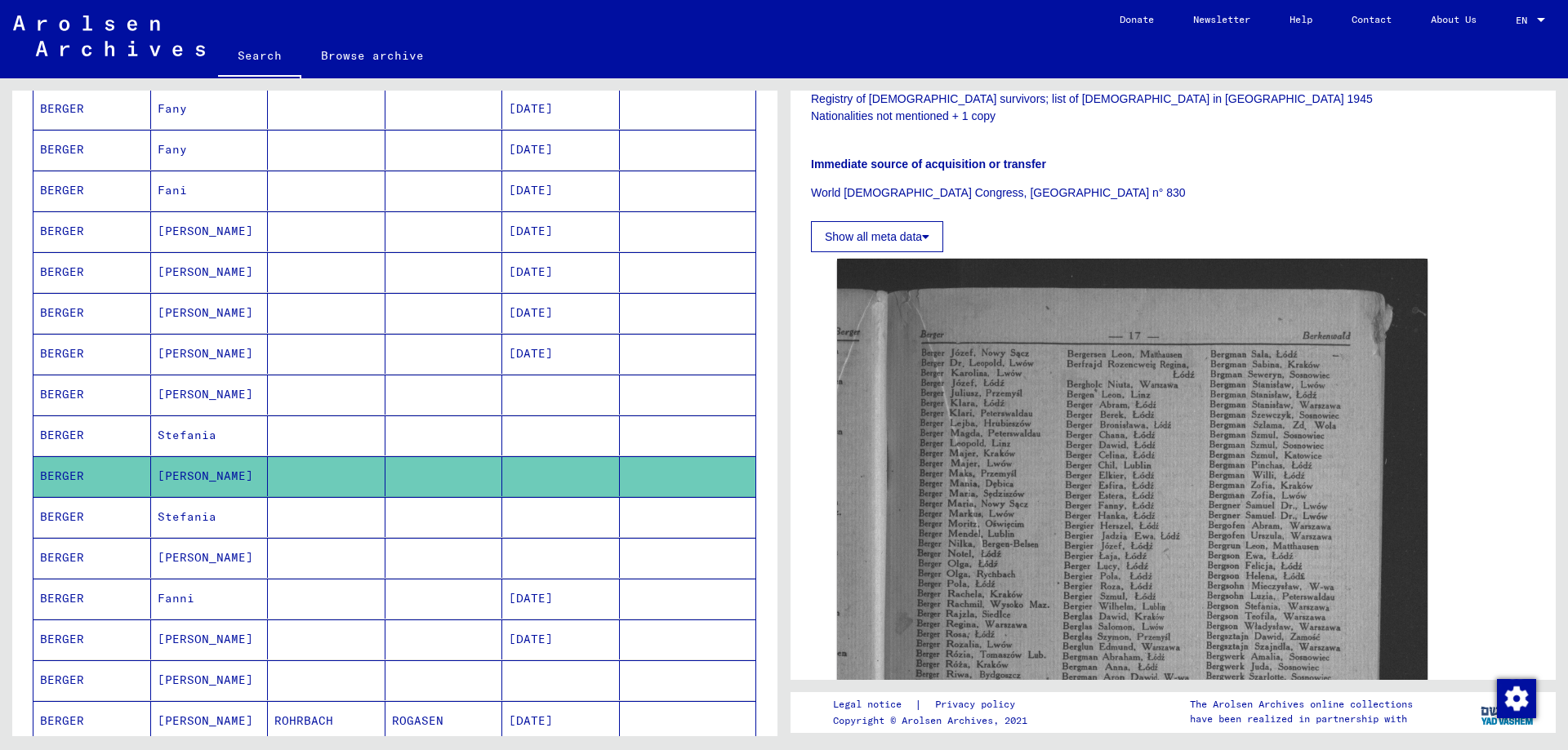
click at [173, 513] on mat-cell "Stefania" at bounding box center [209, 517] width 117 height 40
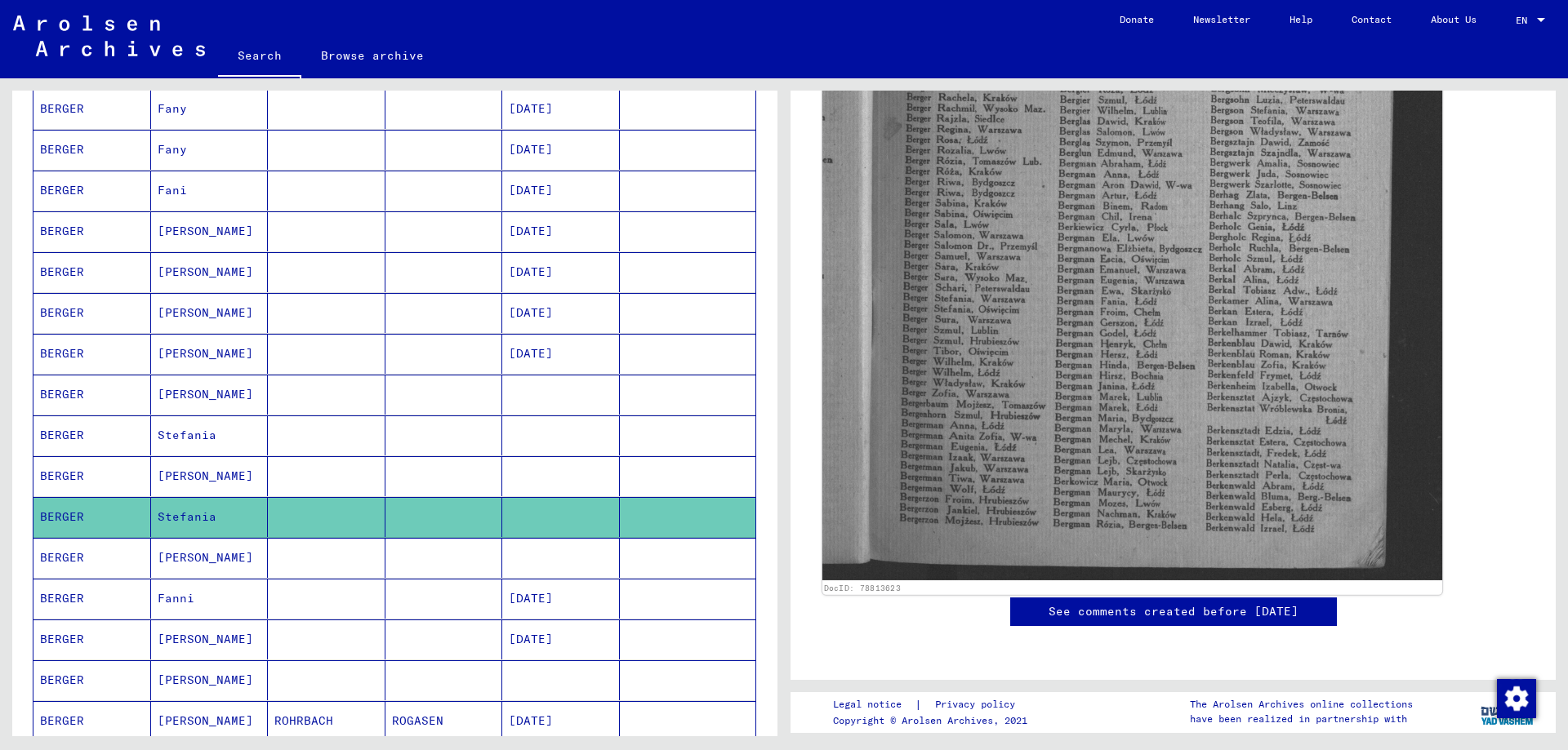
scroll to position [1143, 0]
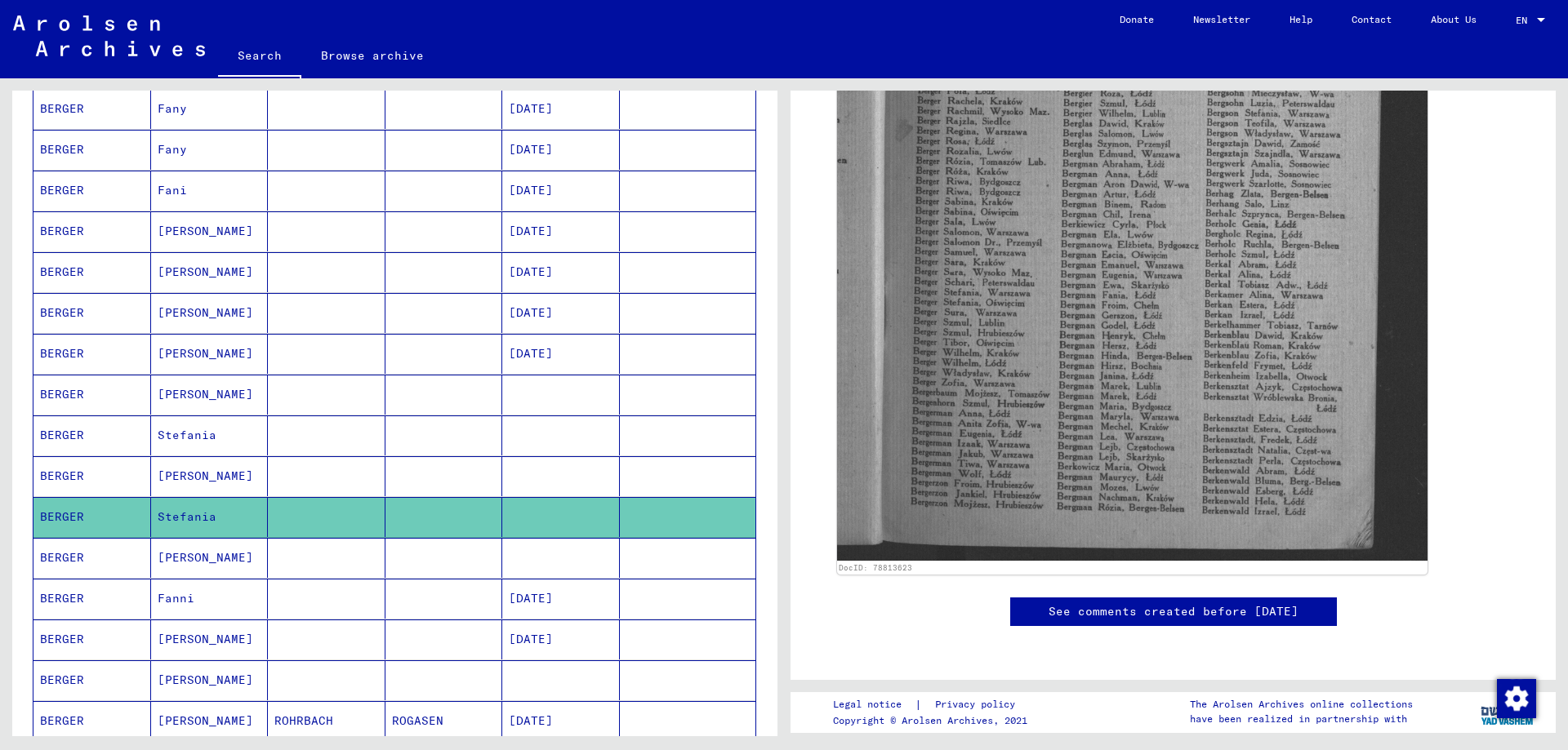
click at [188, 554] on mat-cell "[PERSON_NAME]" at bounding box center [209, 557] width 117 height 40
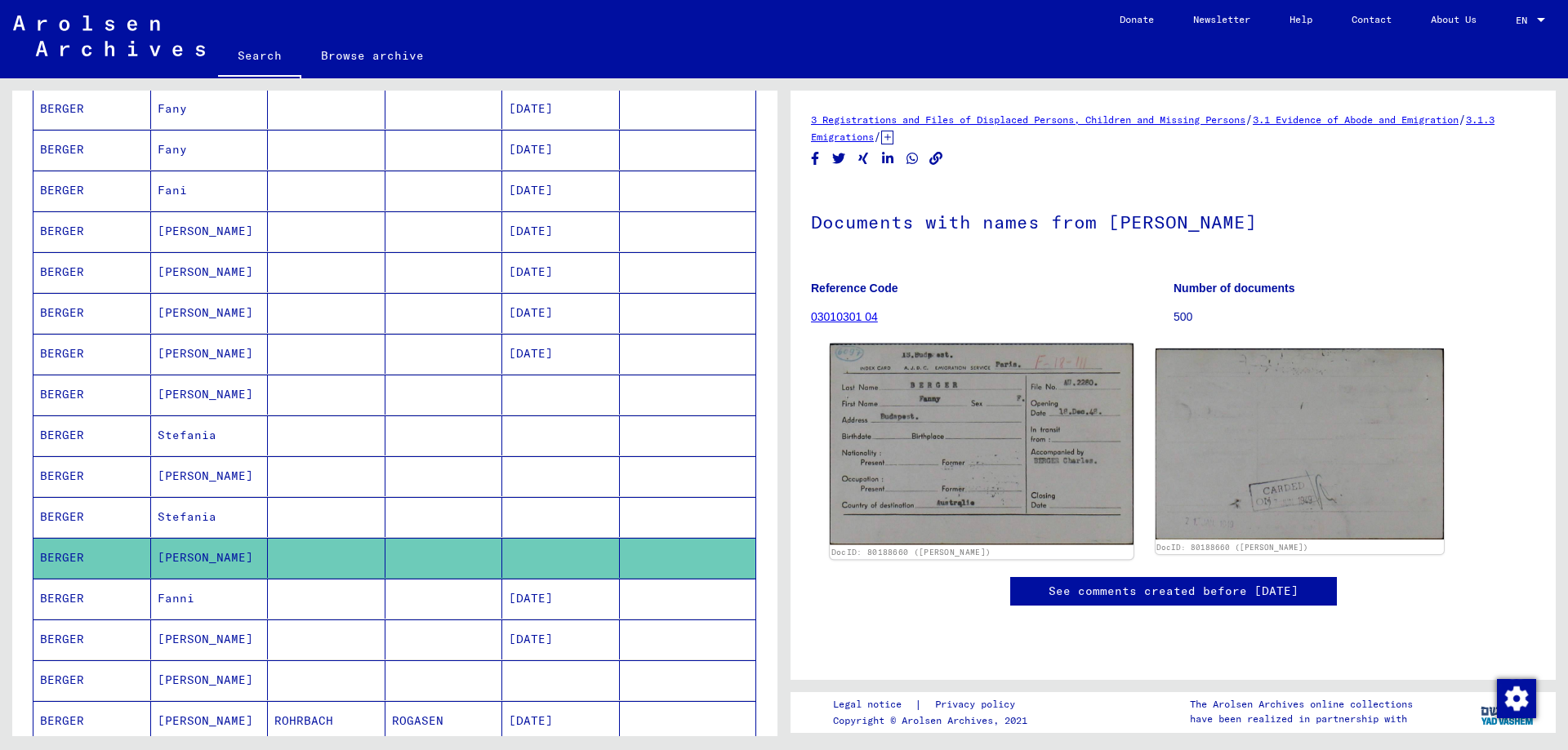
click at [1014, 473] on img at bounding box center [981, 444] width 303 height 202
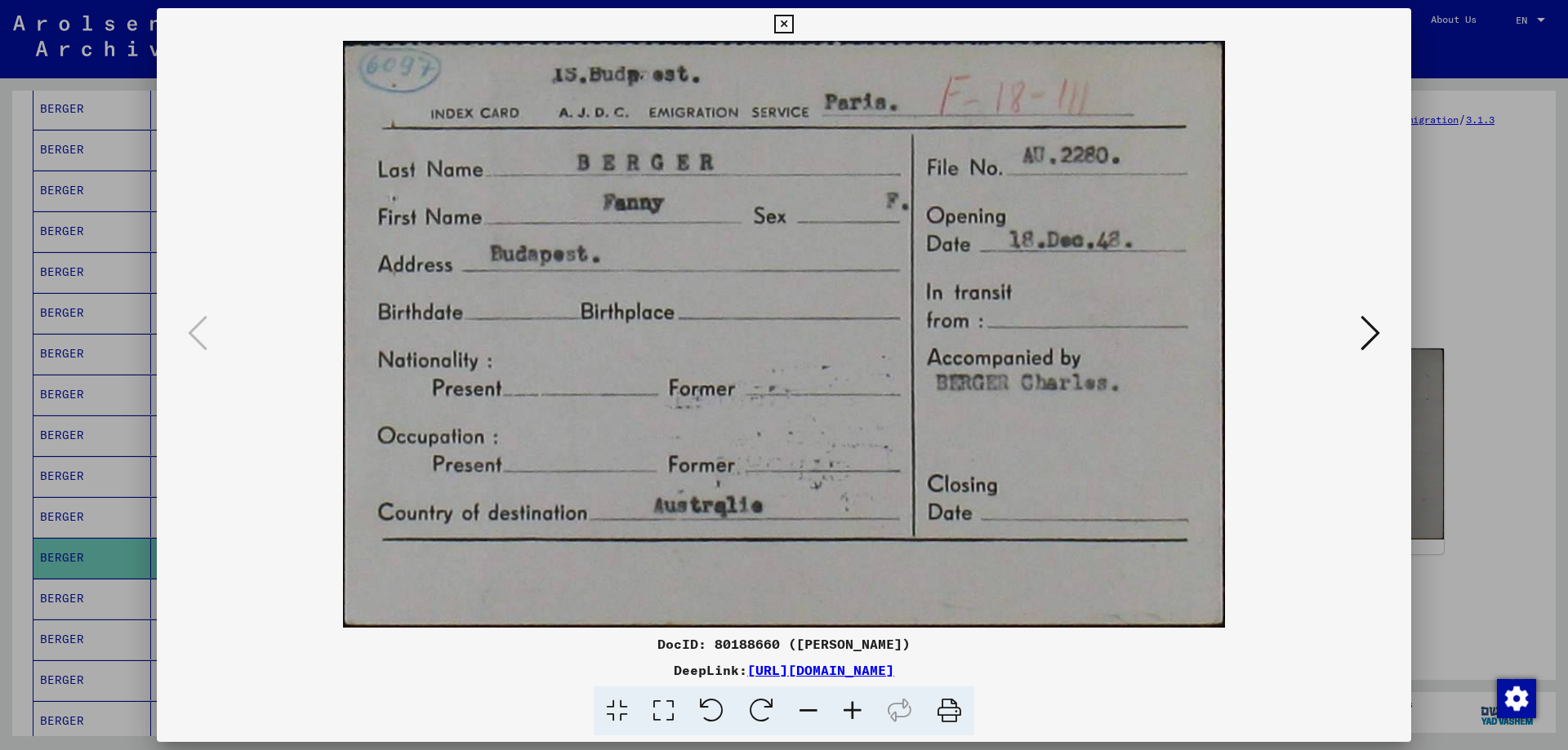
click at [1356, 335] on button at bounding box center [1371, 334] width 30 height 46
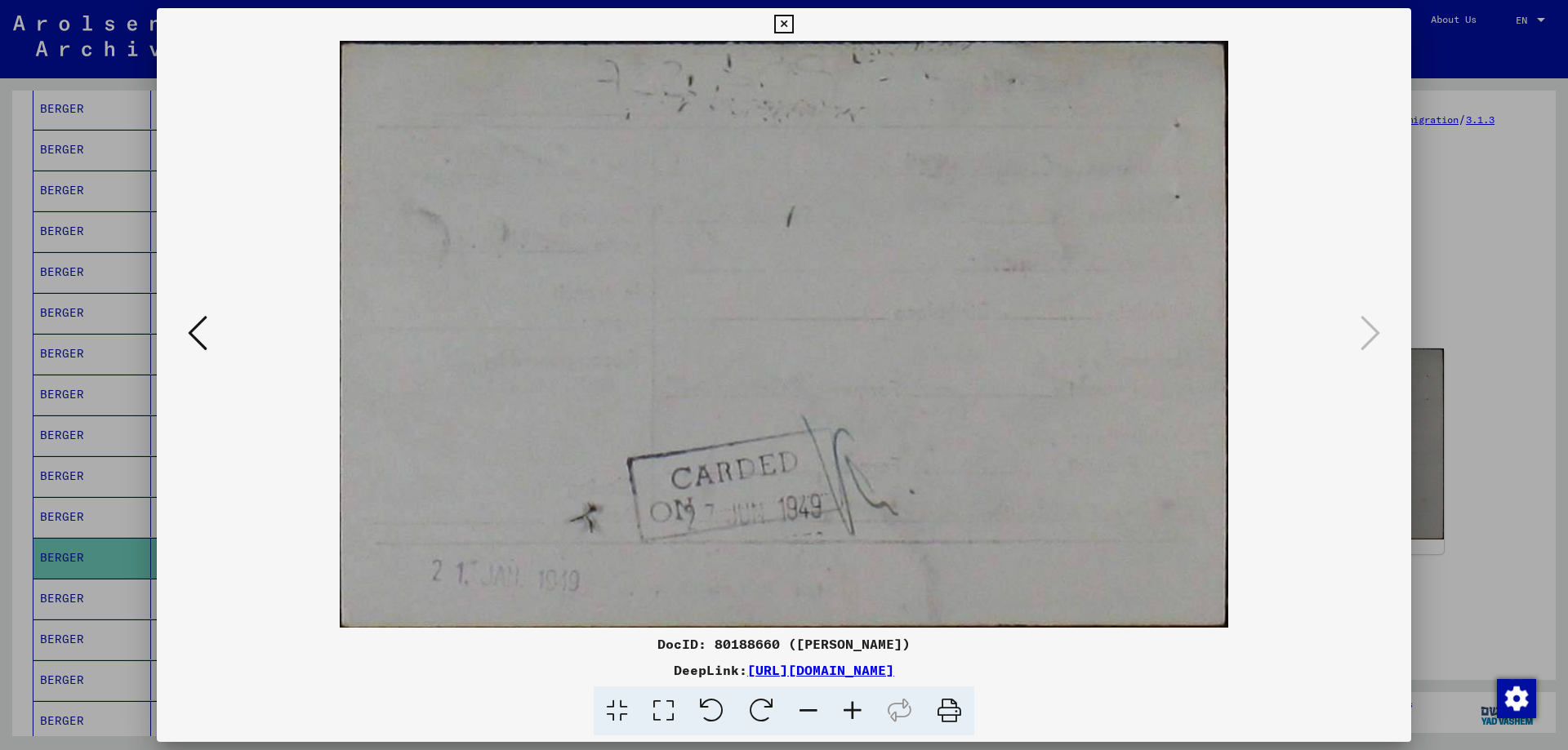
click at [777, 25] on icon at bounding box center [784, 24] width 18 height 19
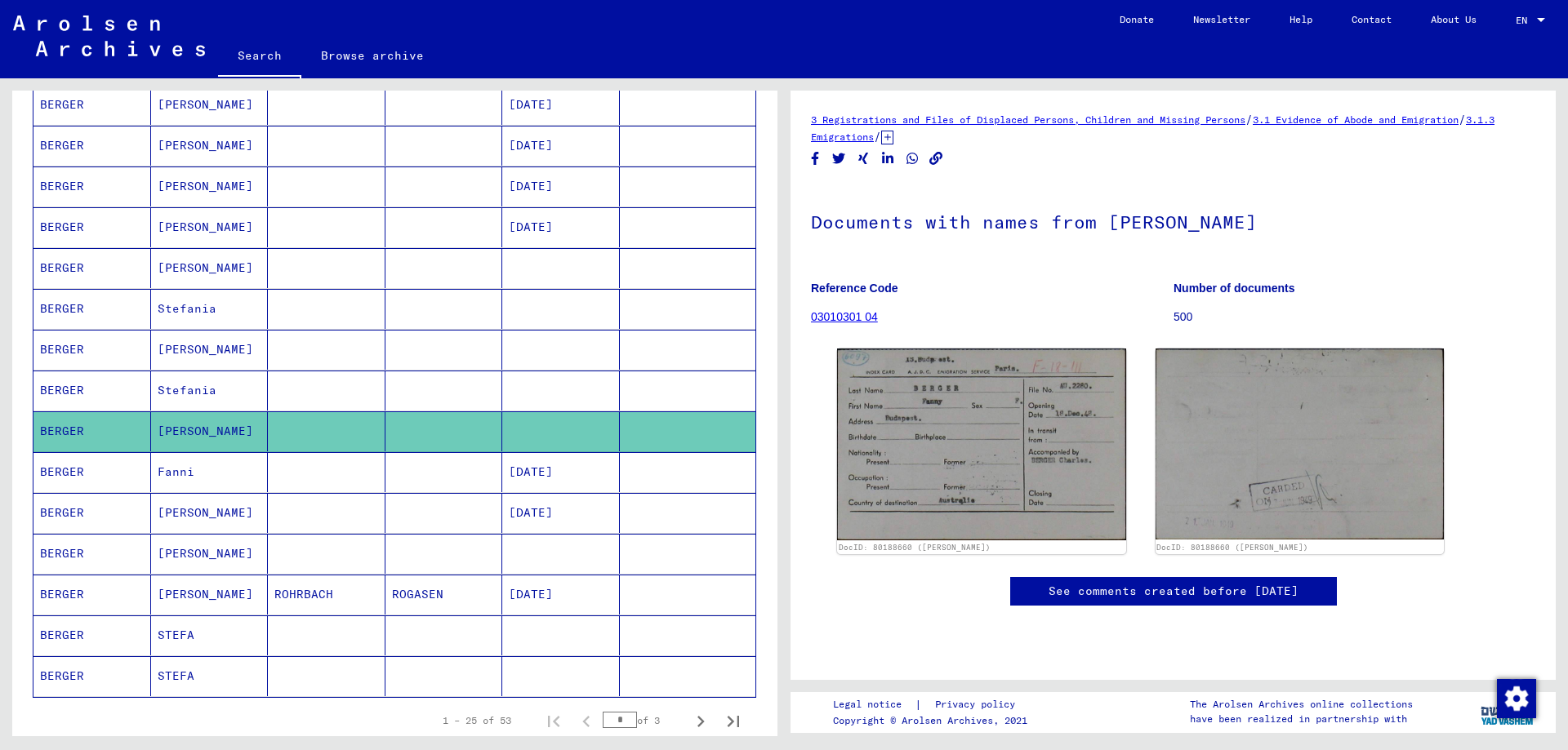
scroll to position [816, 0]
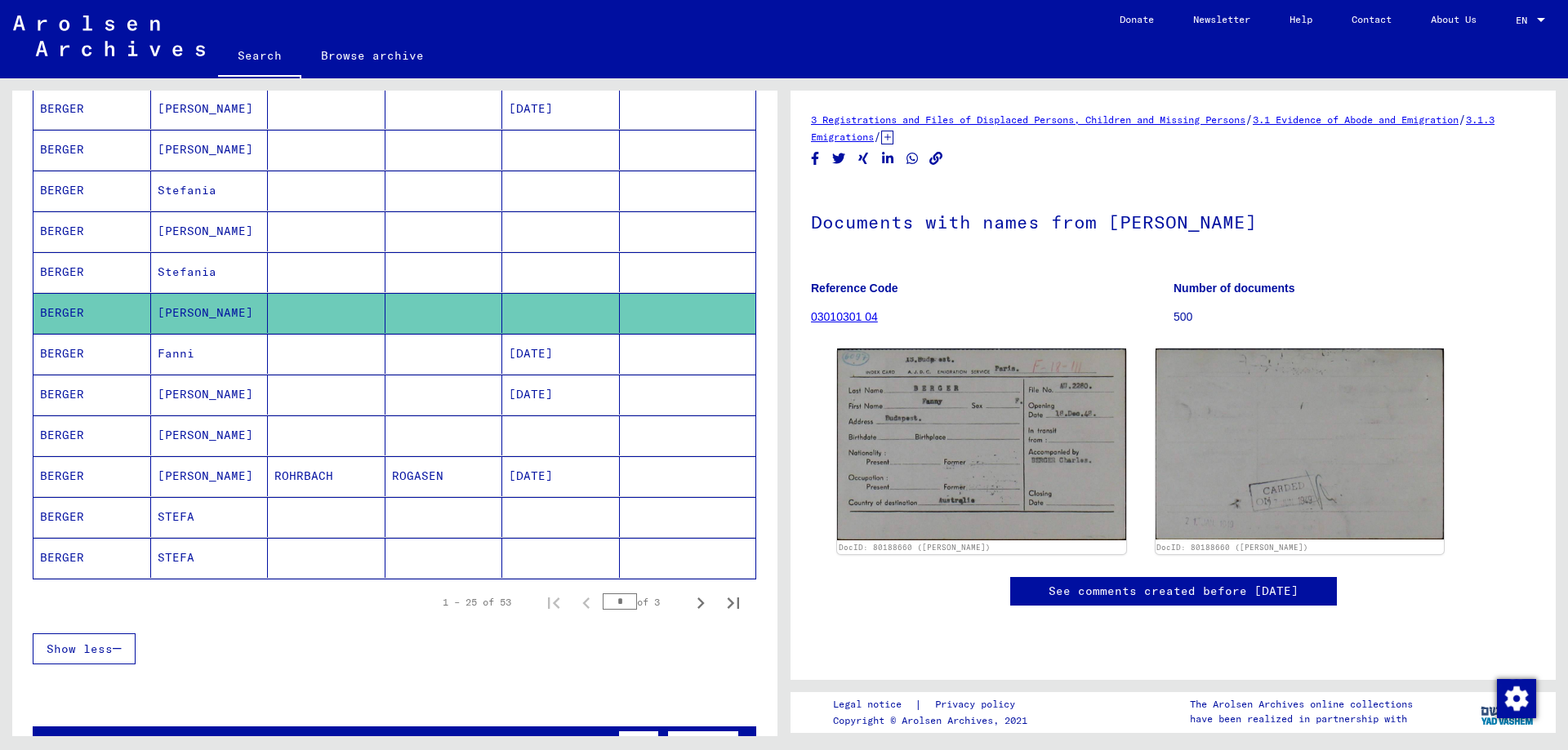
click at [534, 435] on mat-cell at bounding box center [560, 435] width 117 height 40
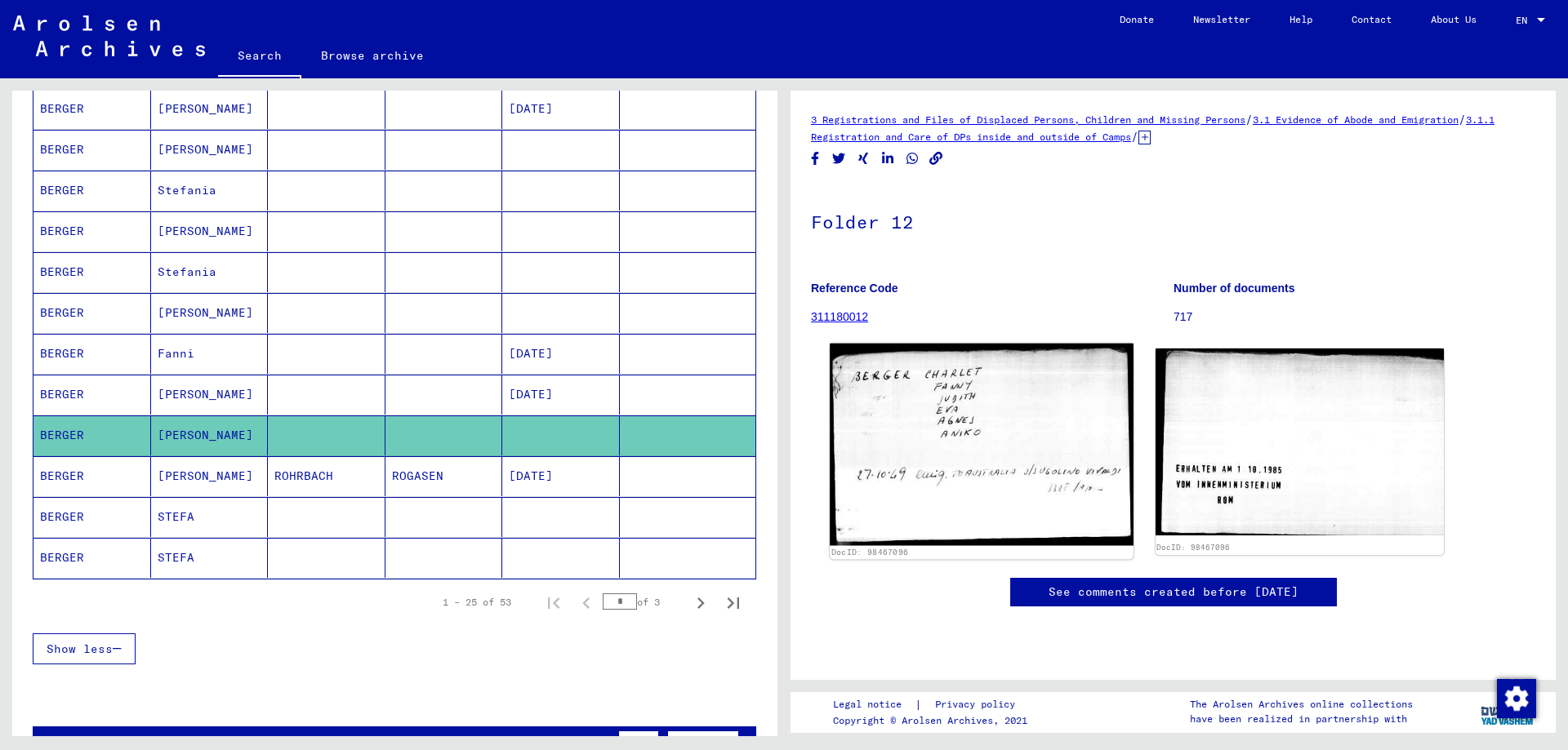
click at [952, 446] on img at bounding box center [981, 444] width 303 height 202
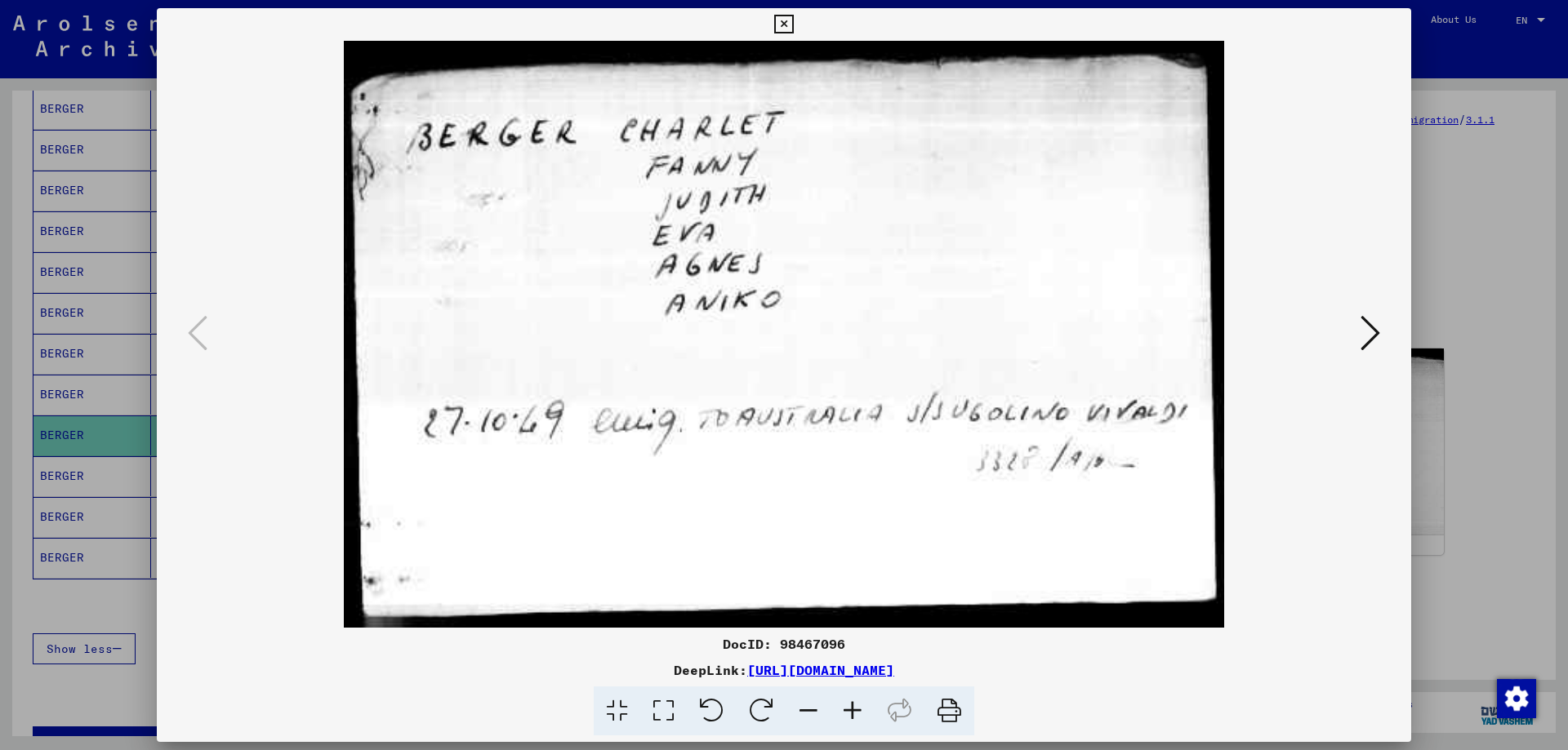
click at [788, 22] on icon at bounding box center [784, 24] width 18 height 19
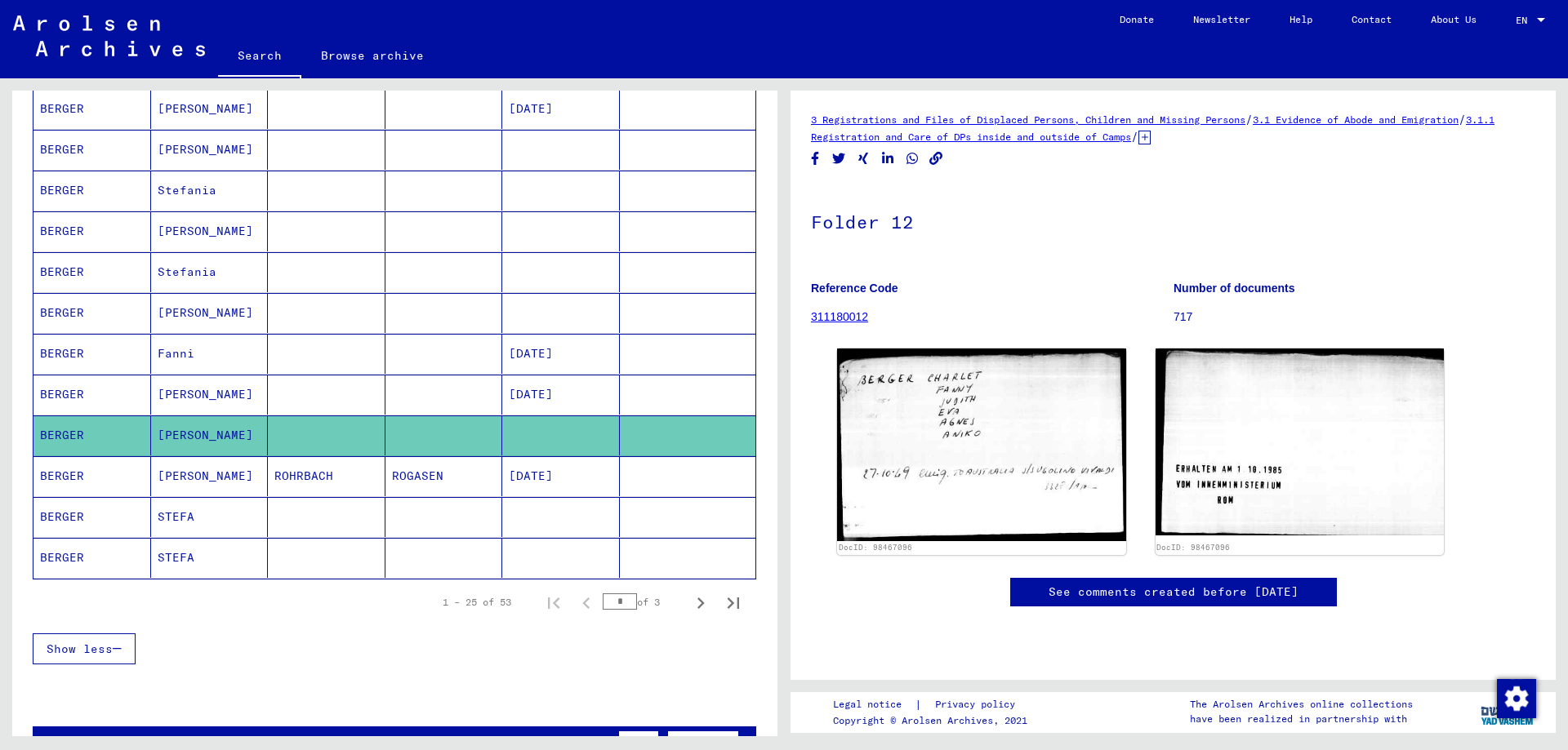
scroll to position [898, 0]
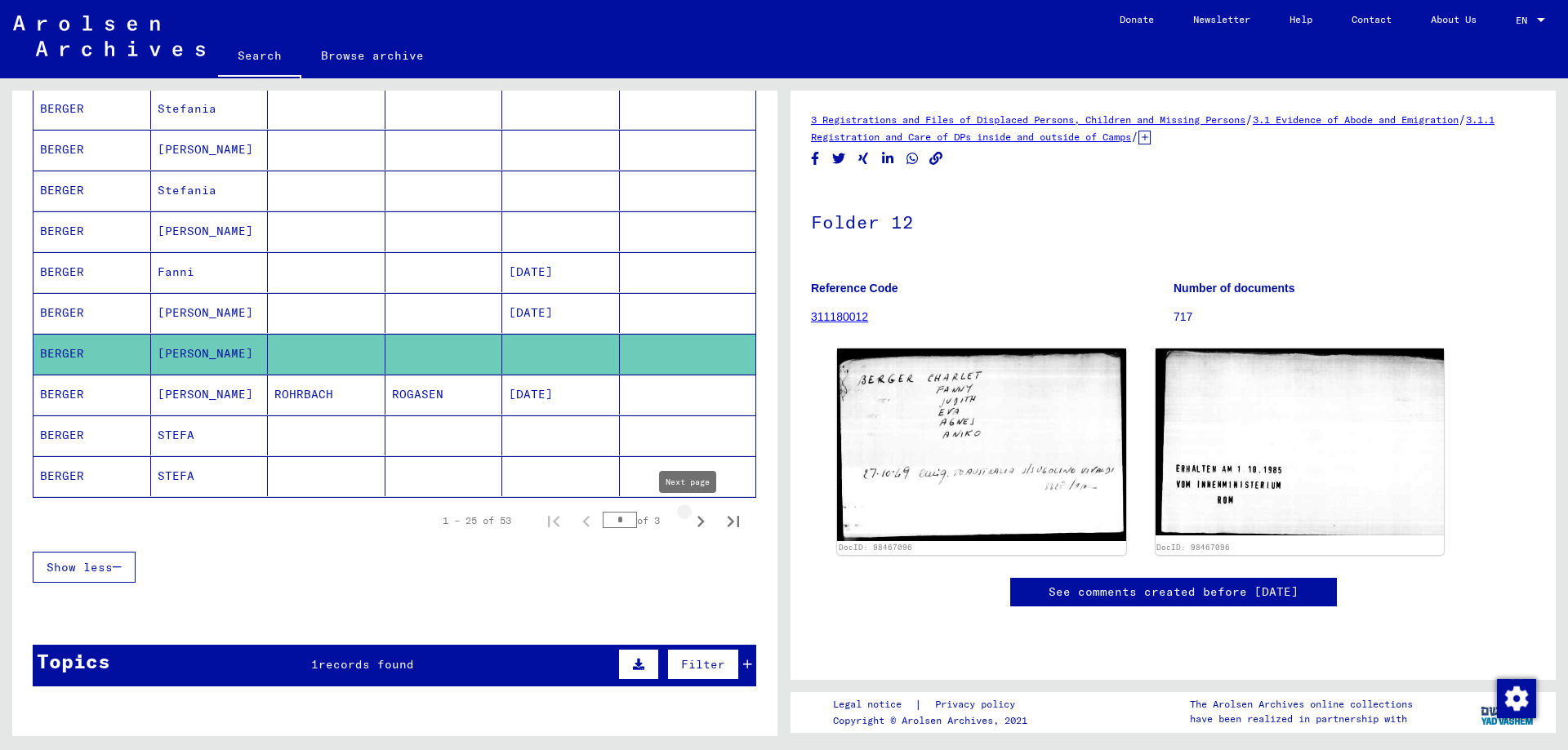
click at [689, 518] on icon "Next page" at bounding box center [700, 521] width 23 height 23
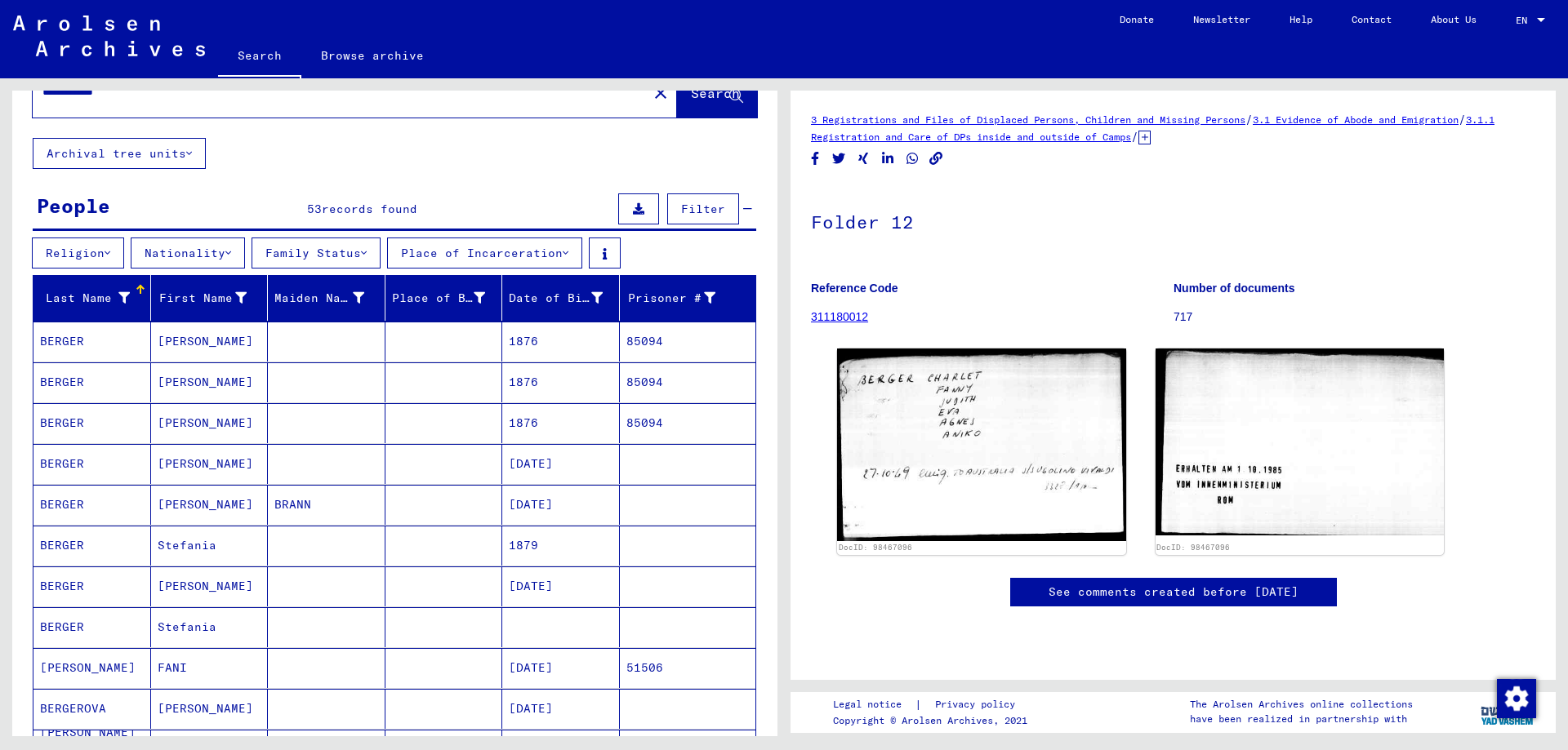
scroll to position [81, 0]
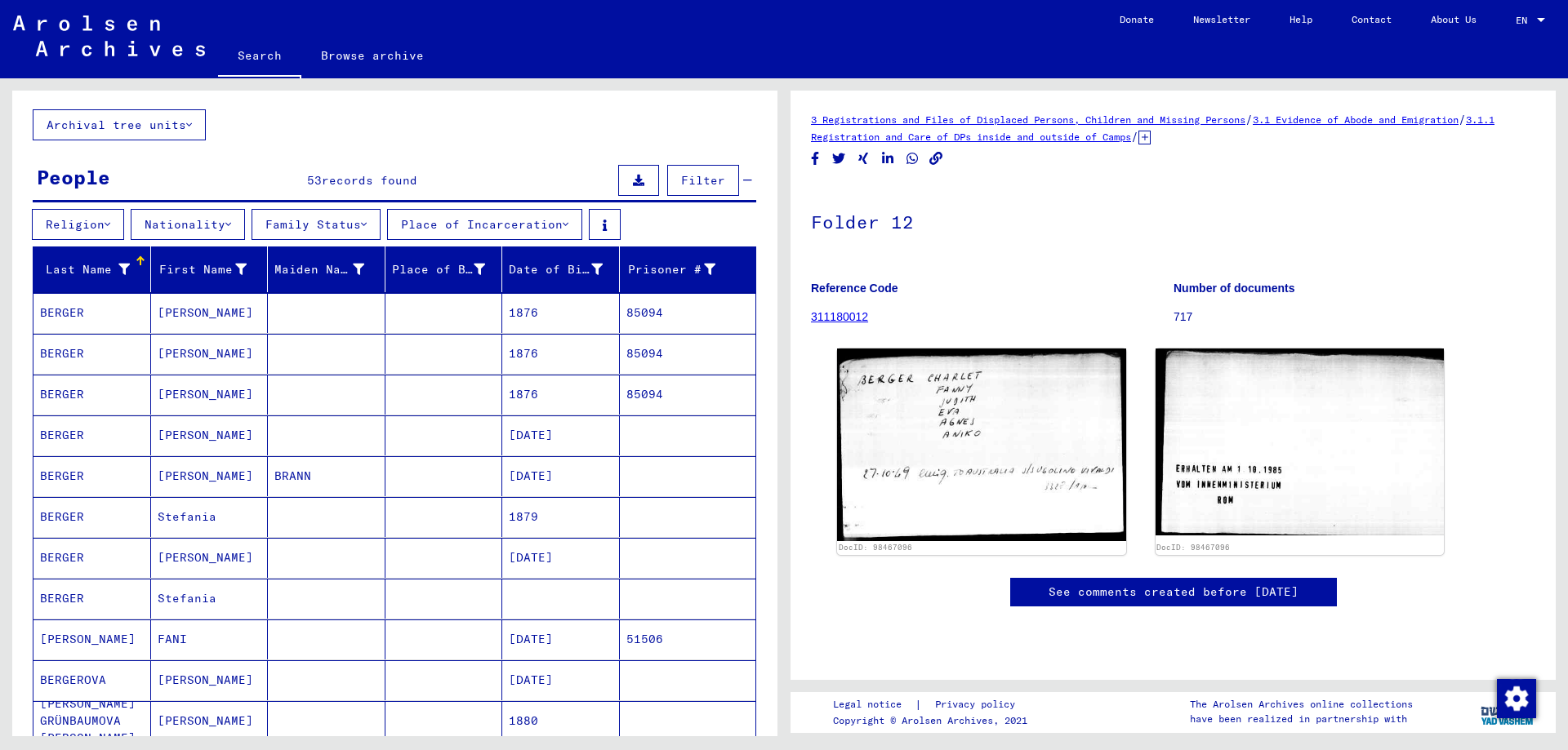
click at [341, 315] on mat-cell at bounding box center [326, 313] width 117 height 40
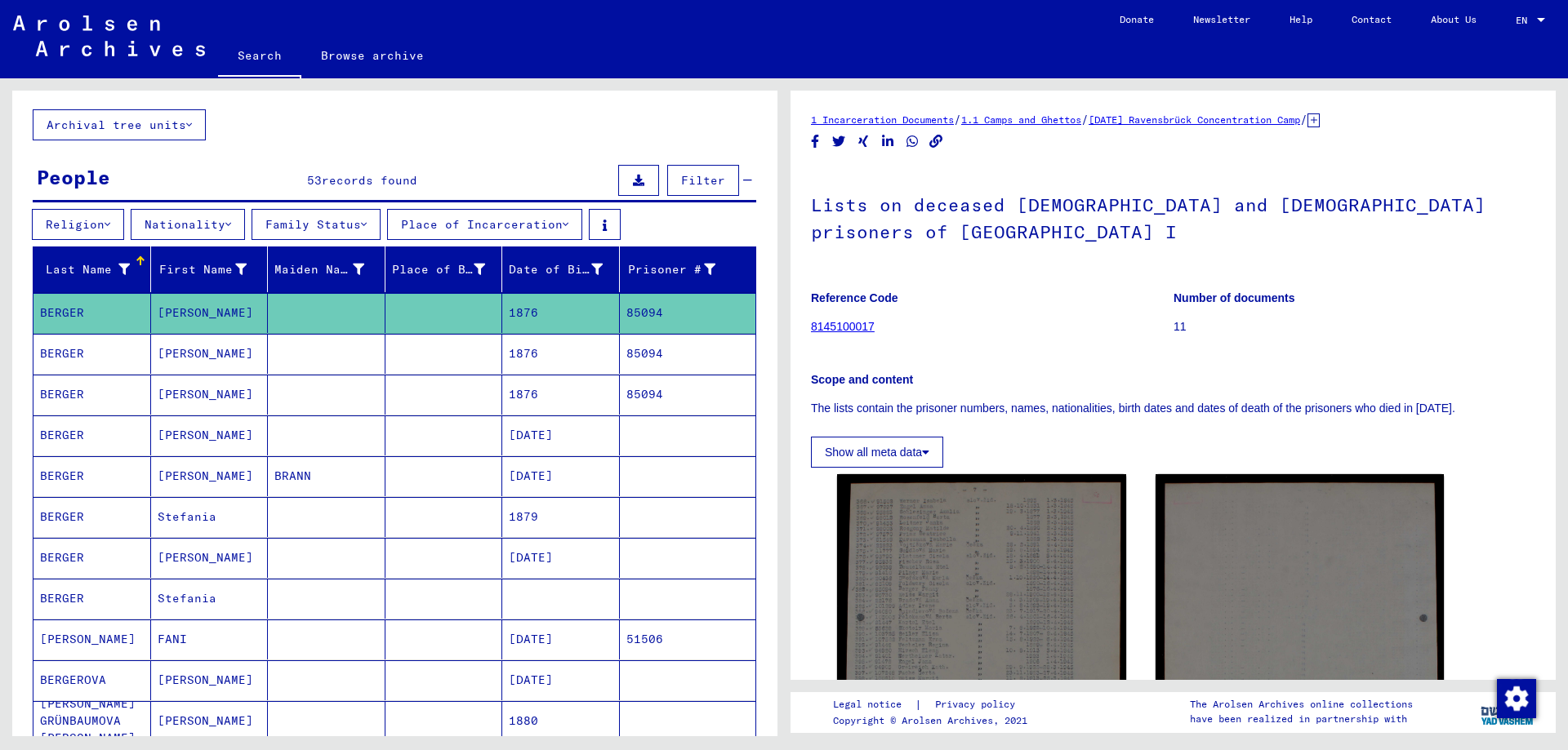
click at [334, 352] on mat-cell at bounding box center [326, 353] width 117 height 40
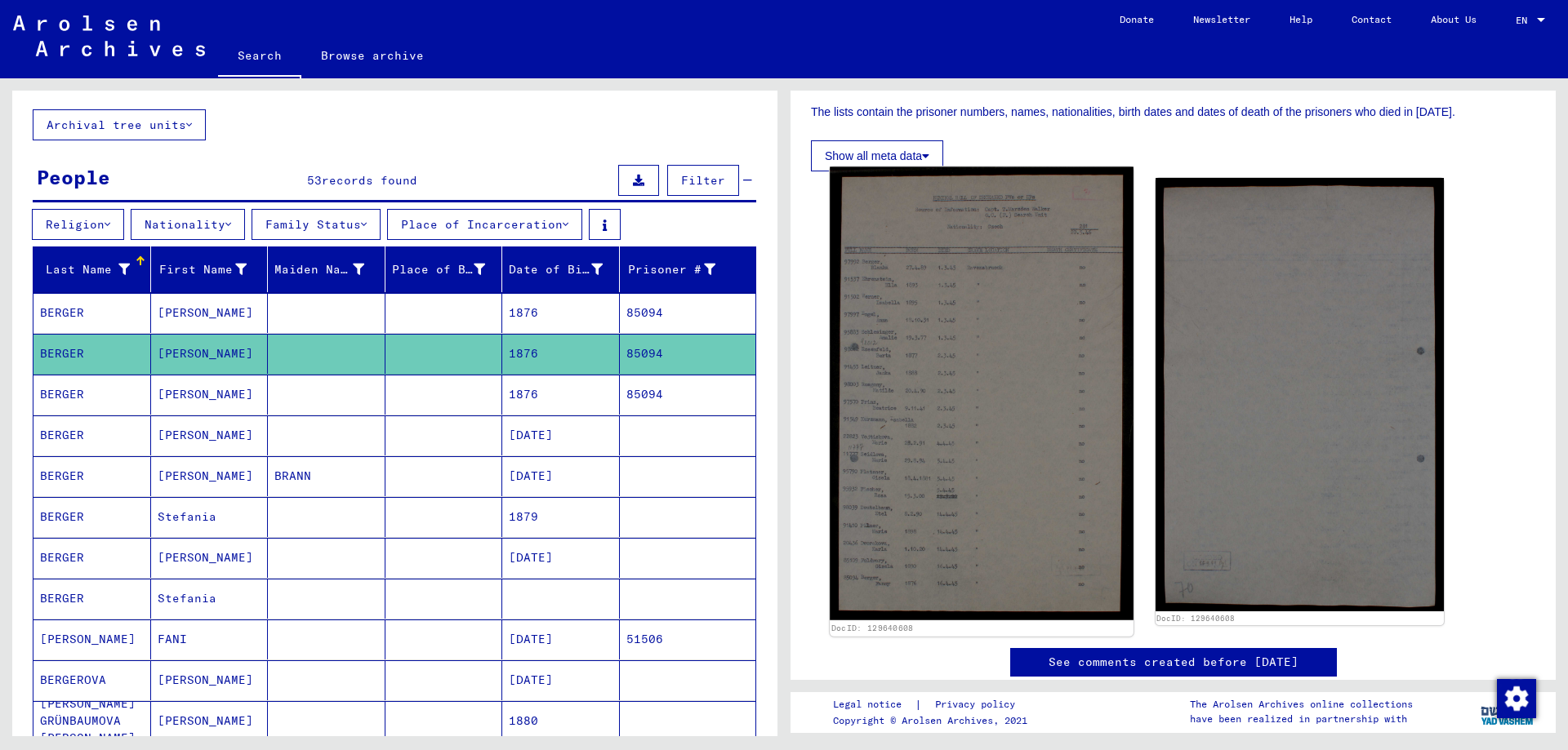
scroll to position [327, 0]
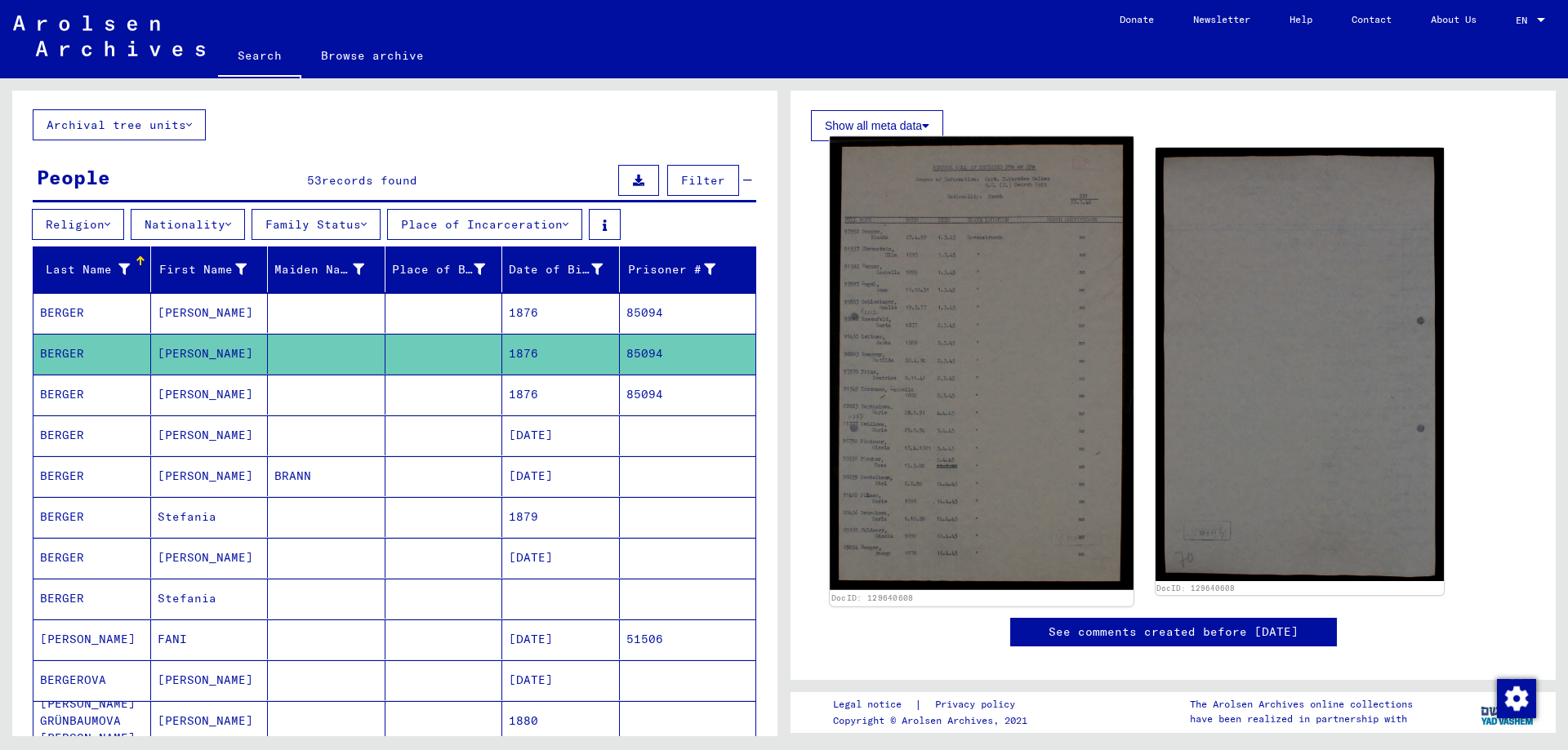
click at [962, 454] on img at bounding box center [981, 364] width 303 height 454
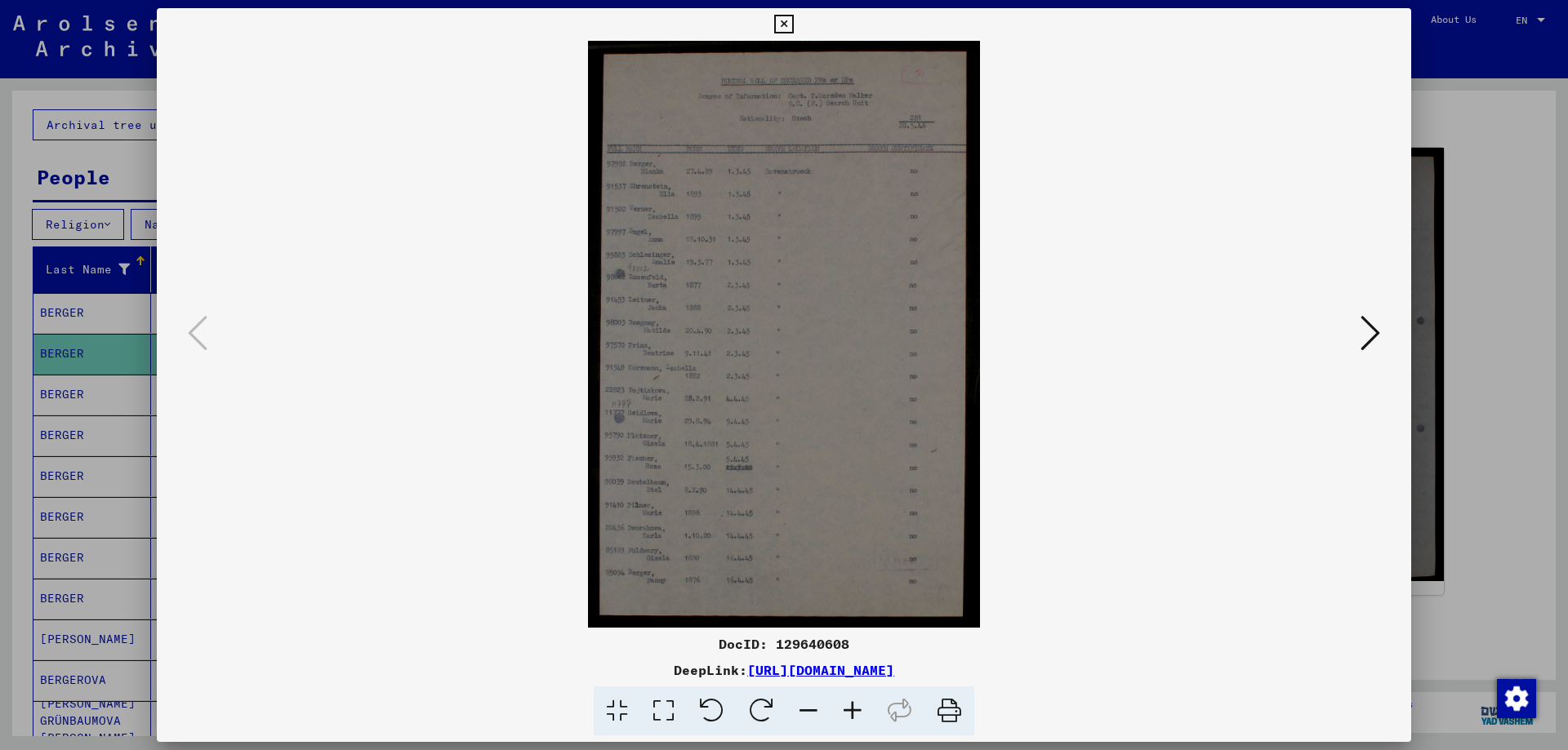
click at [781, 20] on icon at bounding box center [784, 24] width 18 height 19
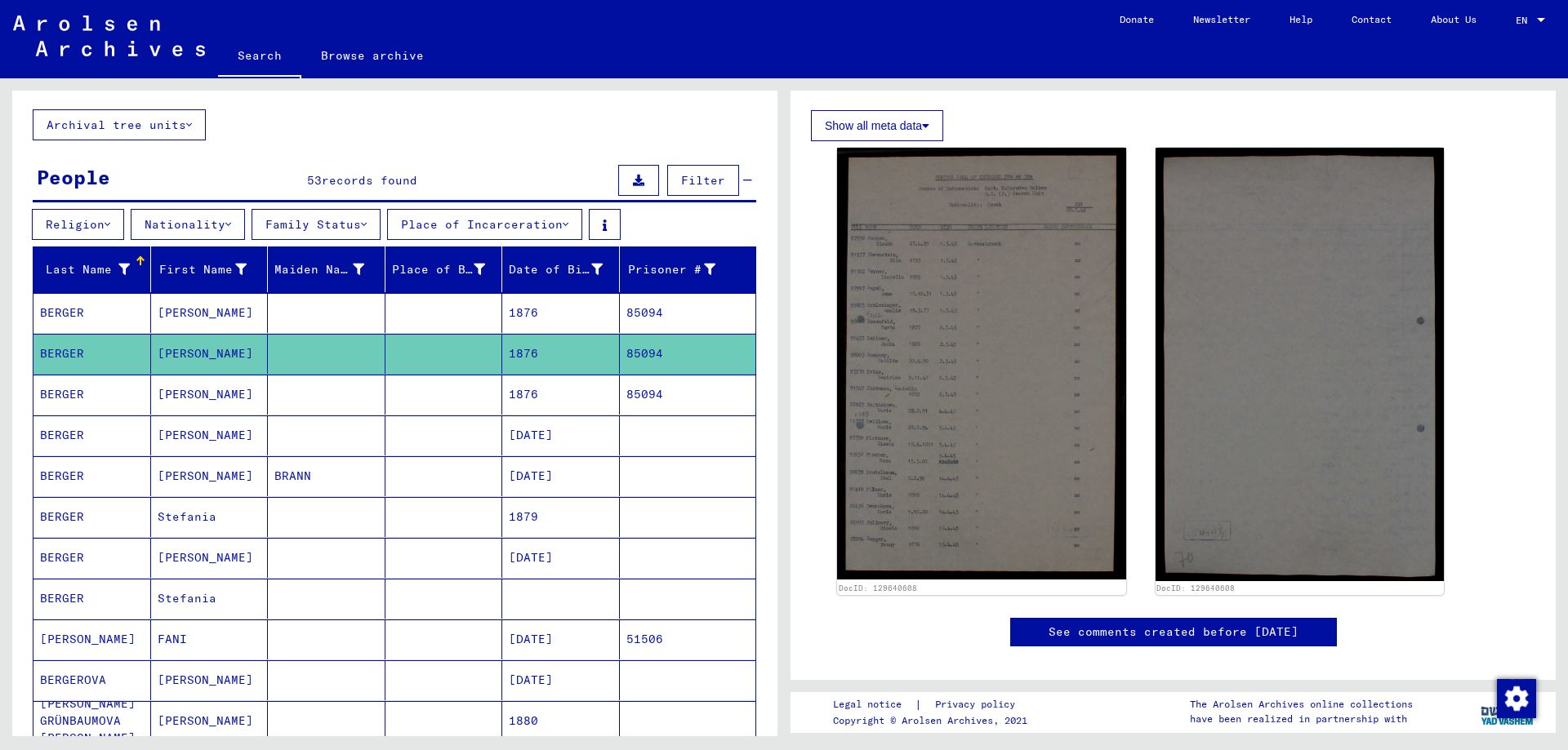
click at [445, 386] on mat-cell at bounding box center [444, 394] width 117 height 40
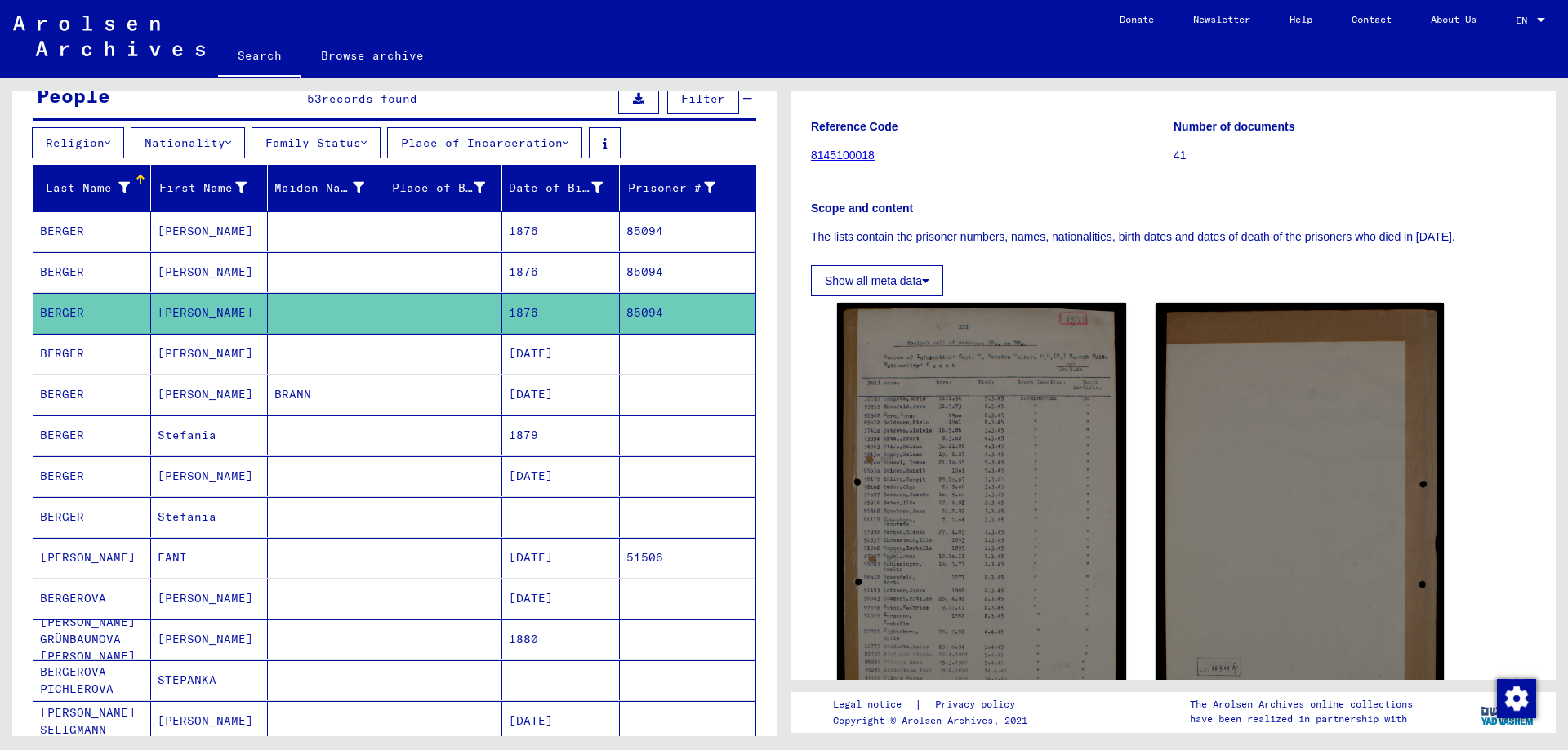
scroll to position [244, 0]
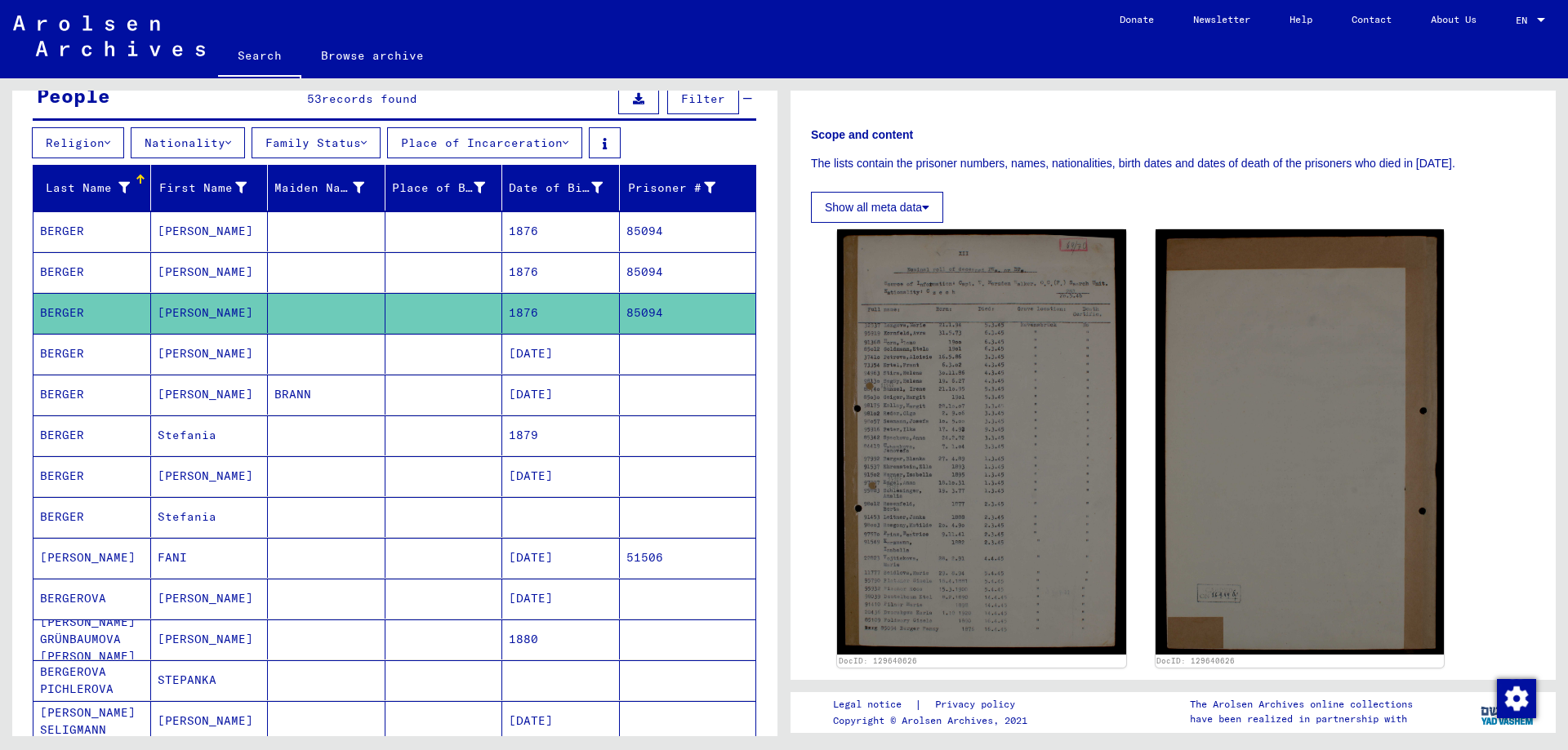
click at [531, 361] on mat-cell "[DATE]" at bounding box center [560, 353] width 117 height 40
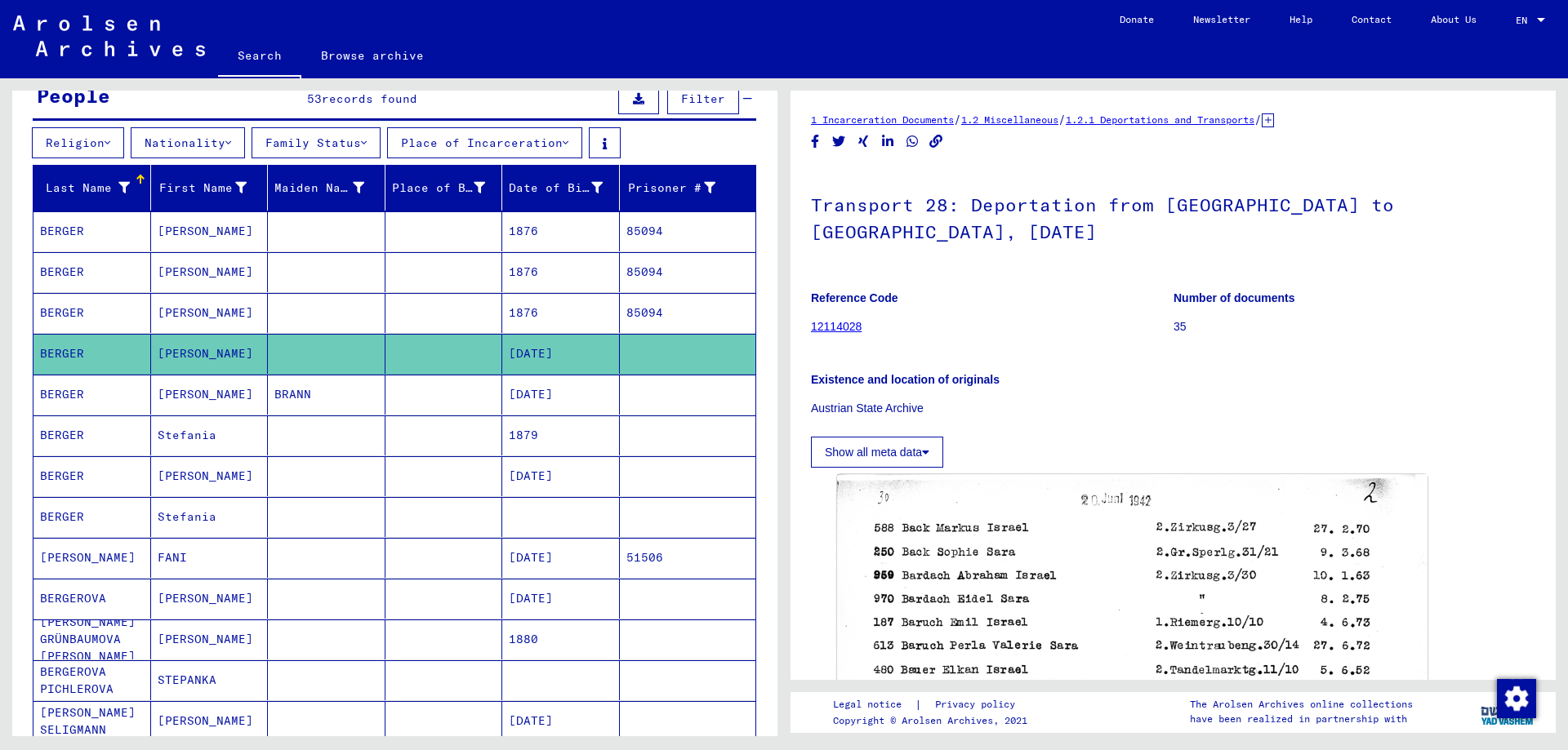
scroll to position [244, 0]
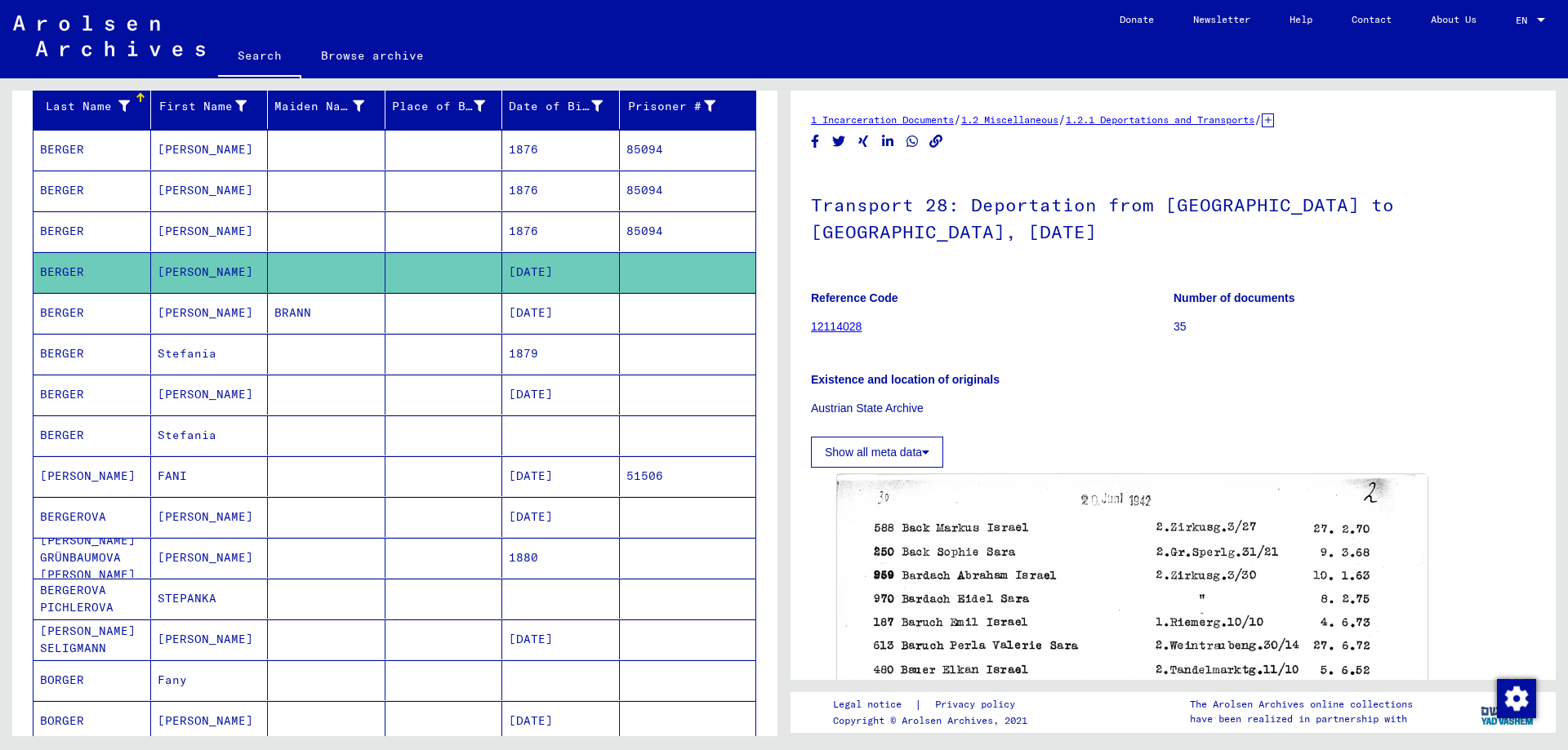
click at [524, 422] on mat-cell at bounding box center [560, 435] width 117 height 40
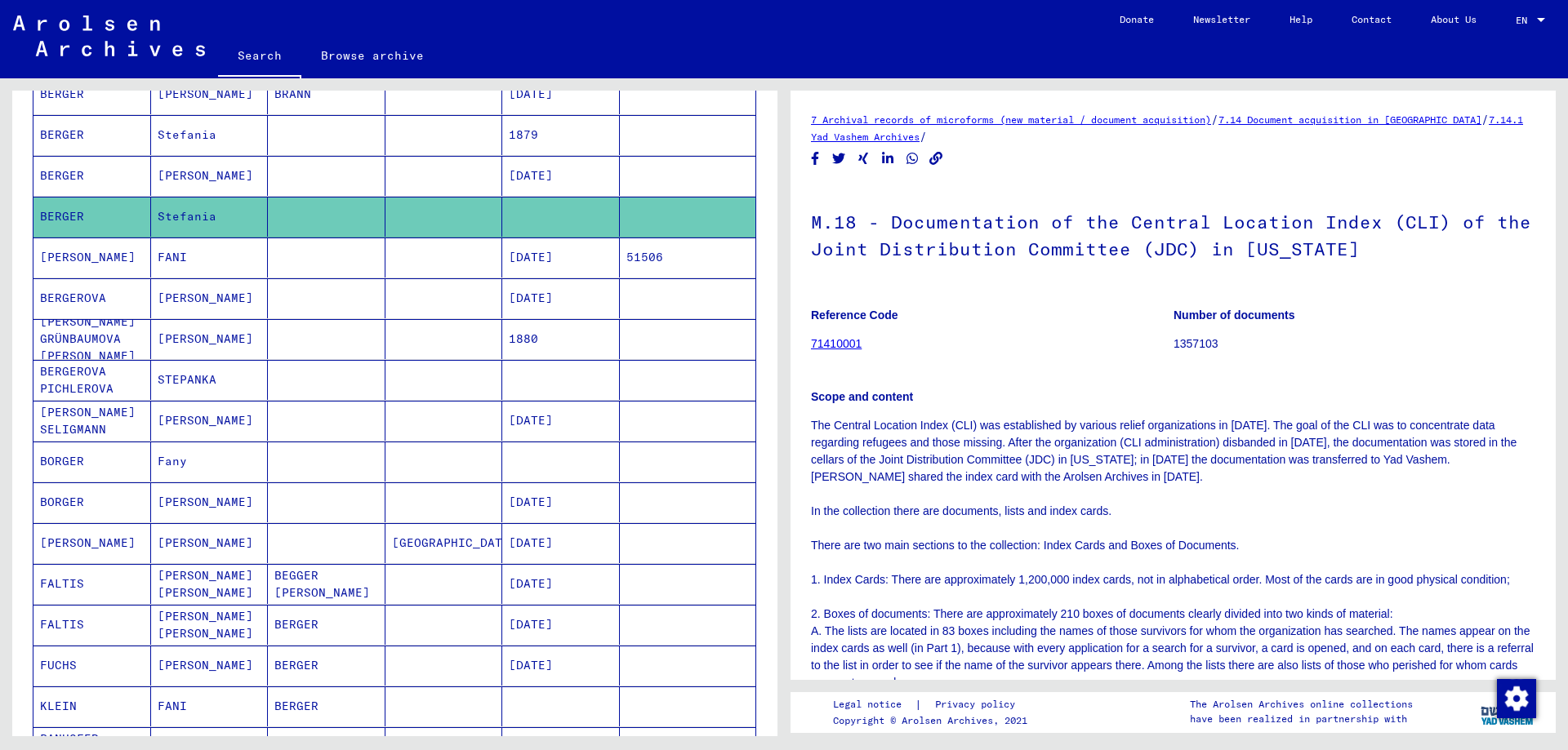
scroll to position [490, 0]
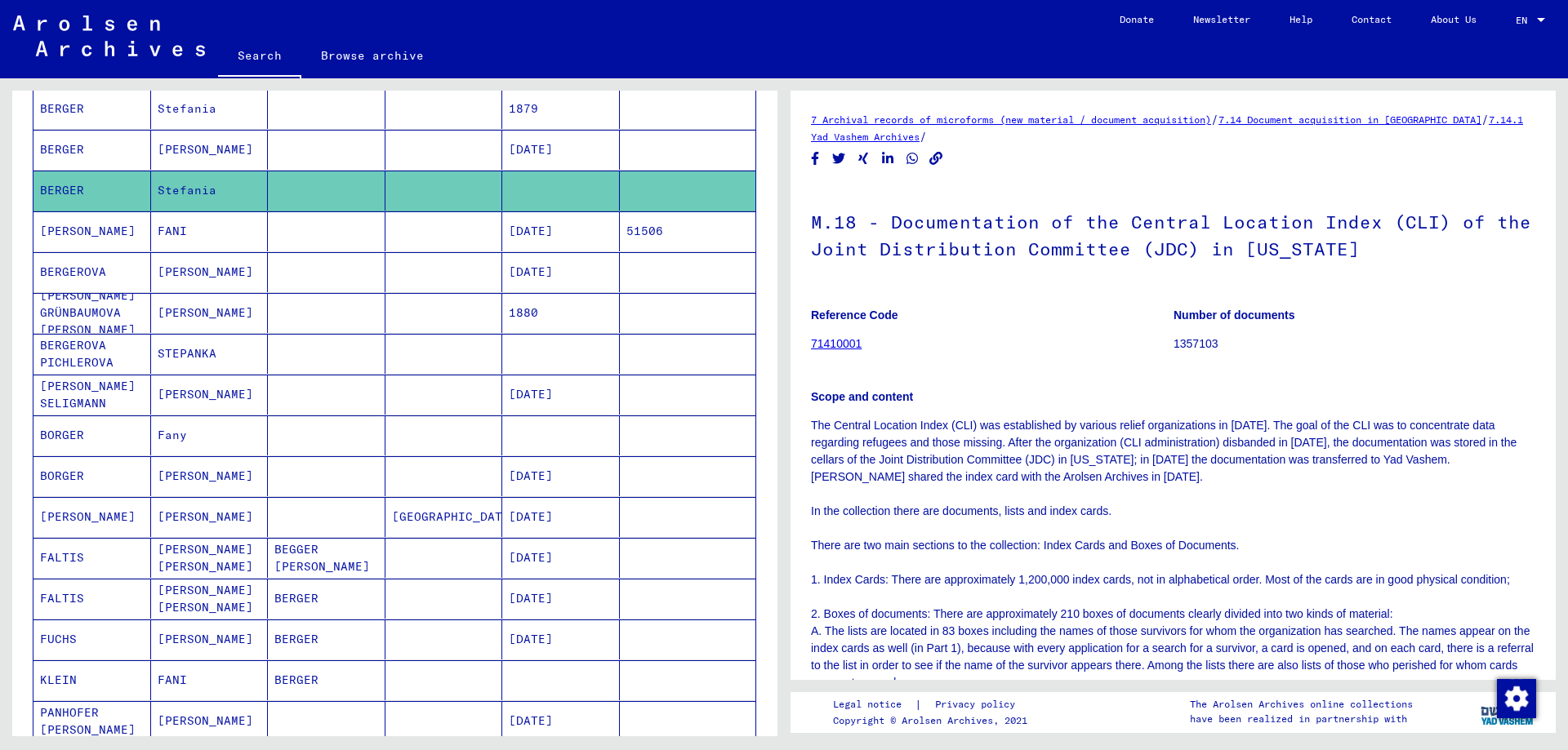
click at [560, 482] on mat-cell "[DATE]" at bounding box center [560, 476] width 117 height 40
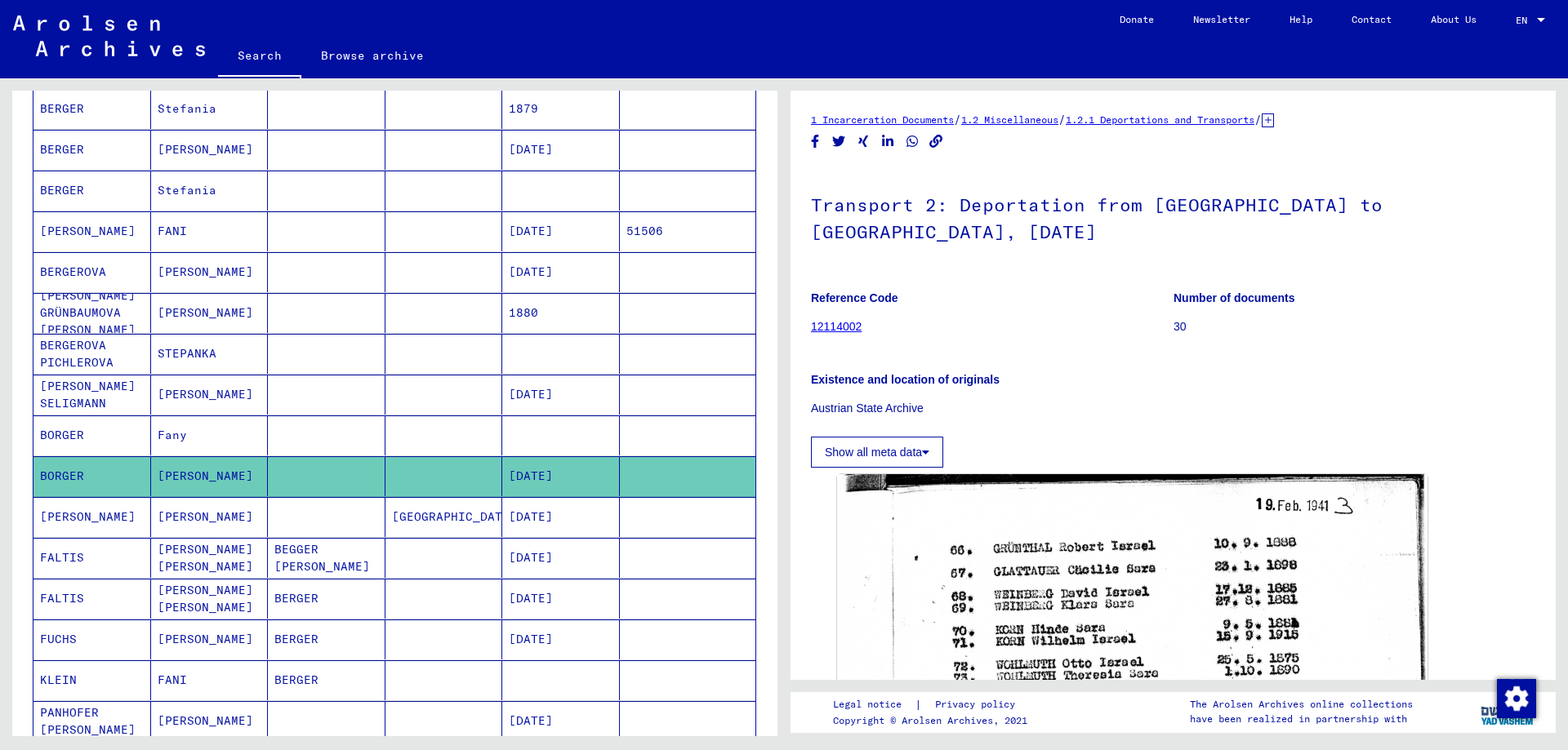
click at [554, 444] on mat-cell at bounding box center [560, 435] width 117 height 40
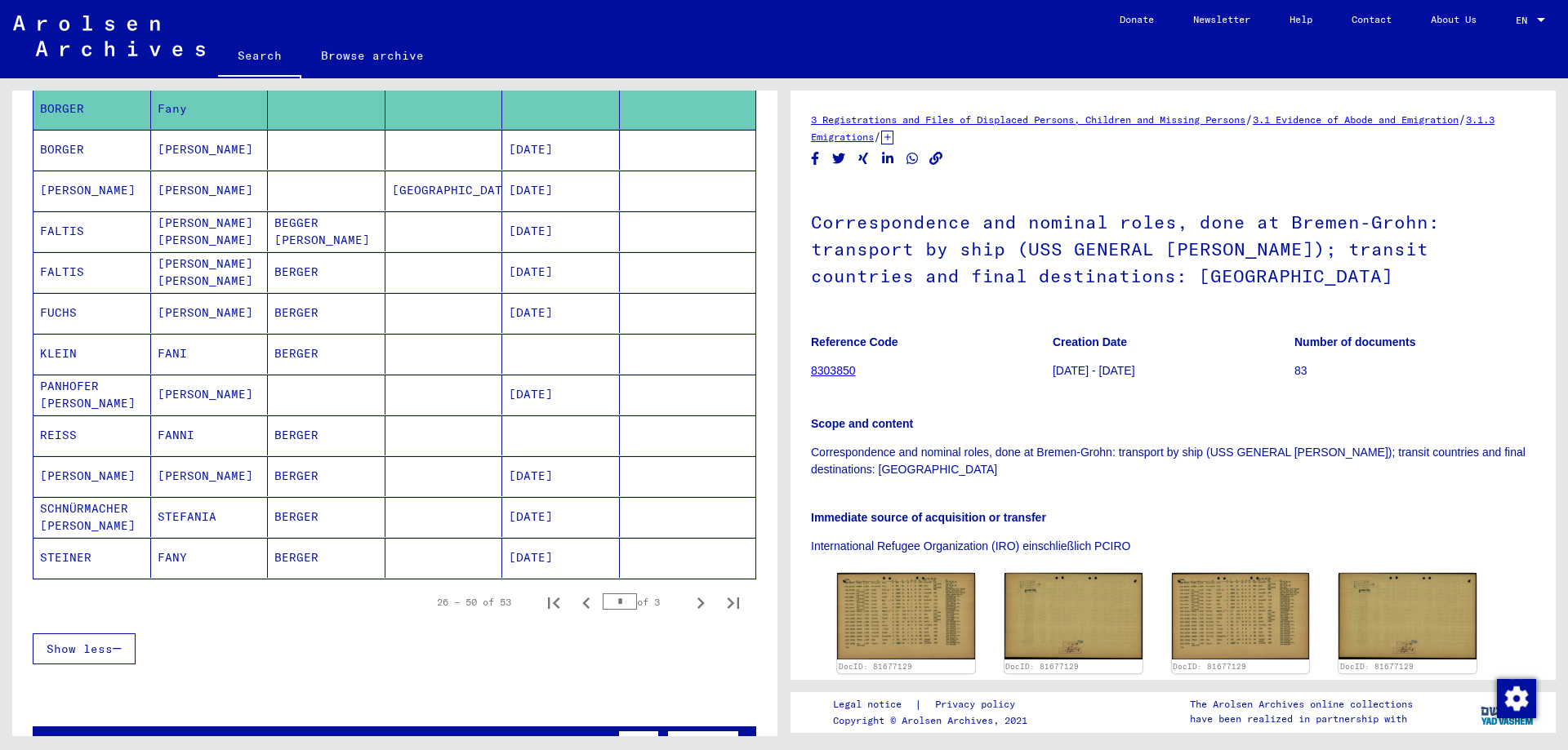
scroll to position [898, 0]
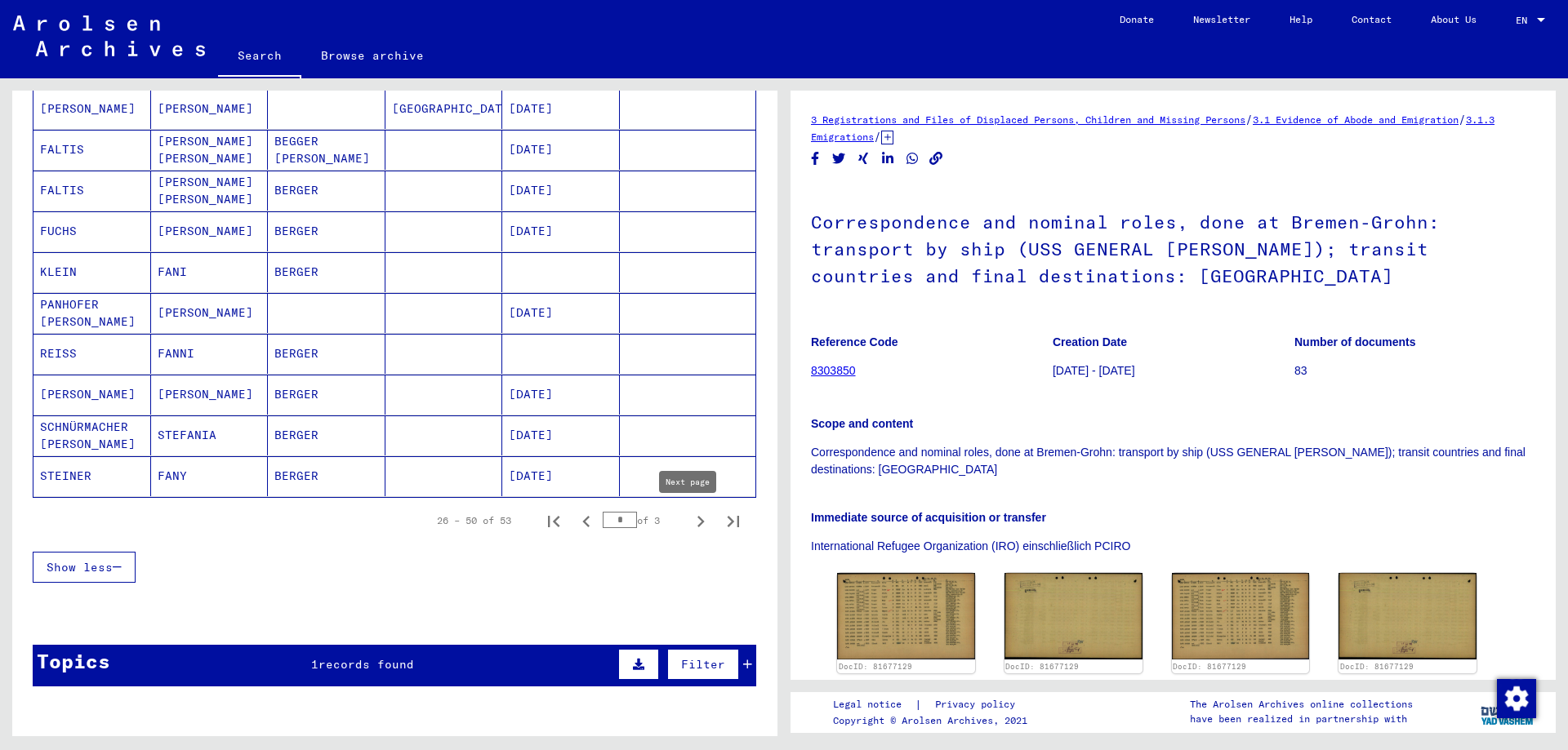
click at [689, 518] on icon "Next page" at bounding box center [700, 521] width 23 height 23
type input "*"
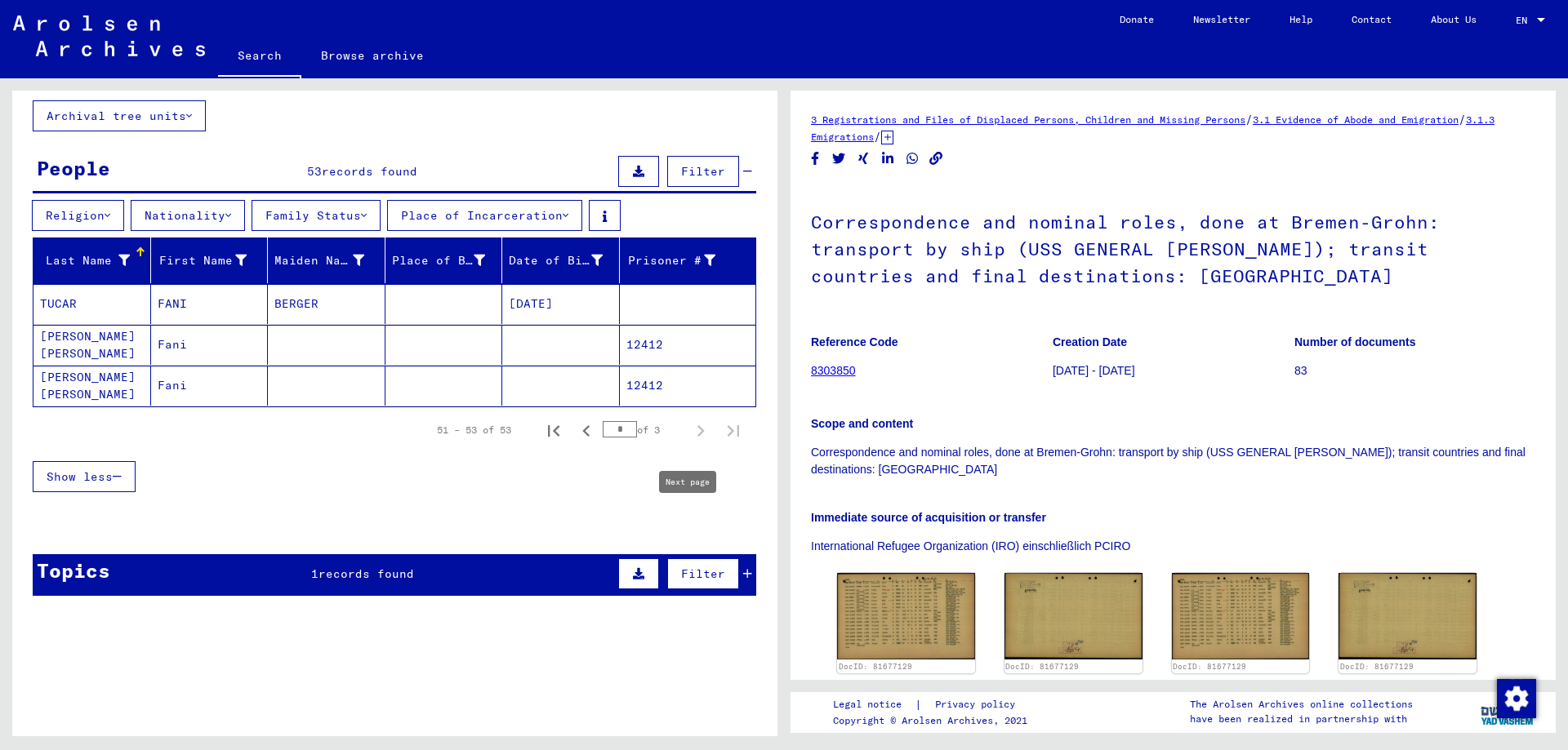
scroll to position [90, 0]
click at [341, 298] on mat-cell "BERGER" at bounding box center [326, 304] width 117 height 40
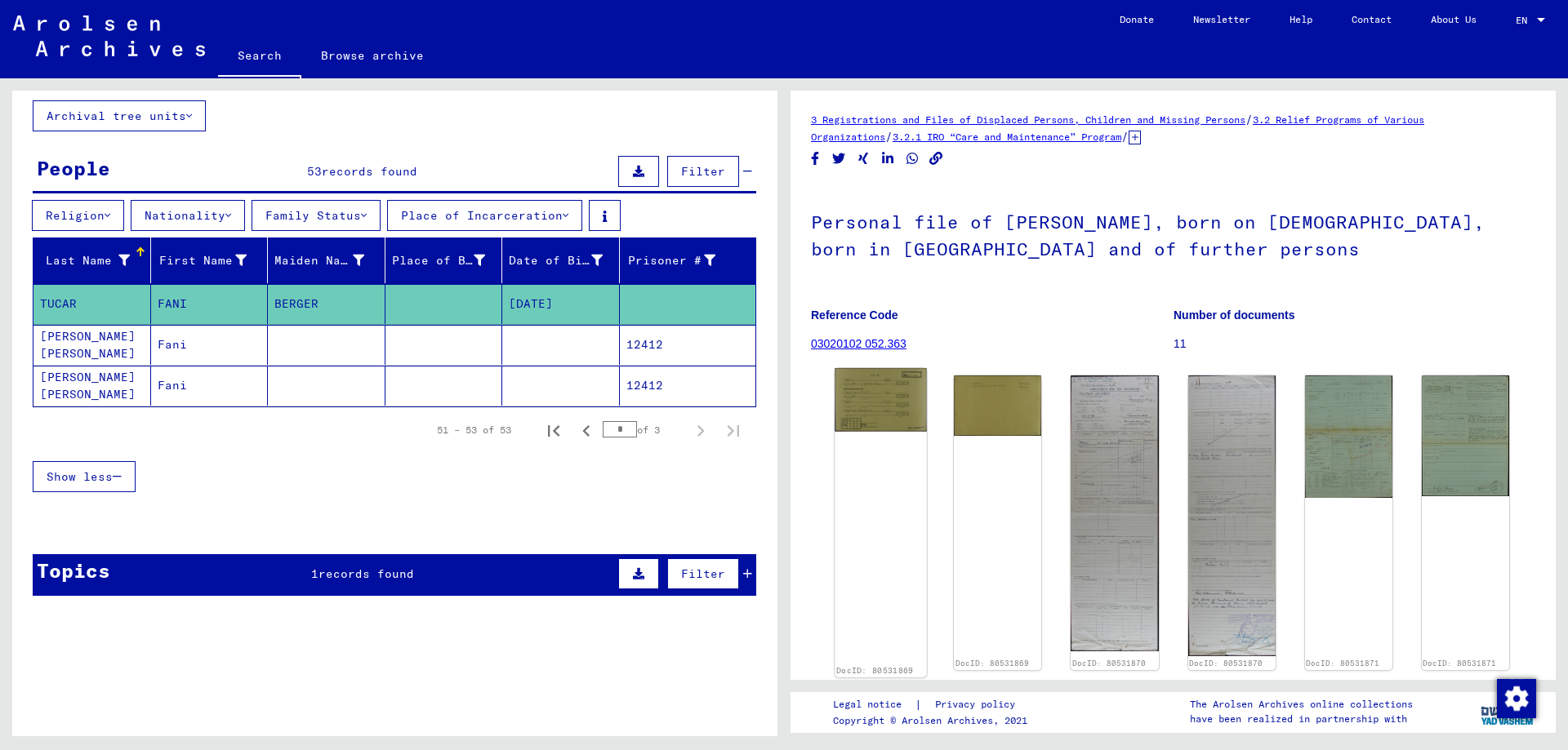
click at [877, 405] on img at bounding box center [880, 399] width 92 height 64
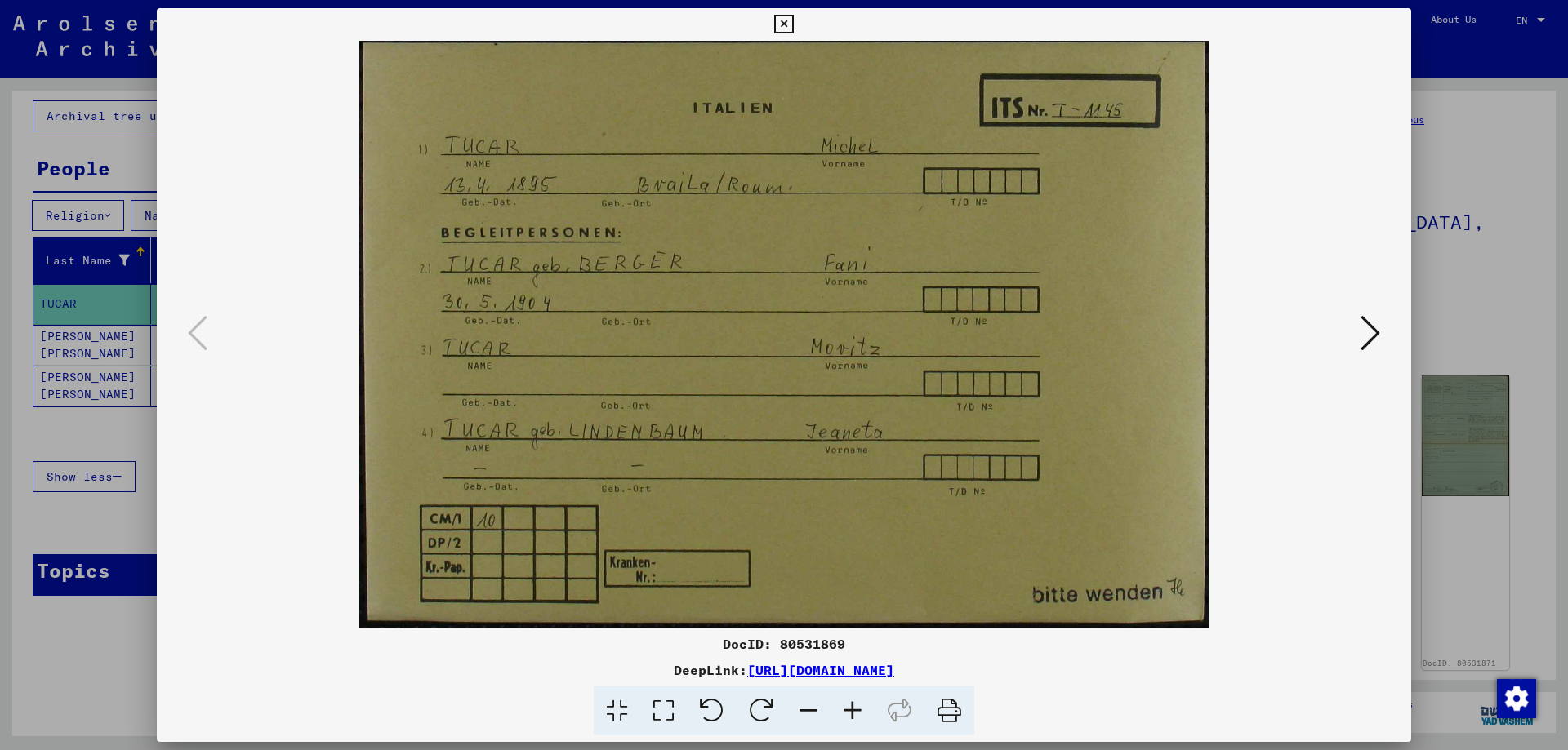
click at [786, 30] on icon at bounding box center [784, 24] width 18 height 19
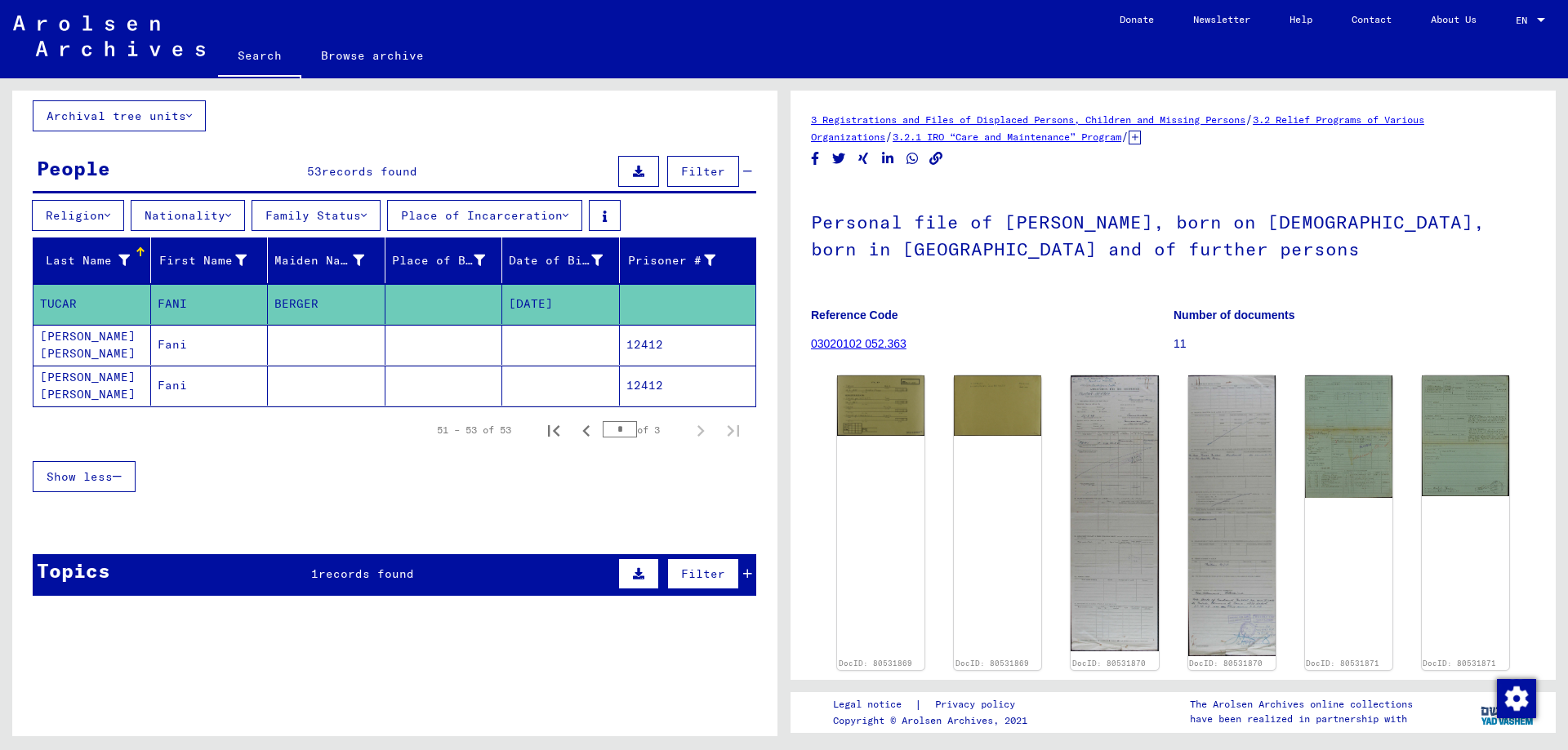
click at [511, 329] on mat-cell at bounding box center [560, 344] width 117 height 40
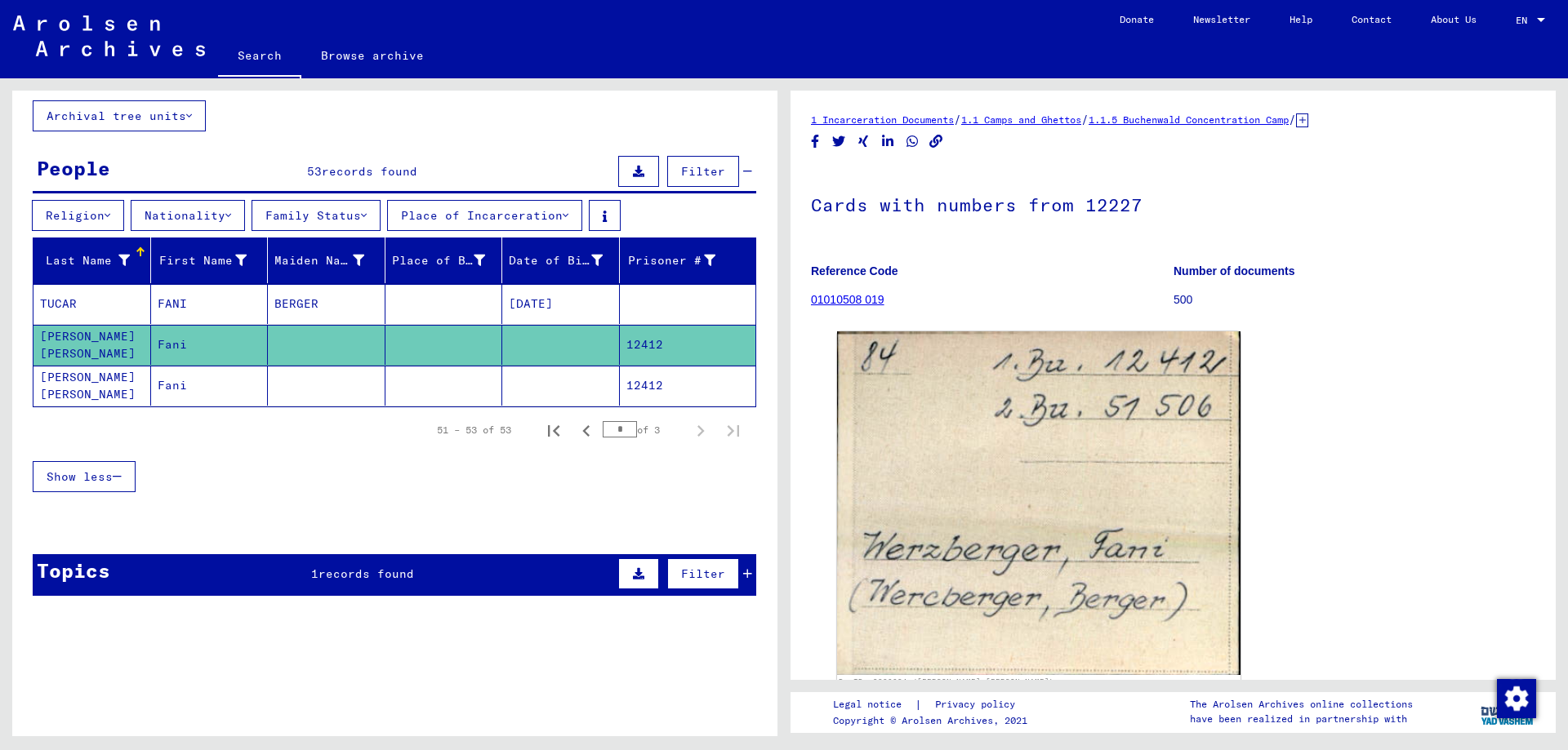
click at [502, 388] on mat-cell at bounding box center [560, 385] width 117 height 40
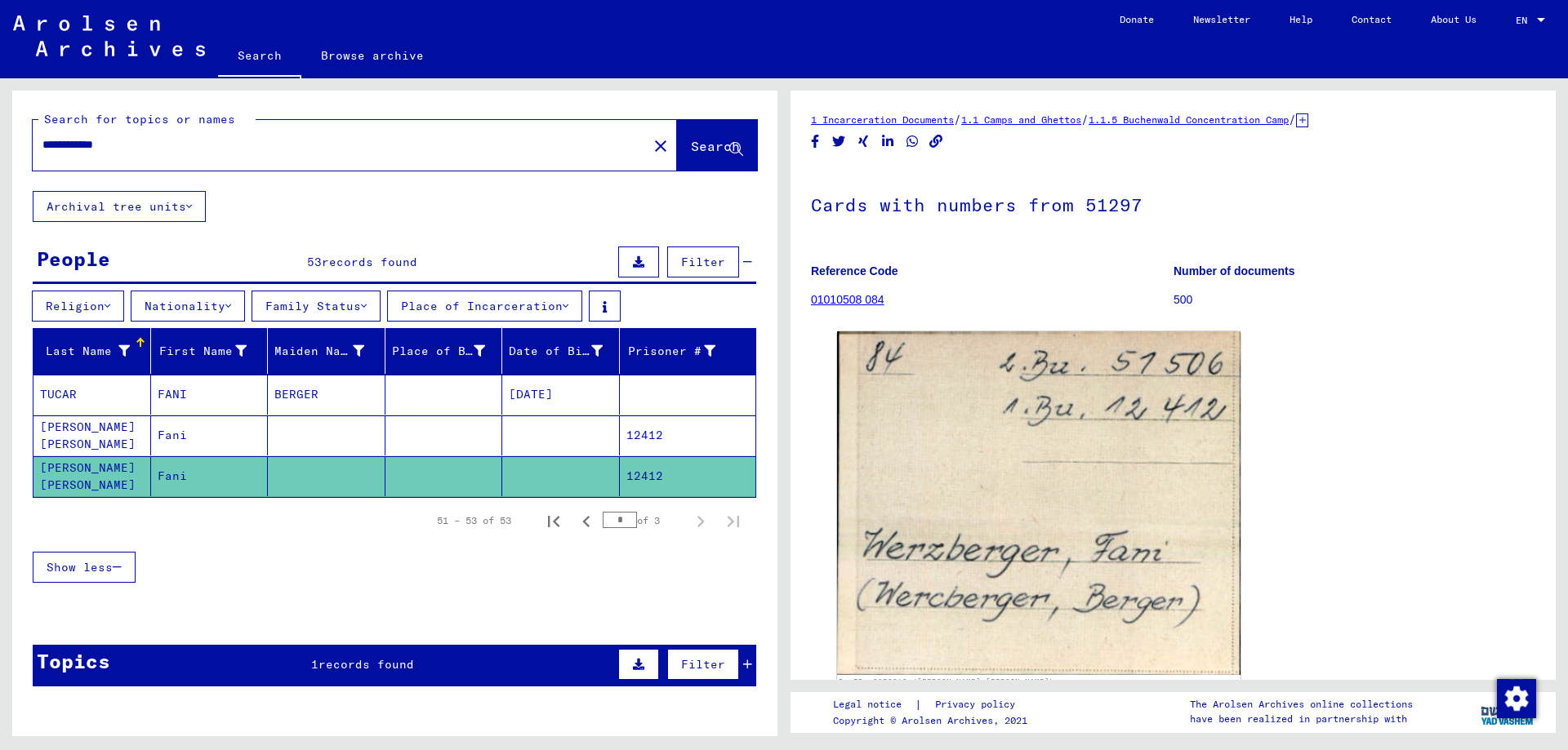
drag, startPoint x: 86, startPoint y: 145, endPoint x: 44, endPoint y: 144, distance: 42.0
click at [44, 144] on input "**********" at bounding box center [340, 145] width 595 height 18
click at [691, 150] on span "Search" at bounding box center [715, 147] width 49 height 17
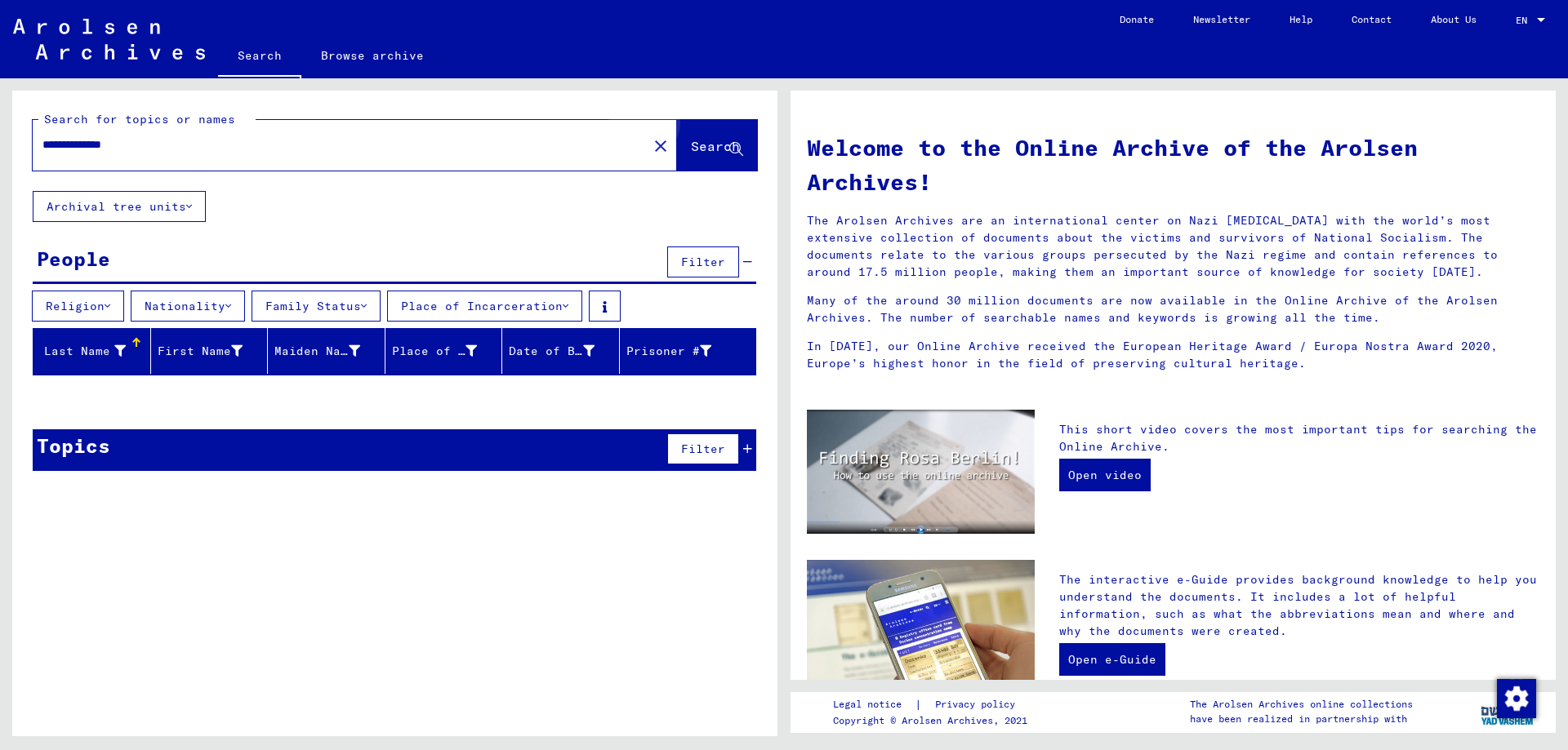
click at [711, 142] on span "Search" at bounding box center [715, 147] width 49 height 17
click at [54, 141] on input "**********" at bounding box center [335, 145] width 585 height 18
click at [697, 144] on span "Search" at bounding box center [715, 147] width 49 height 17
drag, startPoint x: 144, startPoint y: 147, endPoint x: 0, endPoint y: 151, distance: 144.1
click at [0, 151] on div "**********" at bounding box center [391, 407] width 784 height 658
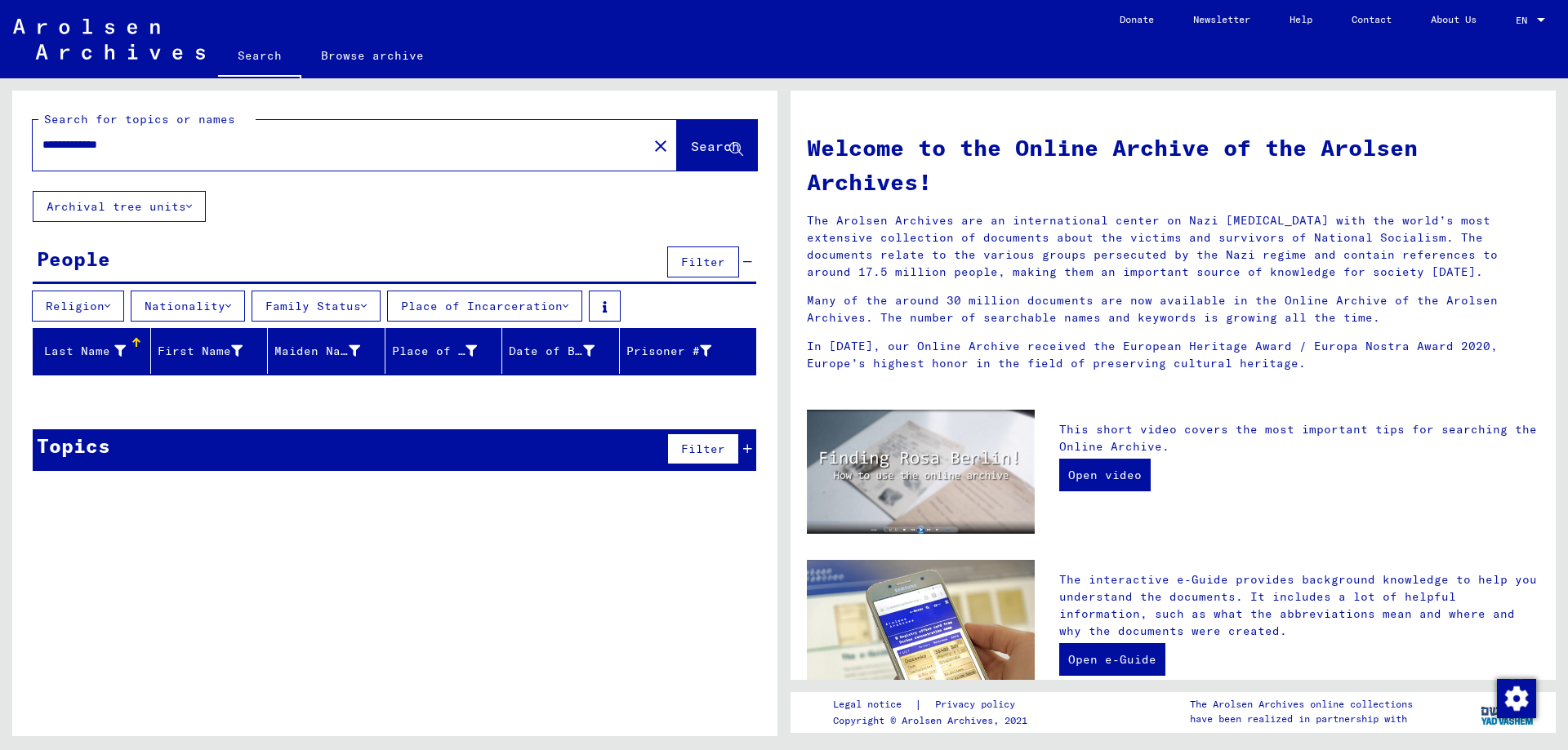
type input "**********"
click at [691, 139] on span "Search" at bounding box center [715, 147] width 49 height 17
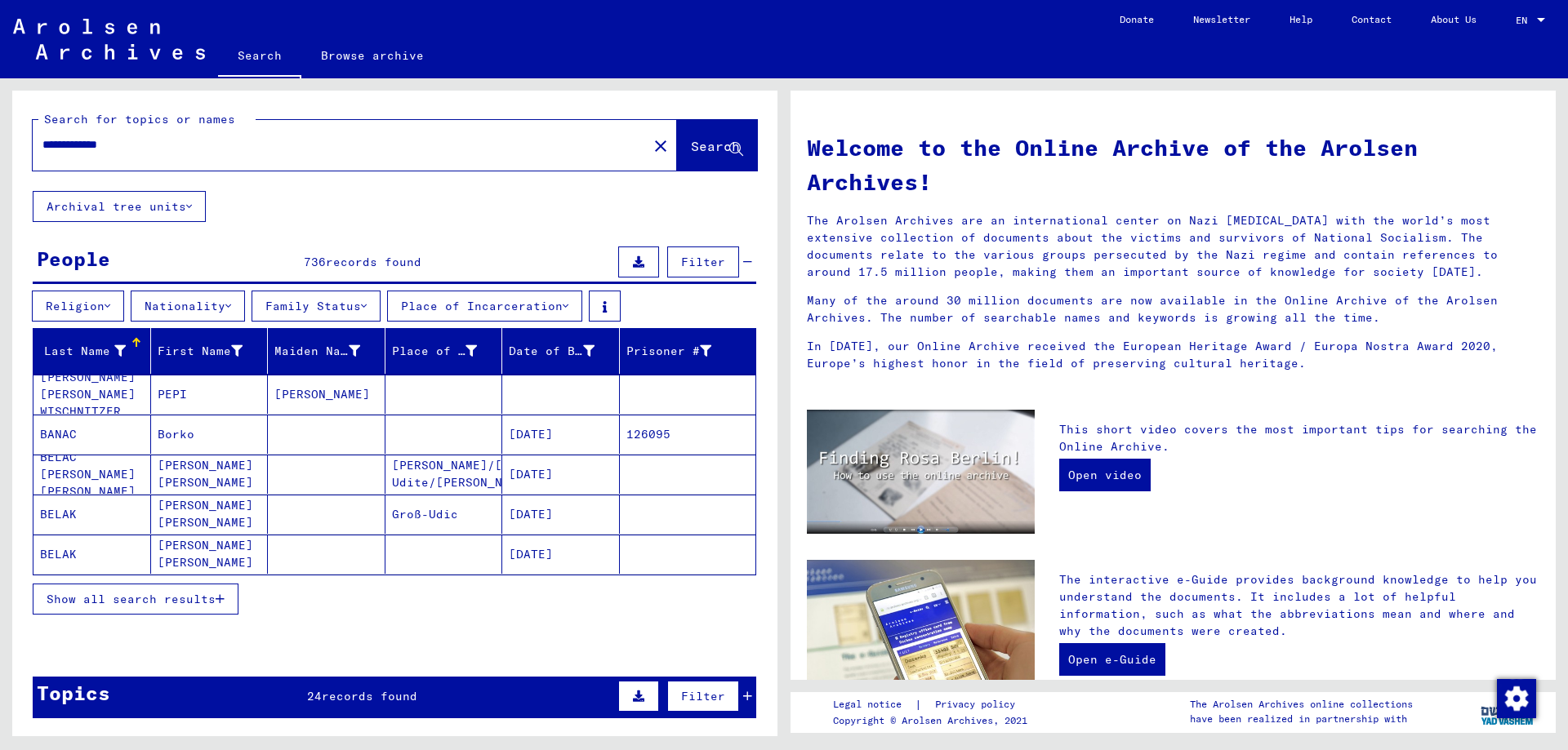
click at [231, 305] on icon at bounding box center [228, 306] width 6 height 11
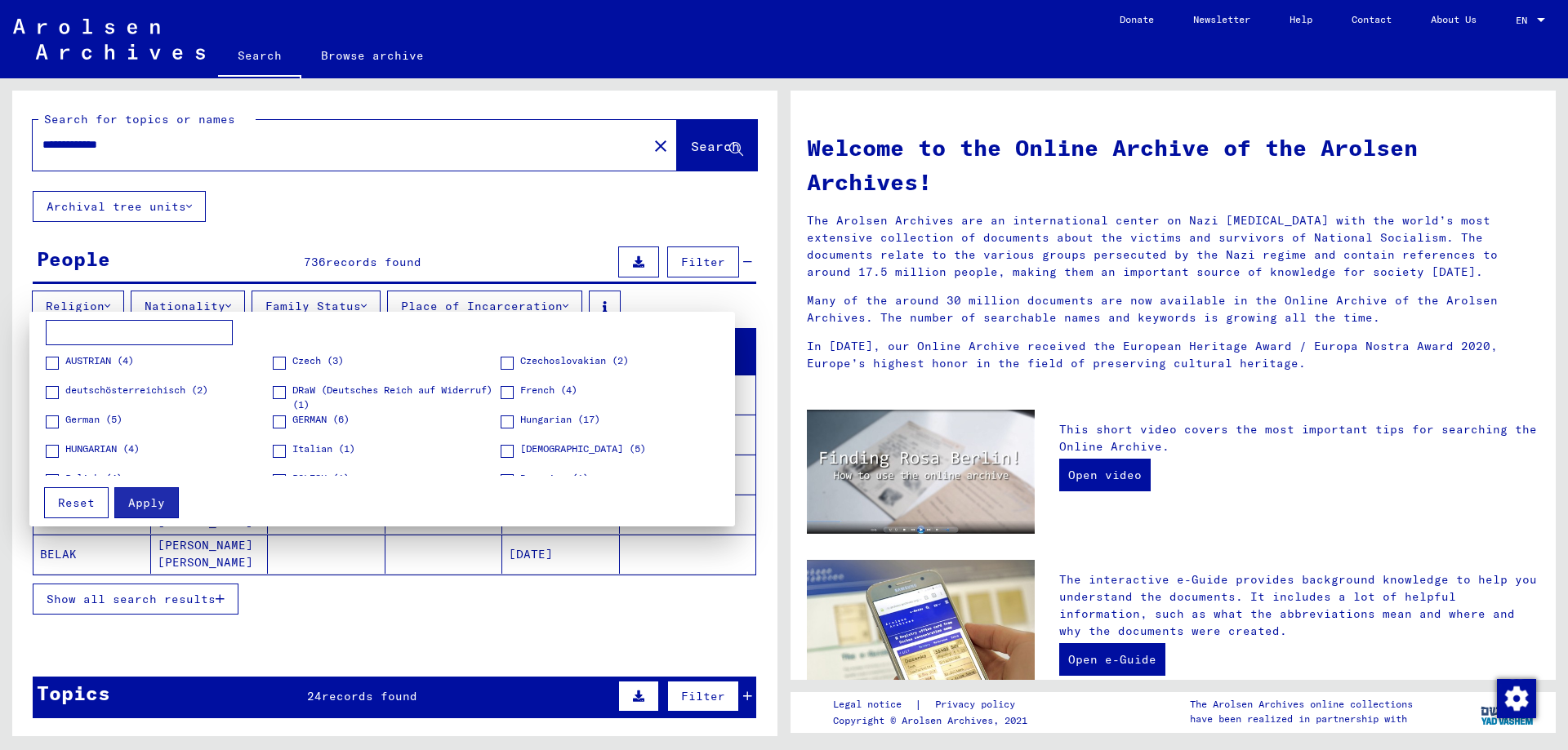
scroll to position [81, 0]
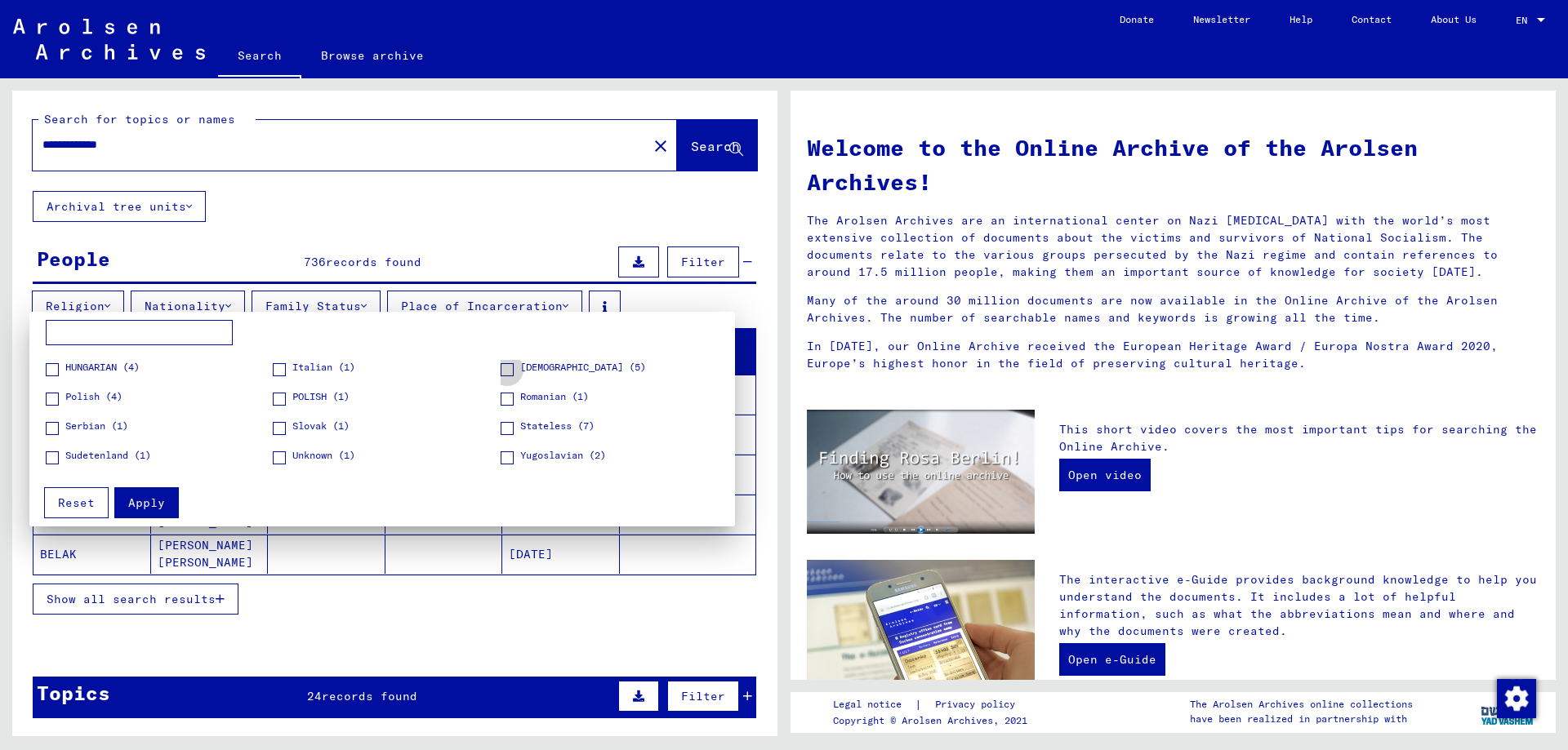
click at [501, 373] on span at bounding box center [507, 370] width 13 height 13
click at [165, 501] on button "Apply" at bounding box center [147, 503] width 65 height 31
